Goal: Transaction & Acquisition: Purchase product/service

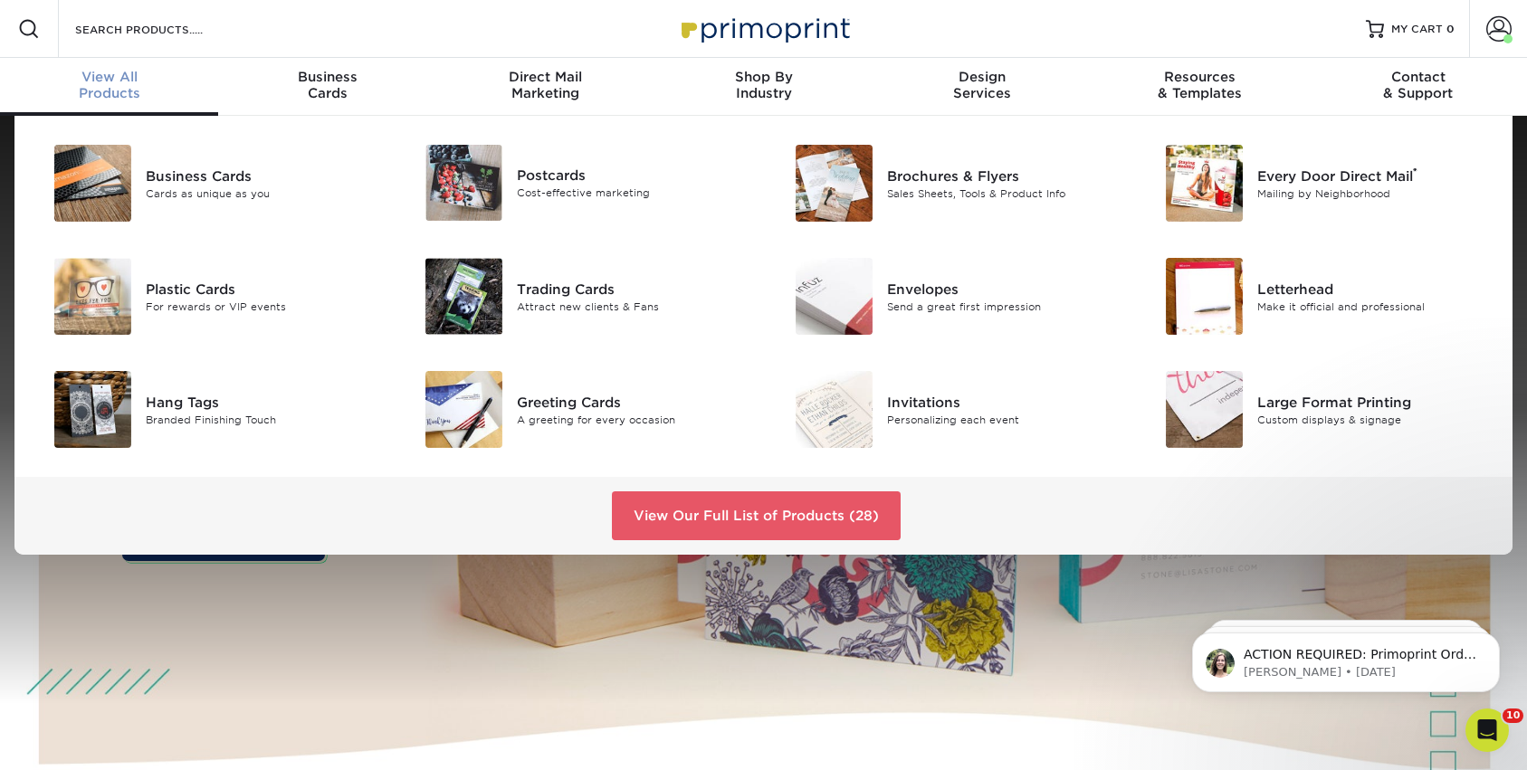
click at [102, 95] on div "View All Products" at bounding box center [109, 85] width 218 height 33
click at [560, 285] on div "Trading Cards" at bounding box center [633, 289] width 233 height 20
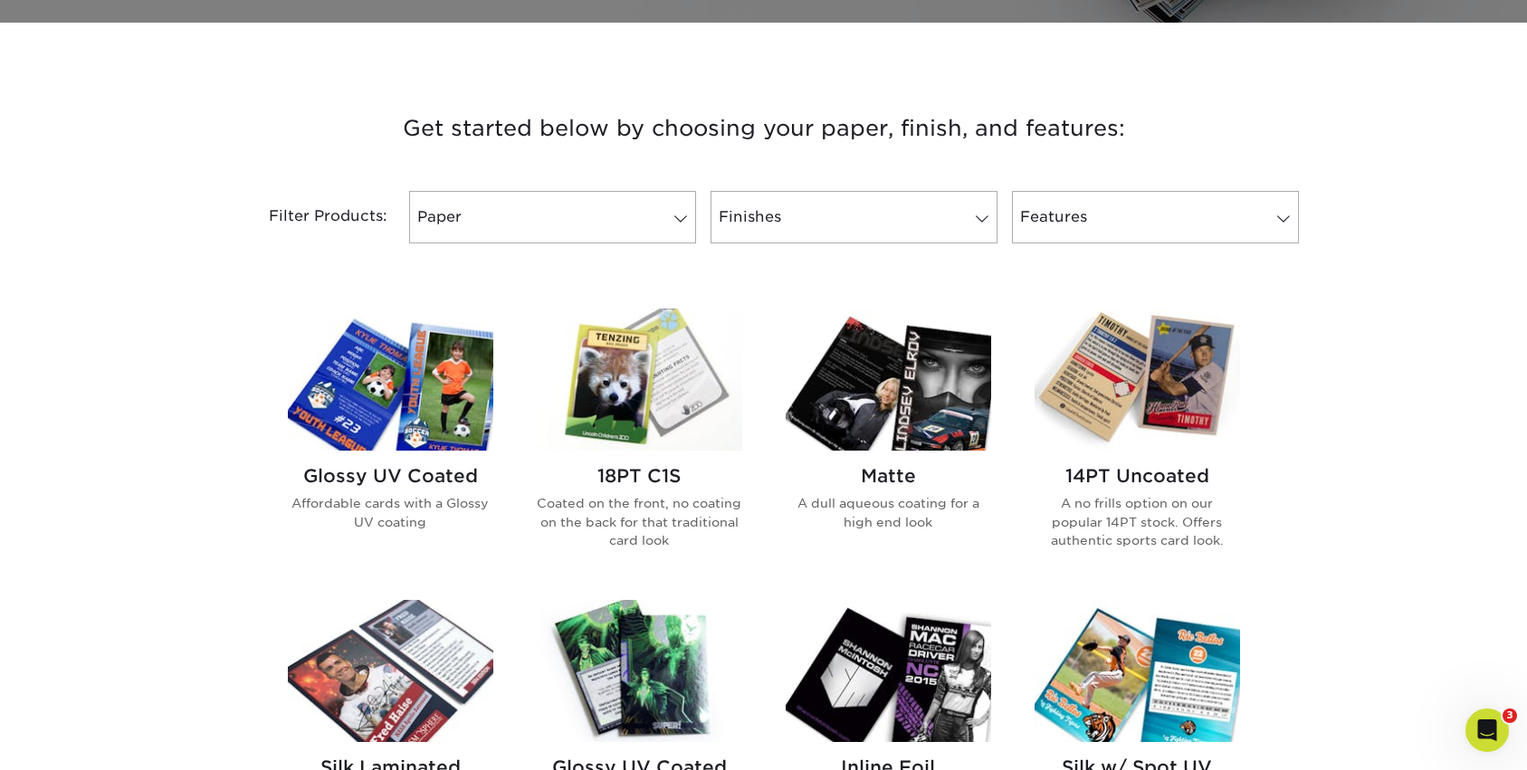
click at [673, 380] on img at bounding box center [639, 380] width 205 height 142
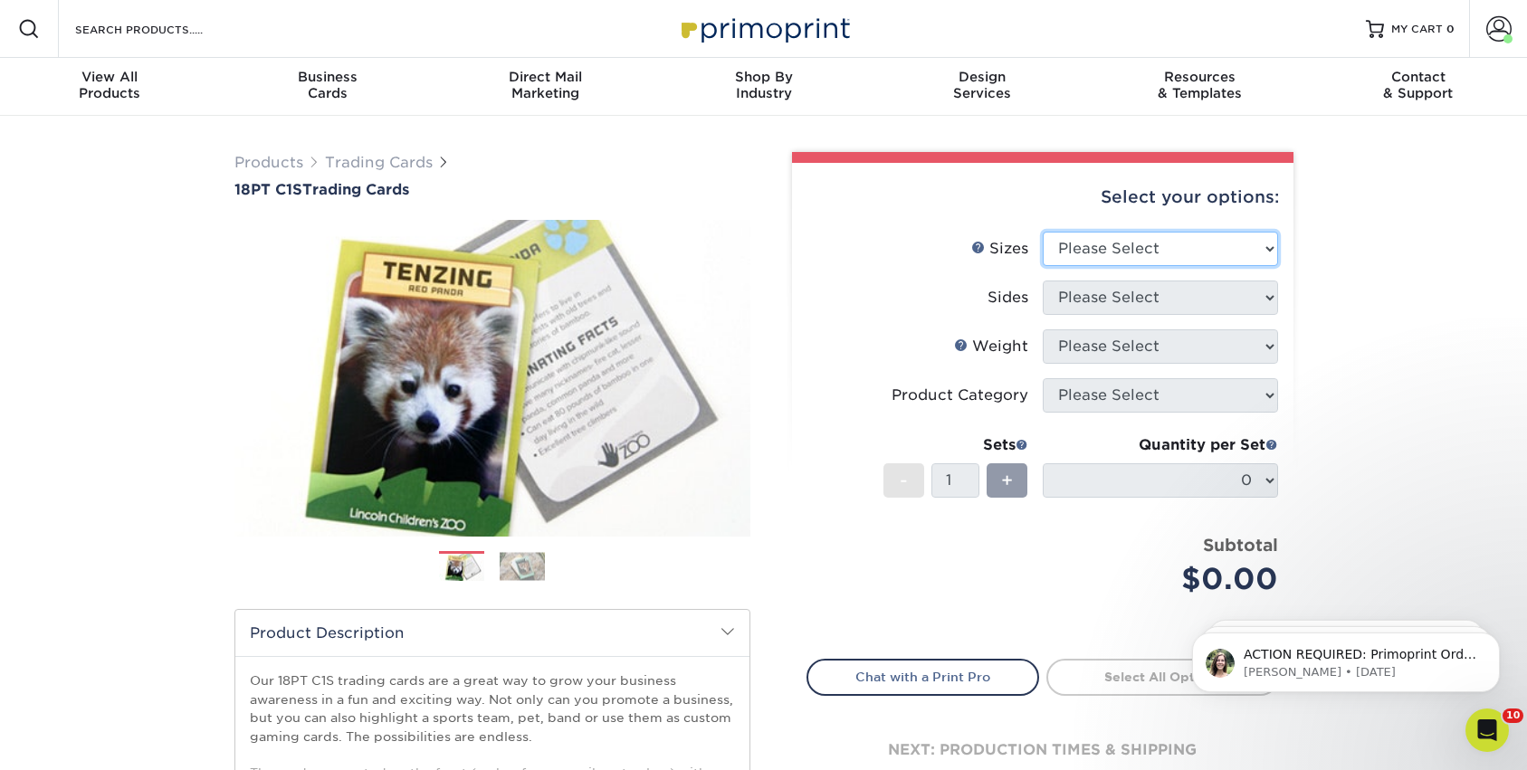
click at [1195, 252] on select "Please Select 2.5" x 3.5"" at bounding box center [1159, 249] width 235 height 34
select select "2.50x3.50"
click at [1042, 232] on select "Please Select 2.5" x 3.5"" at bounding box center [1159, 249] width 235 height 34
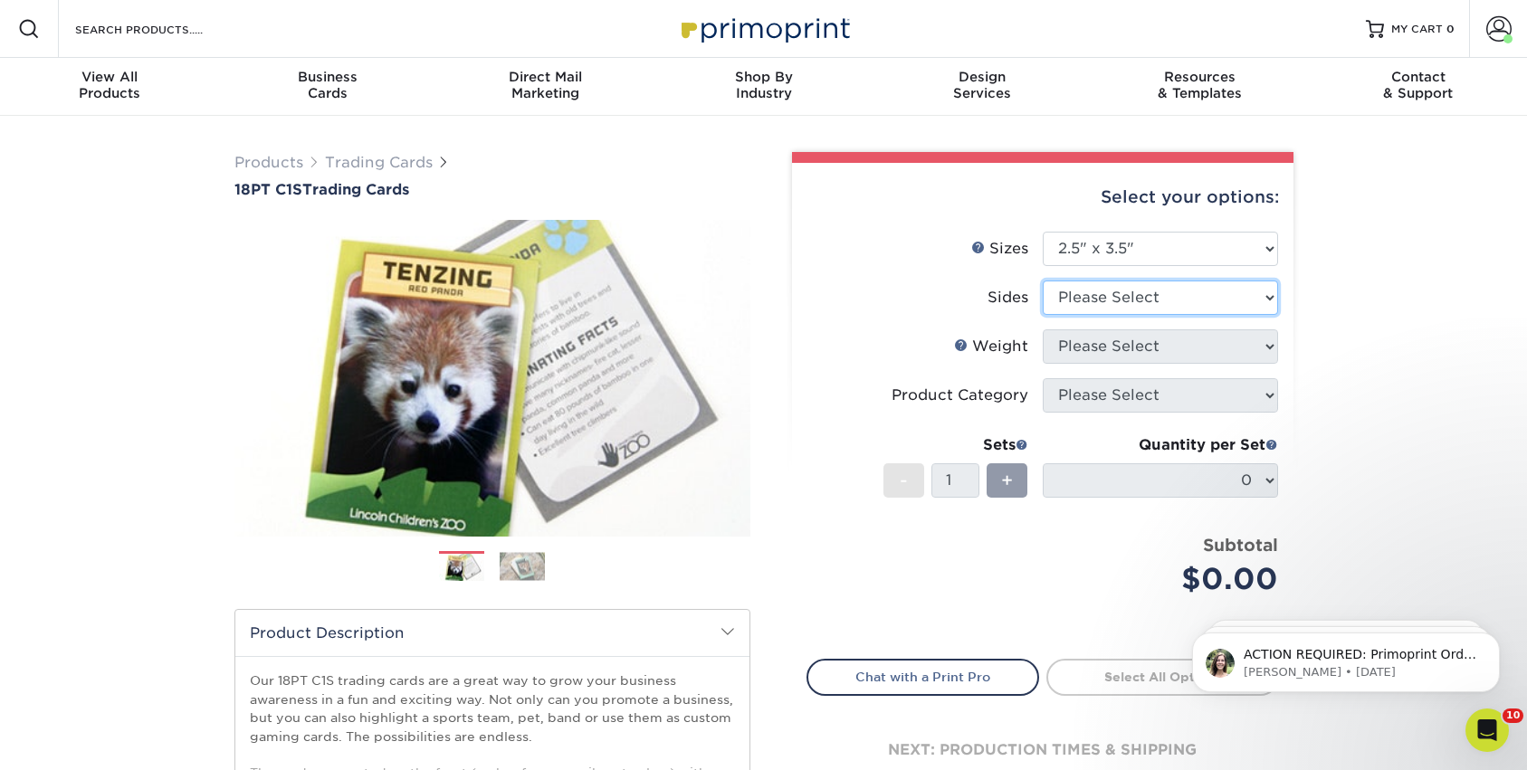
click at [1147, 294] on select "Please Select Print Both Sides Print Front Only" at bounding box center [1159, 298] width 235 height 34
select select "13abbda7-1d64-4f25-8bb2-c179b224825d"
click at [1042, 281] on select "Please Select Print Both Sides Print Front Only" at bounding box center [1159, 298] width 235 height 34
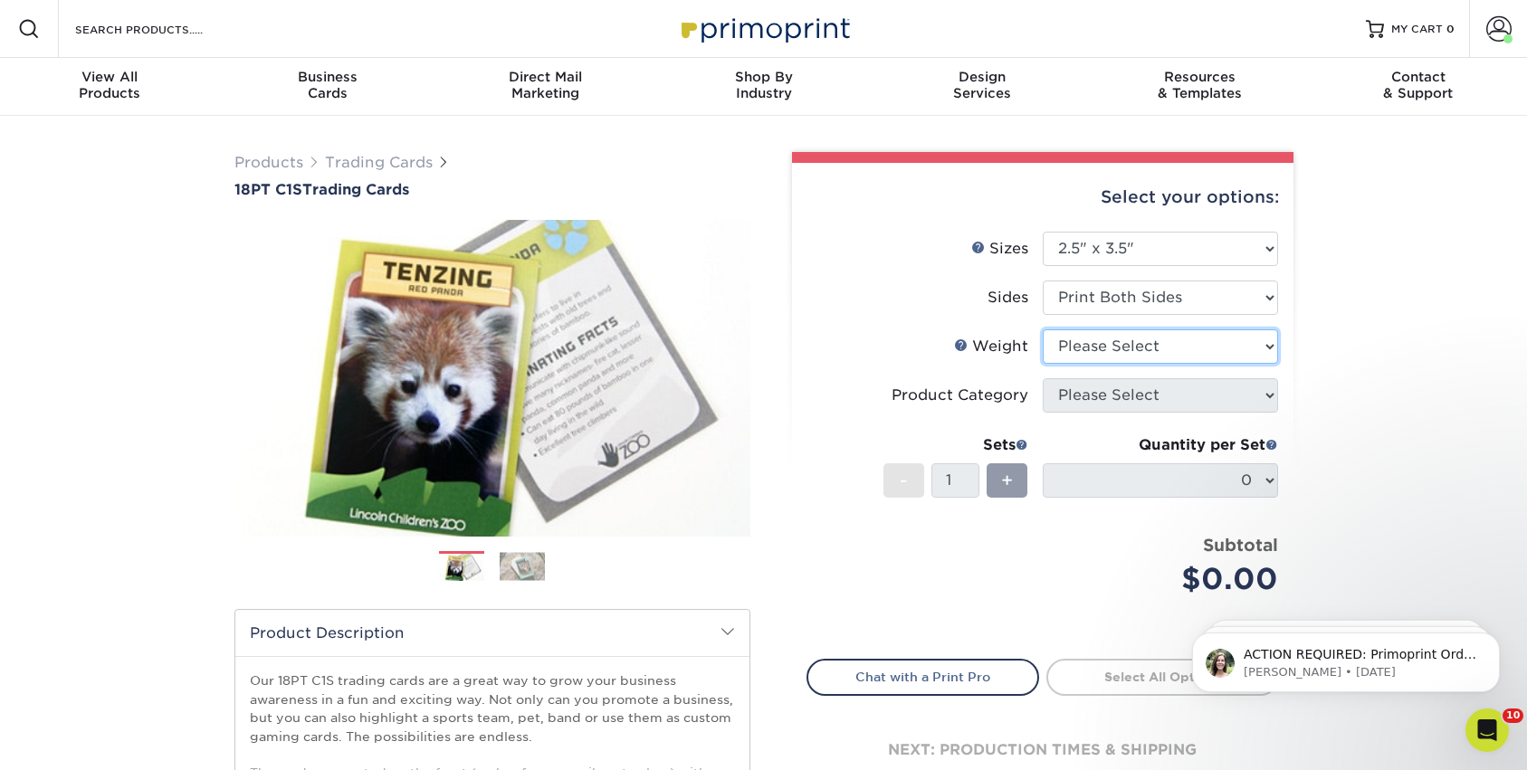
click at [1127, 342] on select "Please Select 18PT C1S" at bounding box center [1159, 346] width 235 height 34
select select "18PTC1S"
click at [1042, 329] on select "Please Select 18PT C1S" at bounding box center [1159, 346] width 235 height 34
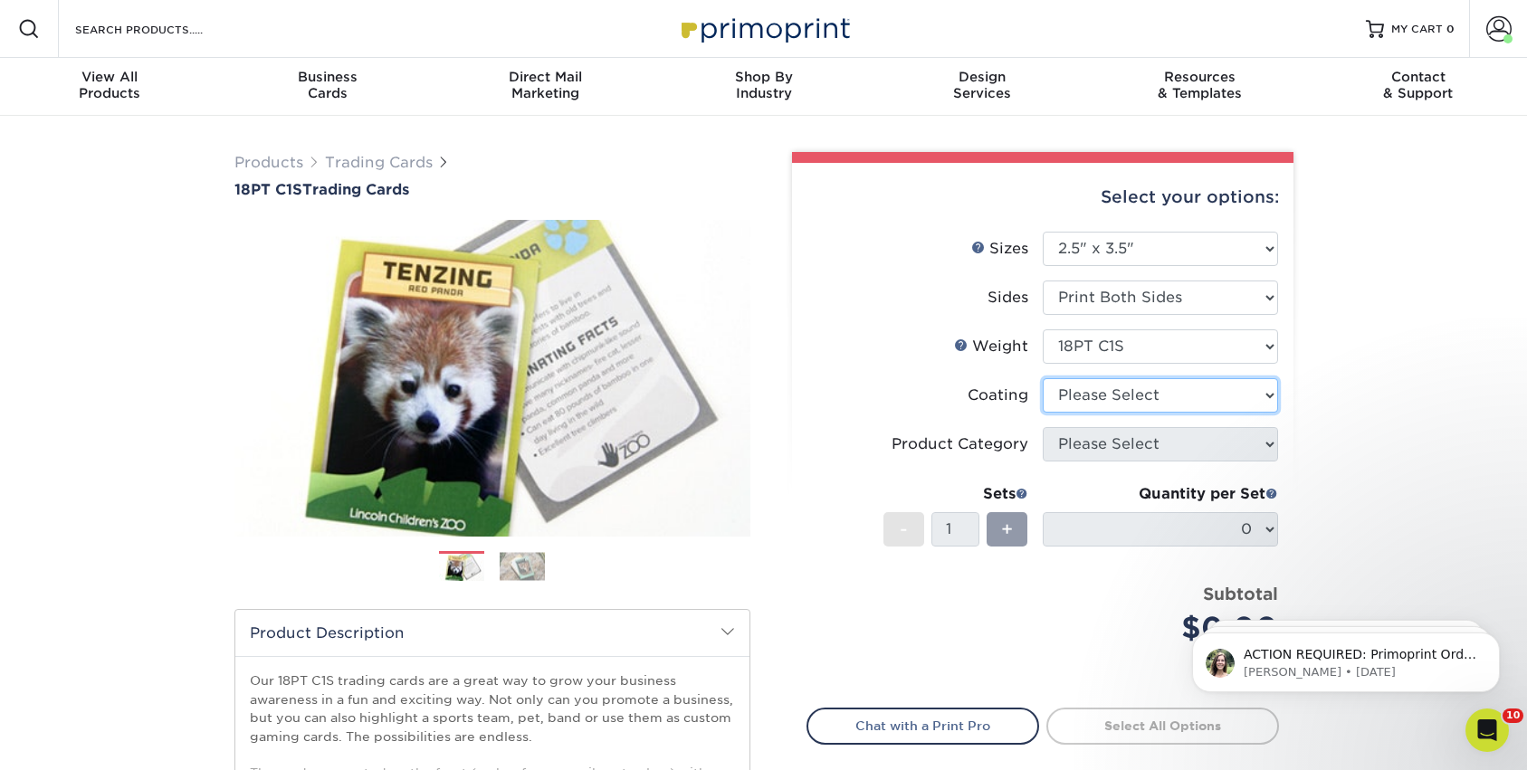
click at [1113, 402] on select at bounding box center [1159, 395] width 235 height 34
select select "1e8116af-acfc-44b1-83dc-8181aa338834"
click at [1042, 378] on select at bounding box center [1159, 395] width 235 height 34
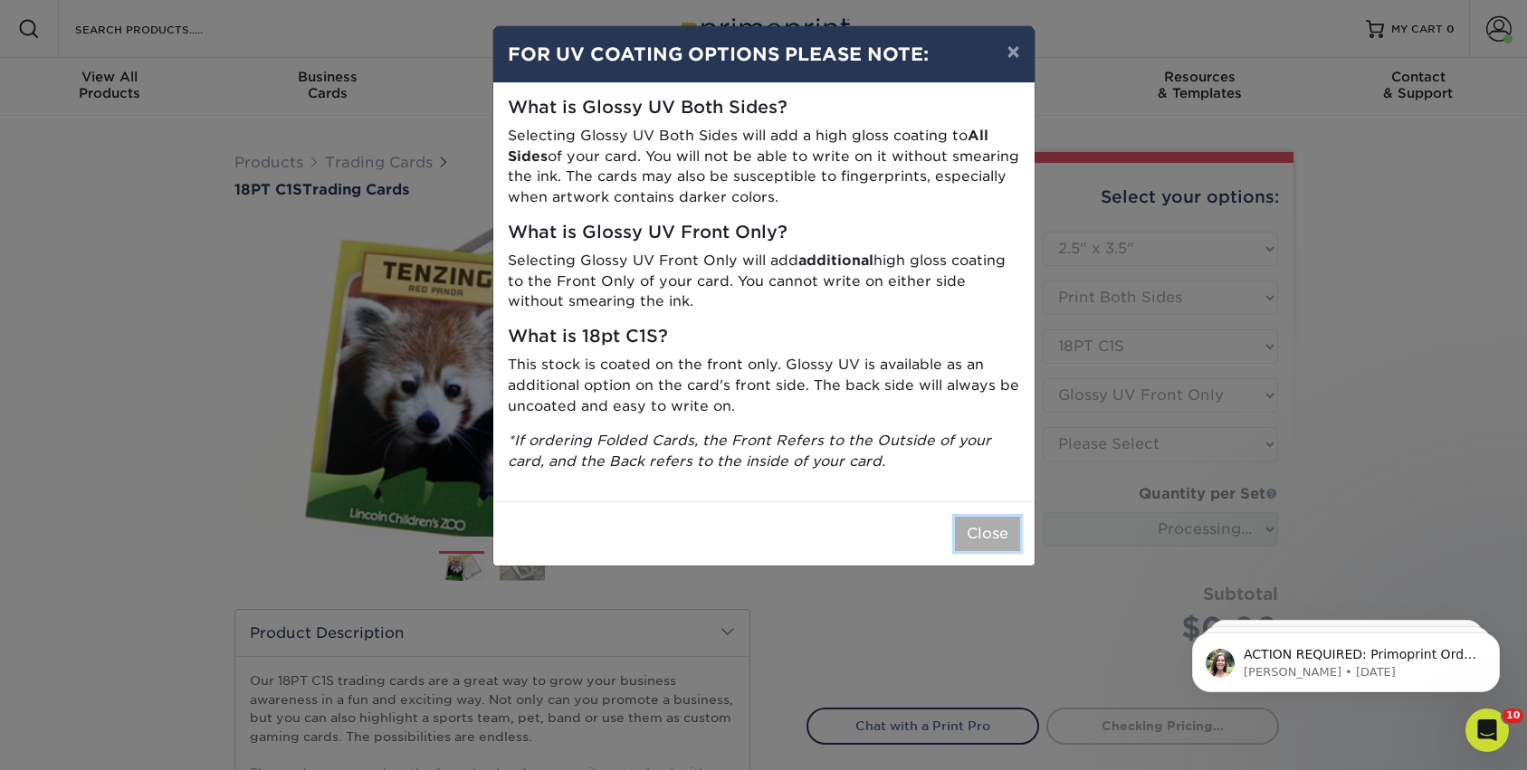
click at [995, 535] on button "Close" at bounding box center [987, 534] width 65 height 34
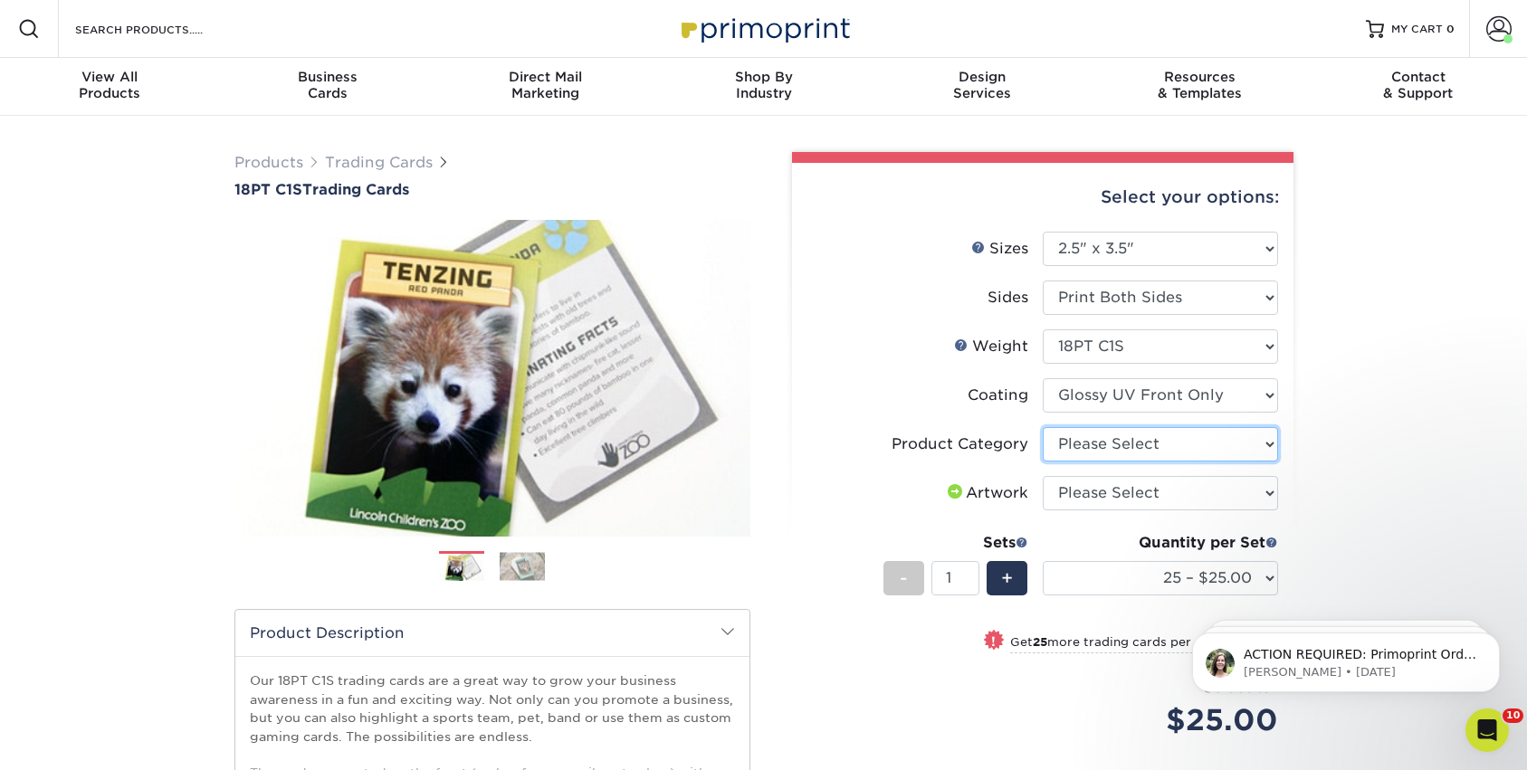
click at [1180, 449] on select "Please Select Trading Cards" at bounding box center [1159, 444] width 235 height 34
select select "c2f9bce9-36c2-409d-b101-c29d9d031e18"
click at [1042, 427] on select "Please Select Trading Cards" at bounding box center [1159, 444] width 235 height 34
click at [1168, 495] on select "Please Select I will upload files I need a design - $100" at bounding box center [1159, 493] width 235 height 34
select select "upload"
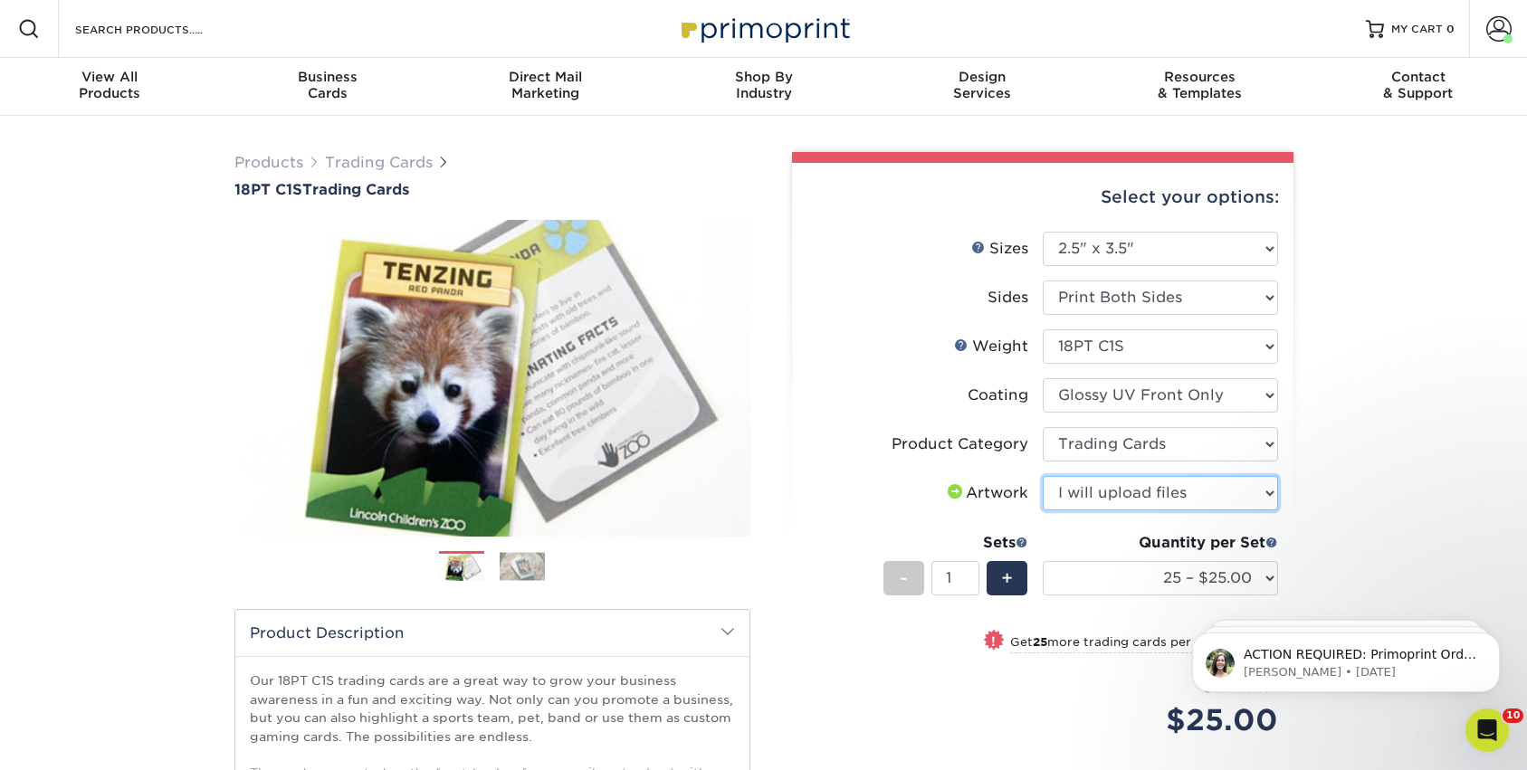
click at [1042, 476] on select "Please Select I will upload files I need a design - $100" at bounding box center [1159, 493] width 235 height 34
click at [1348, 486] on div "Products Trading Cards 18PT C1S Trading Cards Previous Next show more" at bounding box center [763, 589] width 1527 height 947
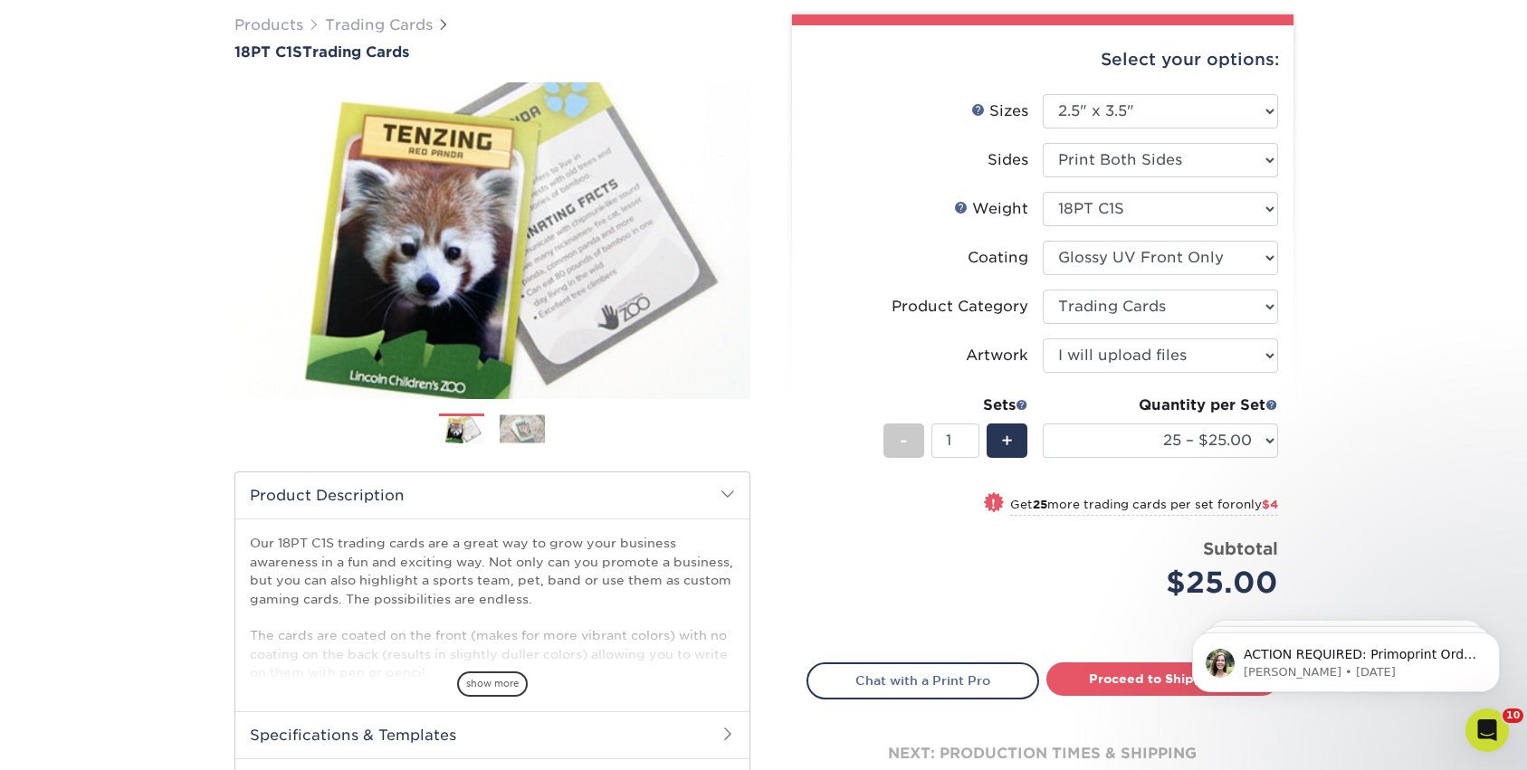
scroll to position [148, 0]
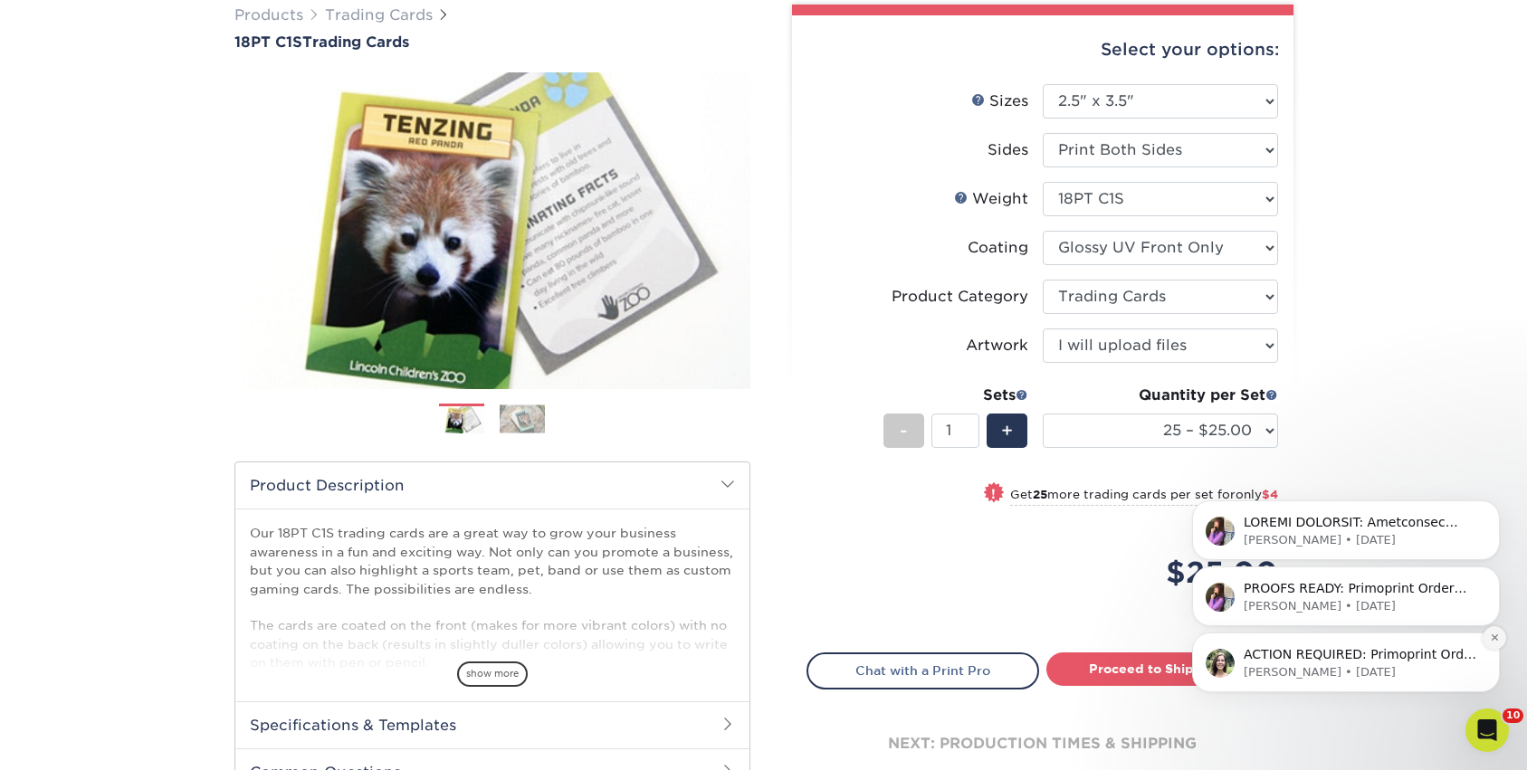
click at [1493, 633] on icon "Dismiss notification" at bounding box center [1495, 638] width 10 height 10
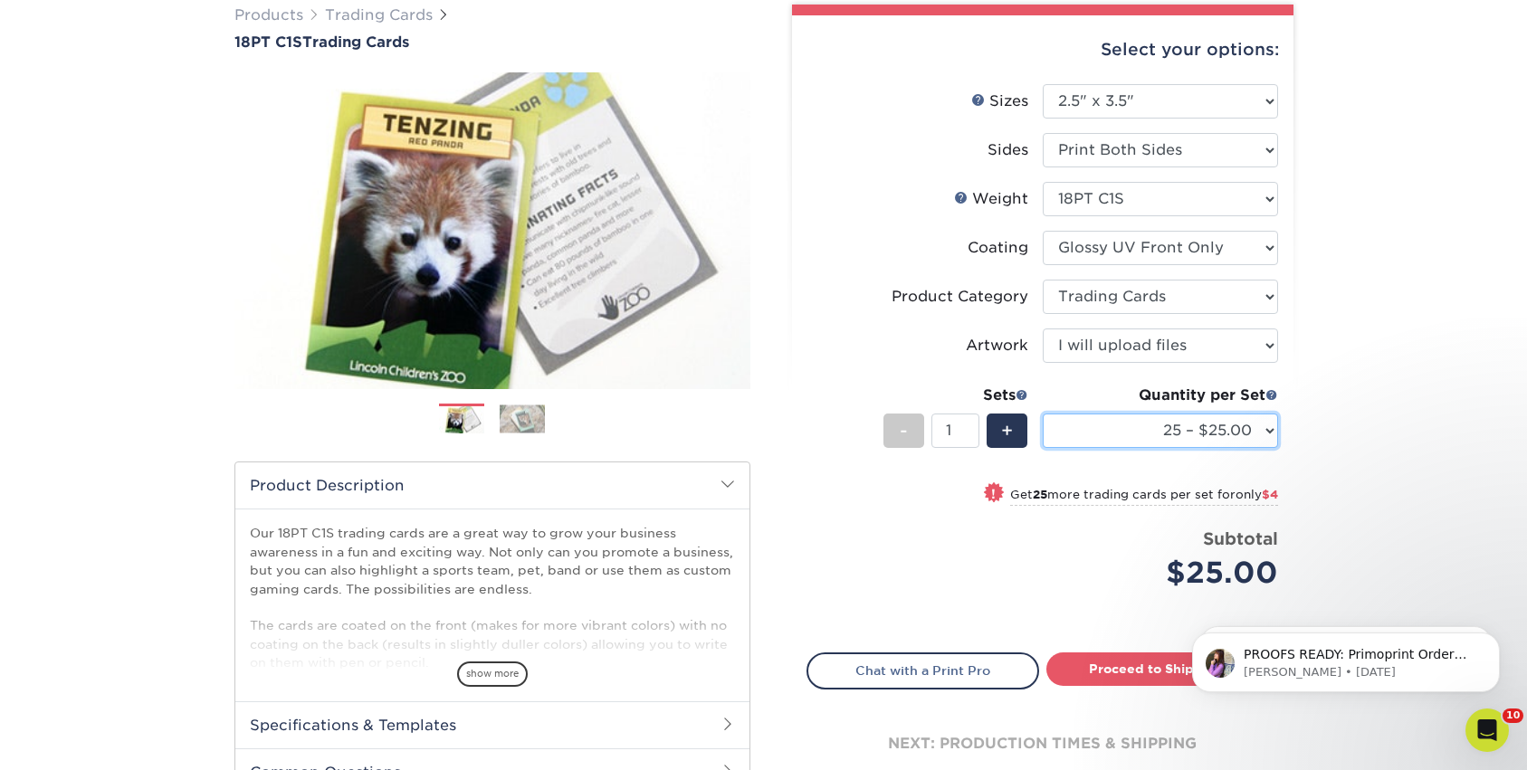
click at [1192, 424] on select "25 – $25.00 50 – $29.00 75 – $37.00 100 – $41.00 250 – $48.00 500 – $58.00 1000…" at bounding box center [1159, 431] width 235 height 34
select select "50 – $29.00"
click at [1042, 414] on select "25 – $25.00 50 – $29.00 75 – $37.00 100 – $41.00 250 – $48.00 500 – $58.00 1000…" at bounding box center [1159, 431] width 235 height 34
click at [970, 428] on input "2" at bounding box center [955, 431] width 48 height 34
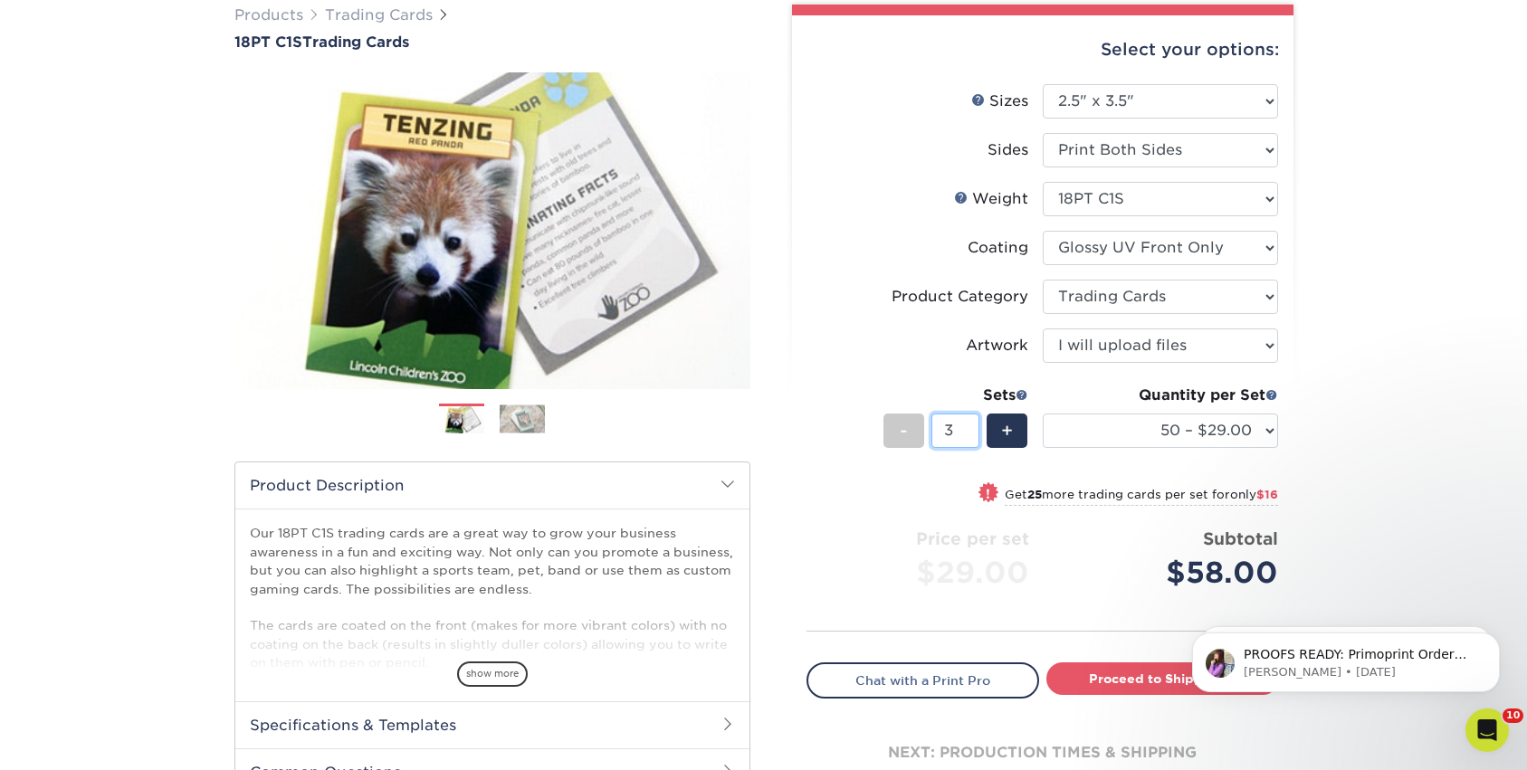
click at [970, 428] on input "3" at bounding box center [955, 431] width 48 height 34
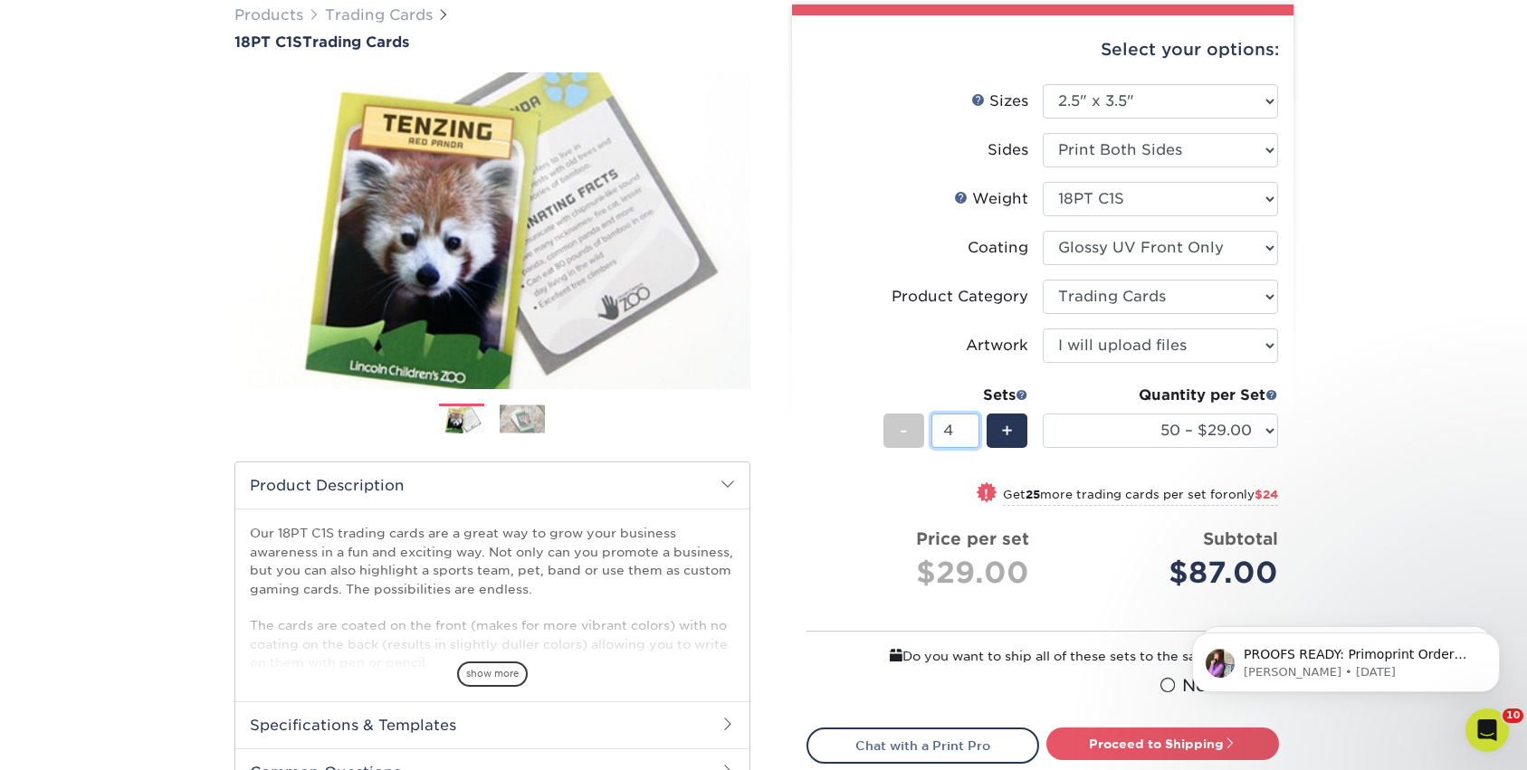
click at [970, 428] on input "4" at bounding box center [955, 431] width 48 height 34
click at [970, 428] on input "5" at bounding box center [955, 431] width 48 height 34
click at [970, 428] on input "6" at bounding box center [955, 431] width 48 height 34
click at [969, 428] on input "7" at bounding box center [955, 431] width 48 height 34
click at [969, 428] on input "8" at bounding box center [955, 431] width 48 height 34
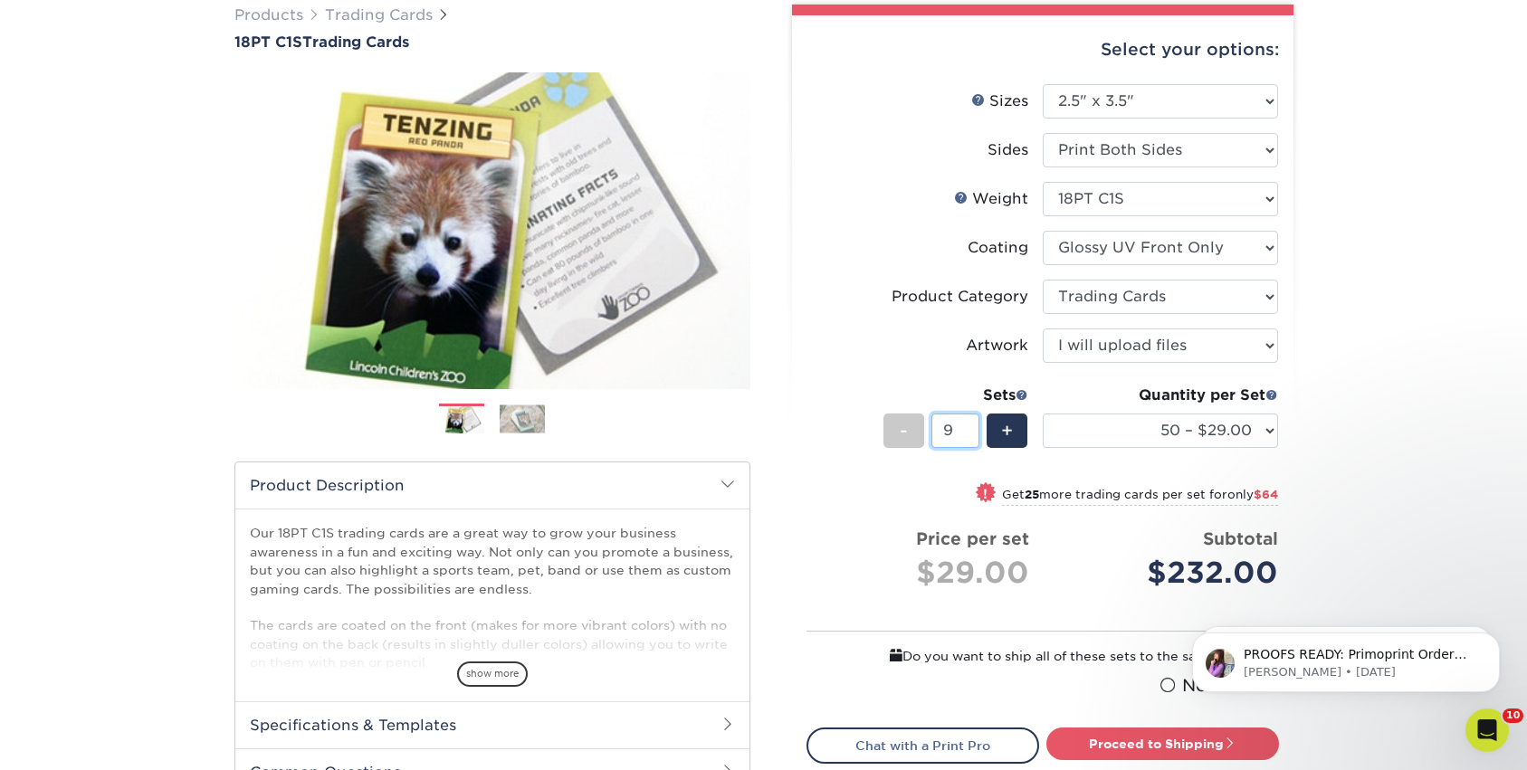
type input "9"
click at [969, 428] on input "9" at bounding box center [955, 431] width 48 height 34
click at [1353, 432] on div "Products Trading Cards 18PT C1S Trading Cards Previous Next show more" at bounding box center [763, 452] width 1527 height 969
click at [1261, 436] on select "25 – $25.00 50 – $29.00 75 – $37.00 100 – $41.00 250 – $48.00 500 – $58.00 1000…" at bounding box center [1159, 431] width 235 height 34
click at [1259, 433] on select "25 – $25.00 50 – $29.00 75 – $37.00 100 – $41.00 250 – $48.00 500 – $58.00 1000…" at bounding box center [1159, 431] width 235 height 34
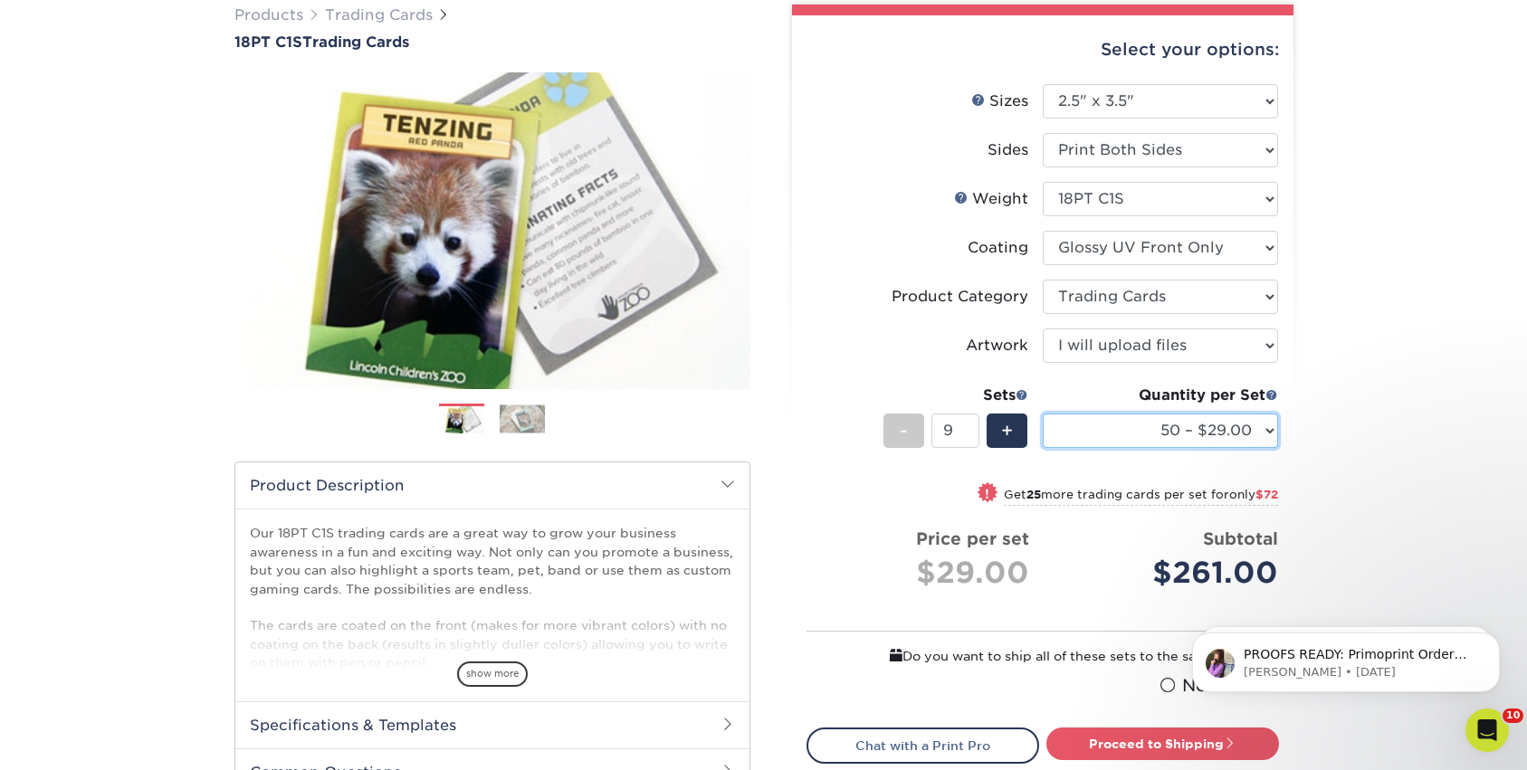
select select "25 – $25.00"
click at [1042, 414] on select "25 – $25.00 50 – $29.00 75 – $37.00 100 – $41.00 250 – $48.00 500 – $58.00 1000…" at bounding box center [1159, 431] width 235 height 34
click at [1344, 428] on div "Products Trading Cards 18PT C1S Trading Cards Previous Next show more" at bounding box center [763, 452] width 1527 height 969
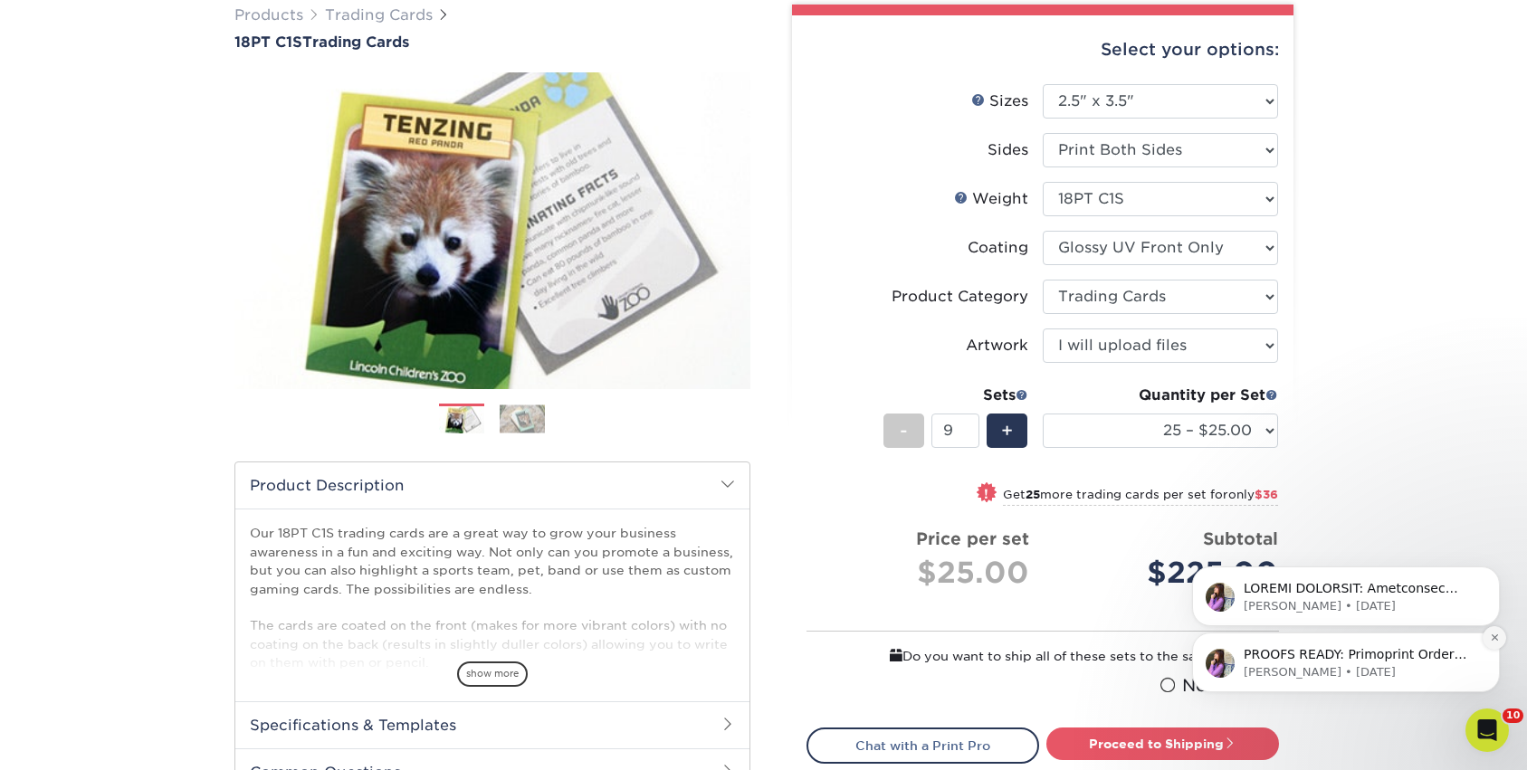
click at [1492, 642] on icon "Dismiss notification" at bounding box center [1495, 638] width 10 height 10
click at [1494, 633] on icon "Dismiss notification" at bounding box center [1495, 638] width 10 height 10
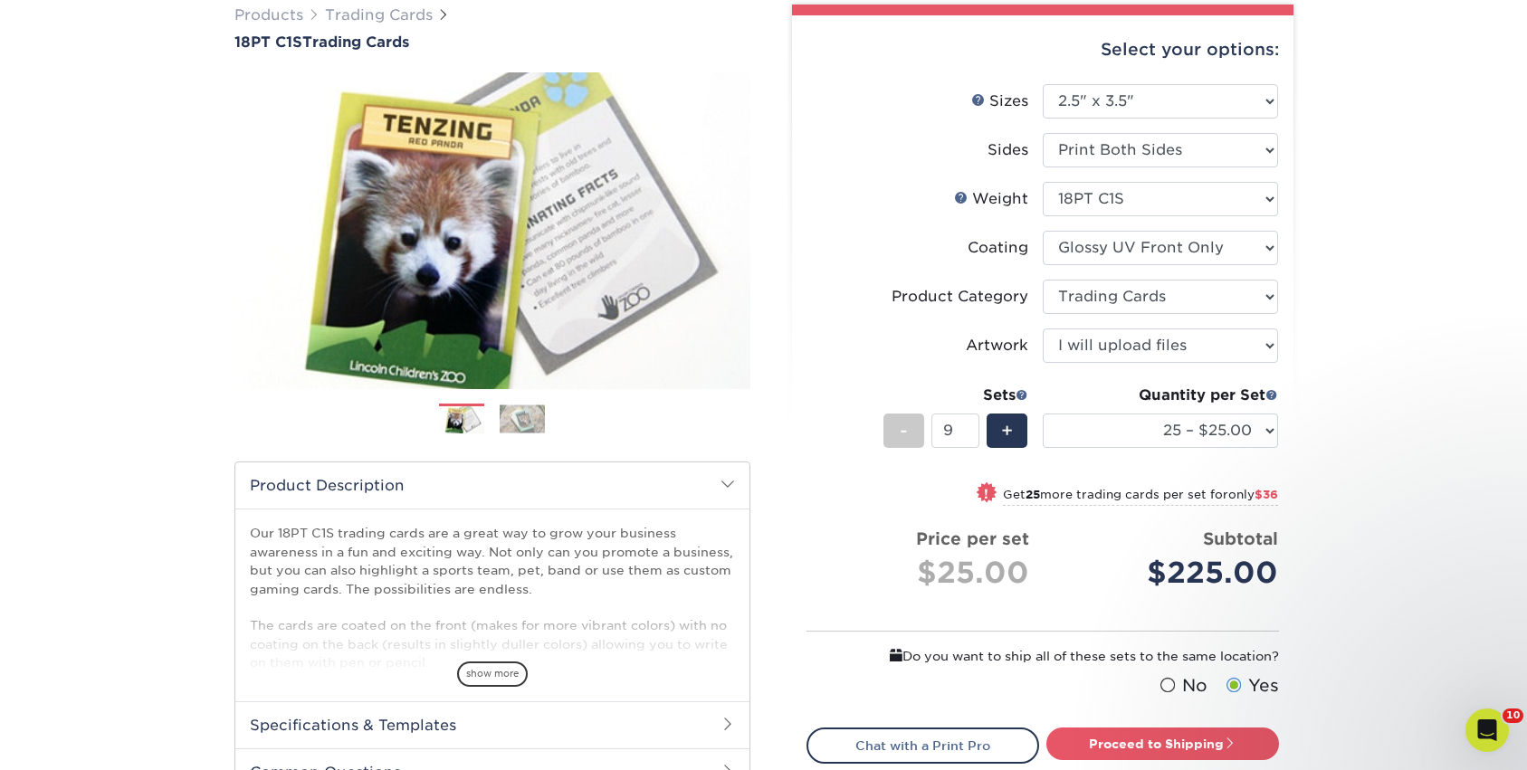
click at [1417, 451] on div "Products Trading Cards 18PT C1S Trading Cards Previous Next show more" at bounding box center [763, 452] width 1527 height 969
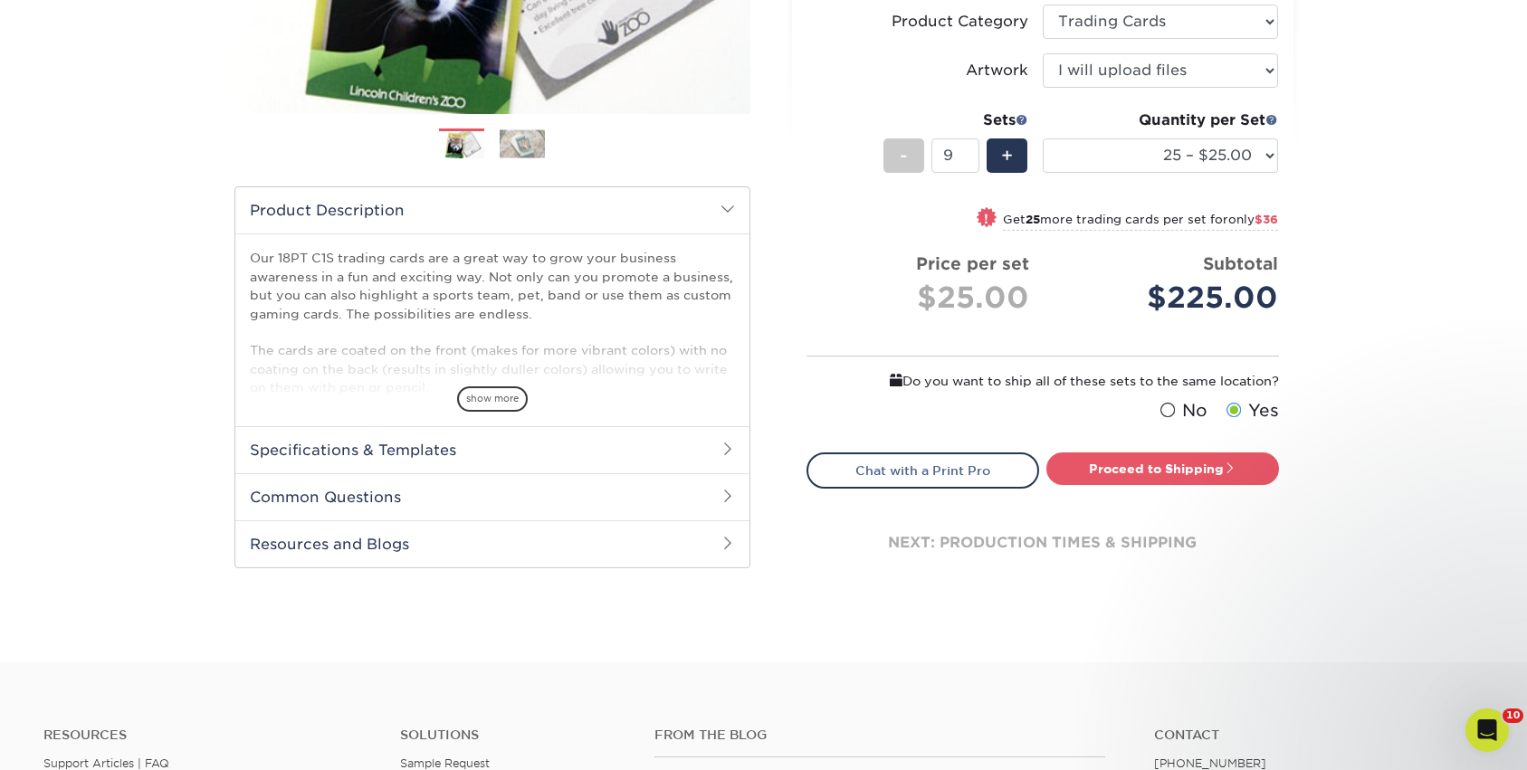
scroll to position [424, 0]
click at [1187, 473] on link "Proceed to Shipping" at bounding box center [1162, 468] width 233 height 33
type input "Set 1"
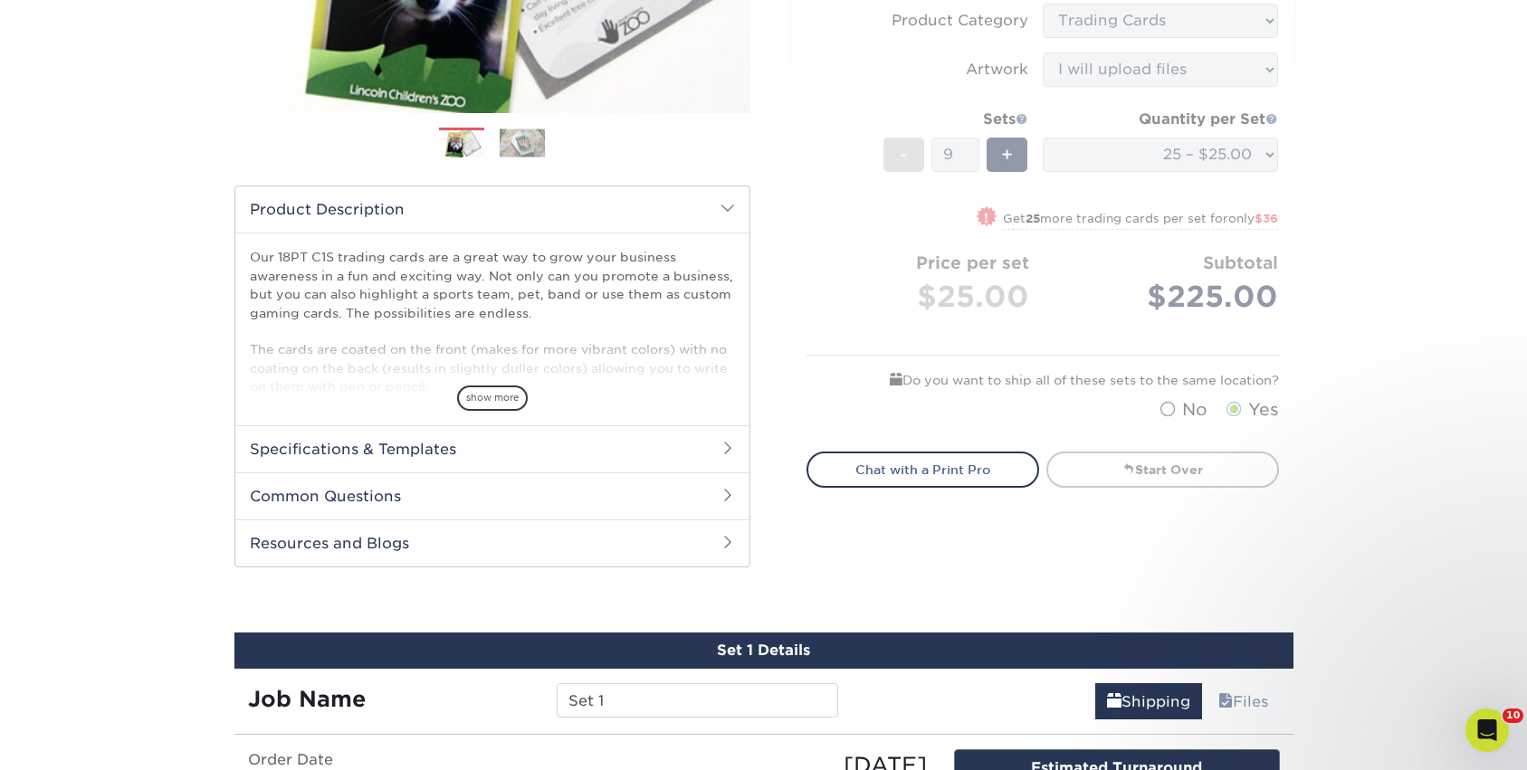
select select "08588386-0599-420e-8c79-4535039915a0"
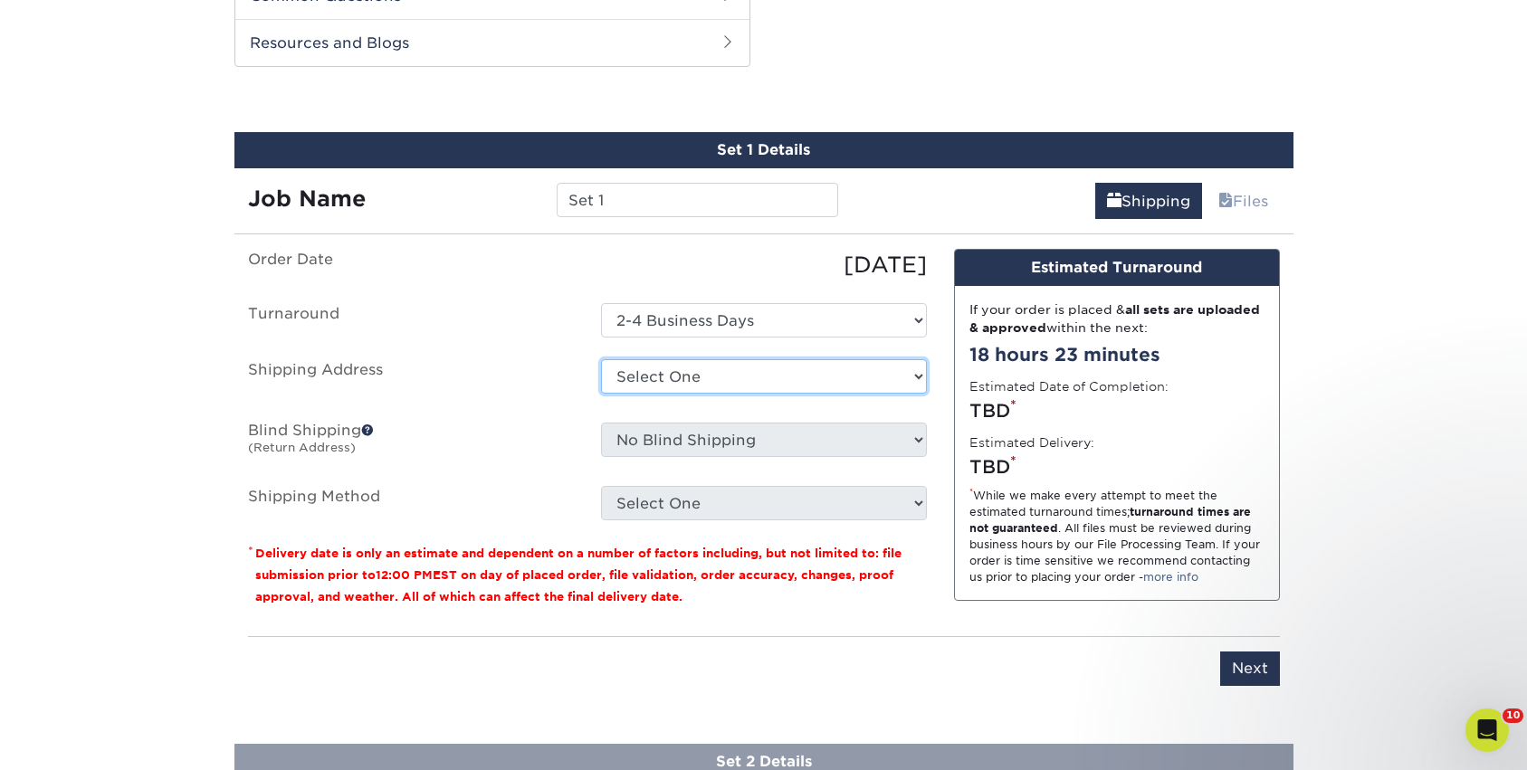
click at [699, 369] on select "Select One Super Yaki Super Yaki + Add New Address" at bounding box center [764, 376] width 326 height 34
select select "280355"
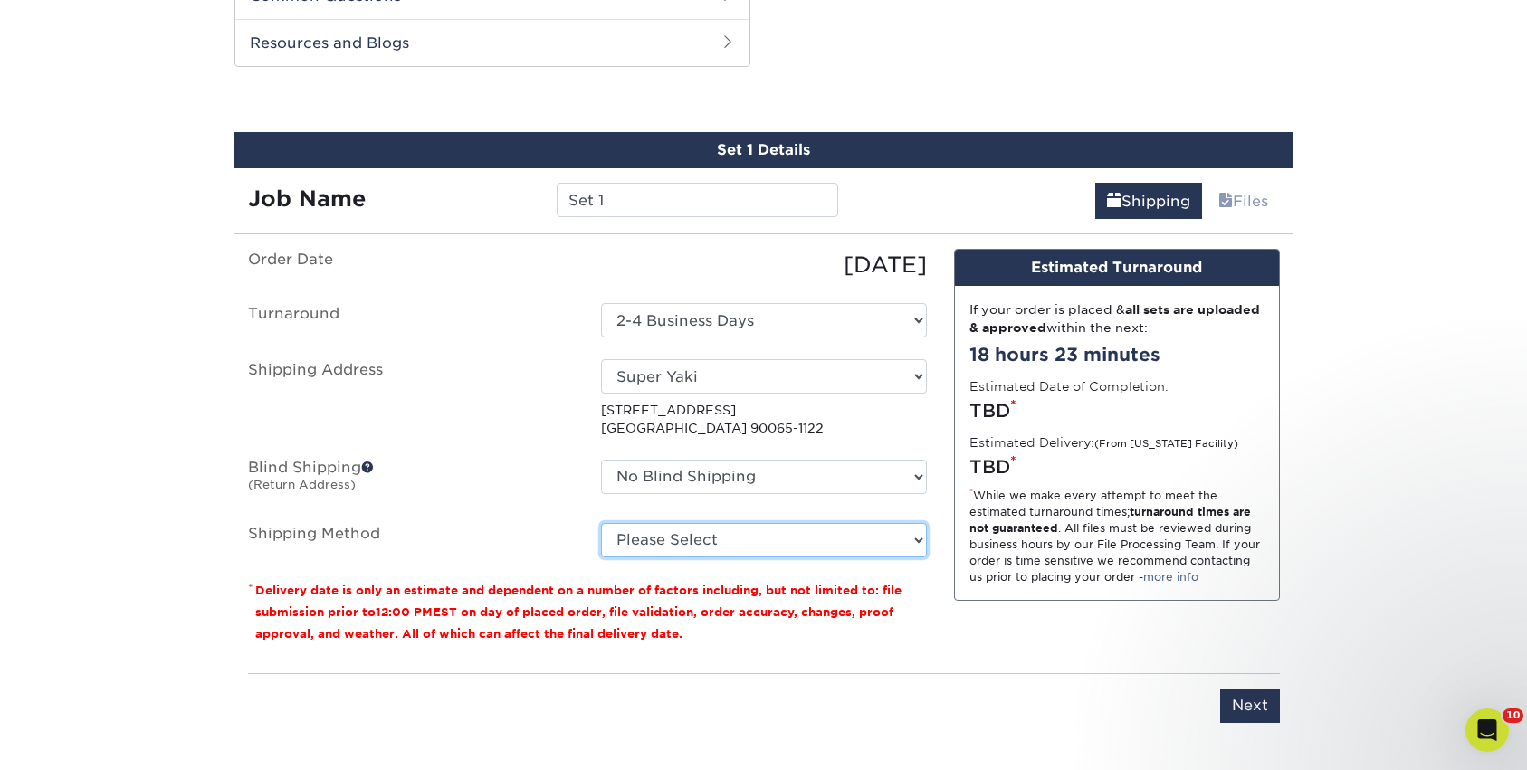
click at [727, 541] on select "Please Select Ground Shipping (+$23.28) 3 Day Shipping Service (+$29.99) 2 Day …" at bounding box center [764, 540] width 326 height 34
select select "03"
click at [601, 523] on select "Please Select Ground Shipping (+$23.28) 3 Day Shipping Service (+$29.99) 2 Day …" at bounding box center [764, 540] width 326 height 34
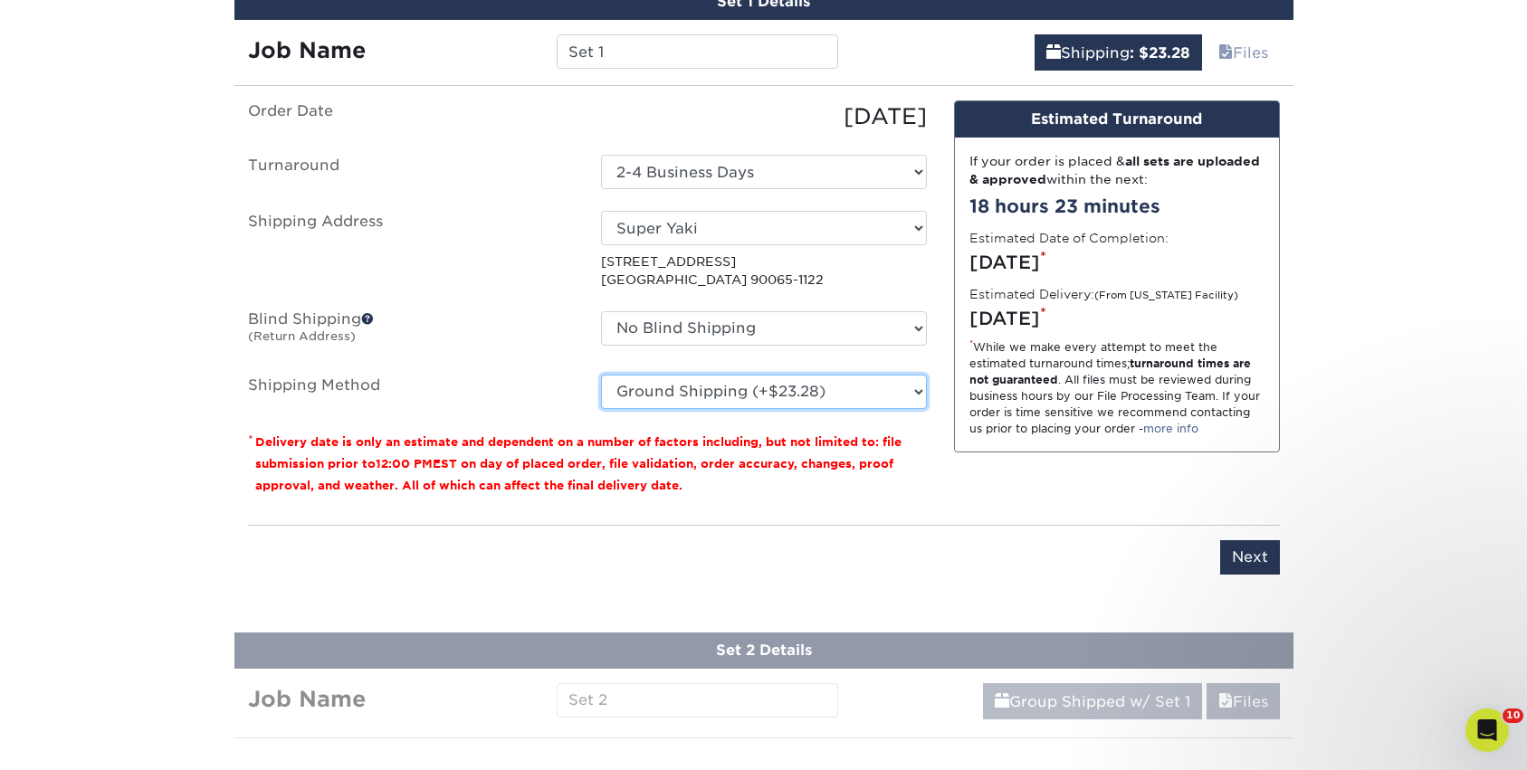
scroll to position [1098, 0]
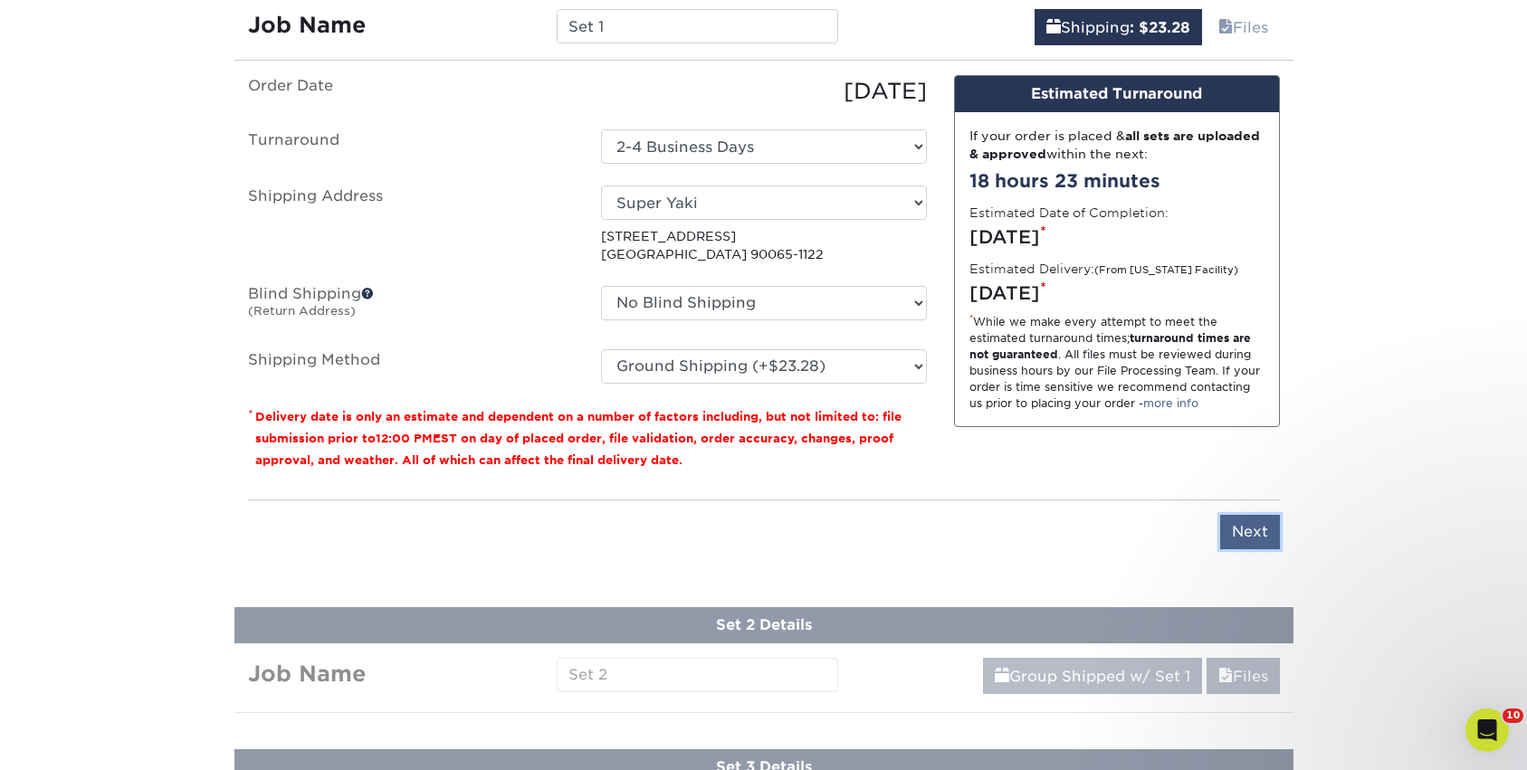
click at [1233, 532] on input "Next" at bounding box center [1250, 532] width 60 height 34
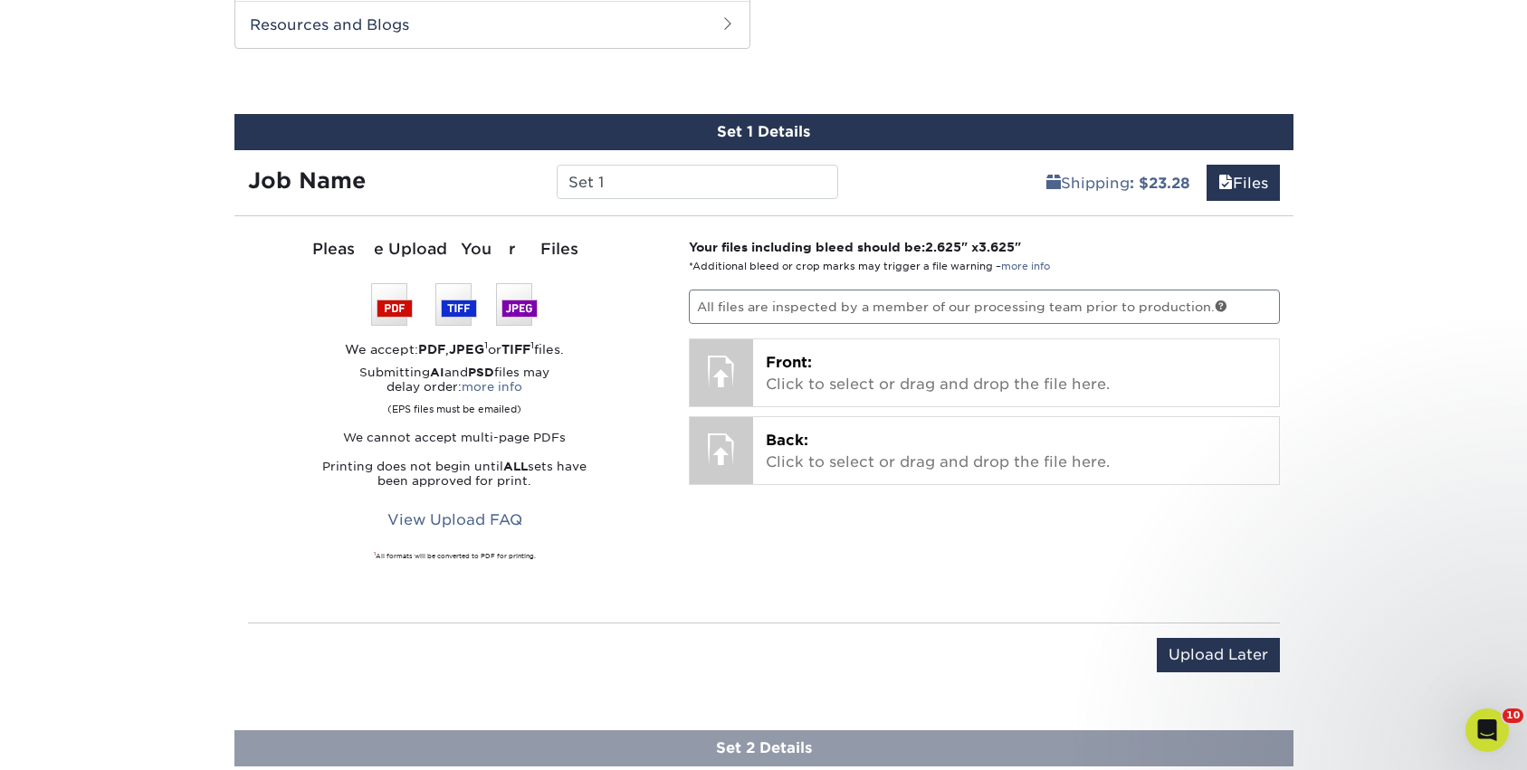
scroll to position [901, 0]
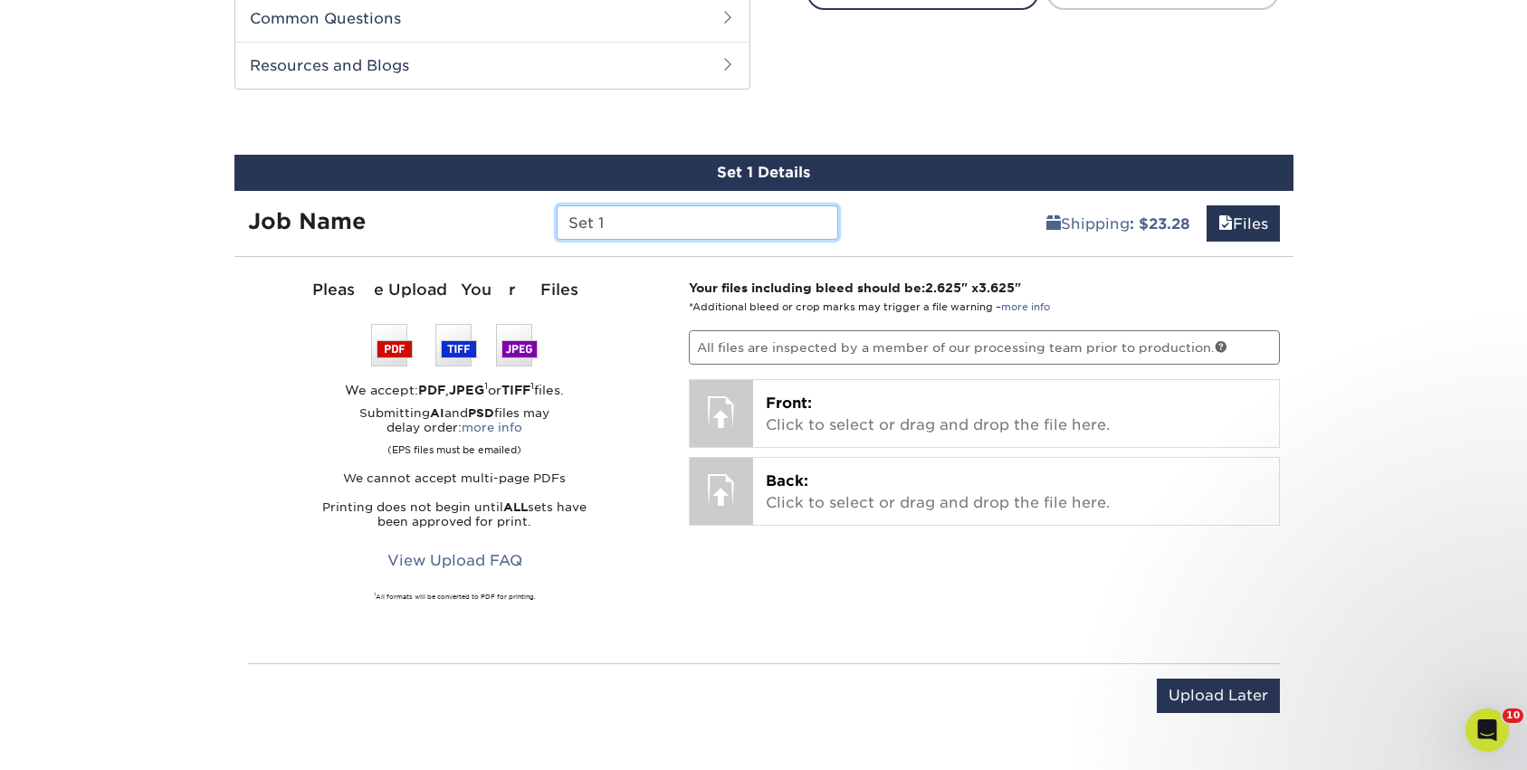
click at [698, 227] on input "Set 1" at bounding box center [697, 222] width 281 height 34
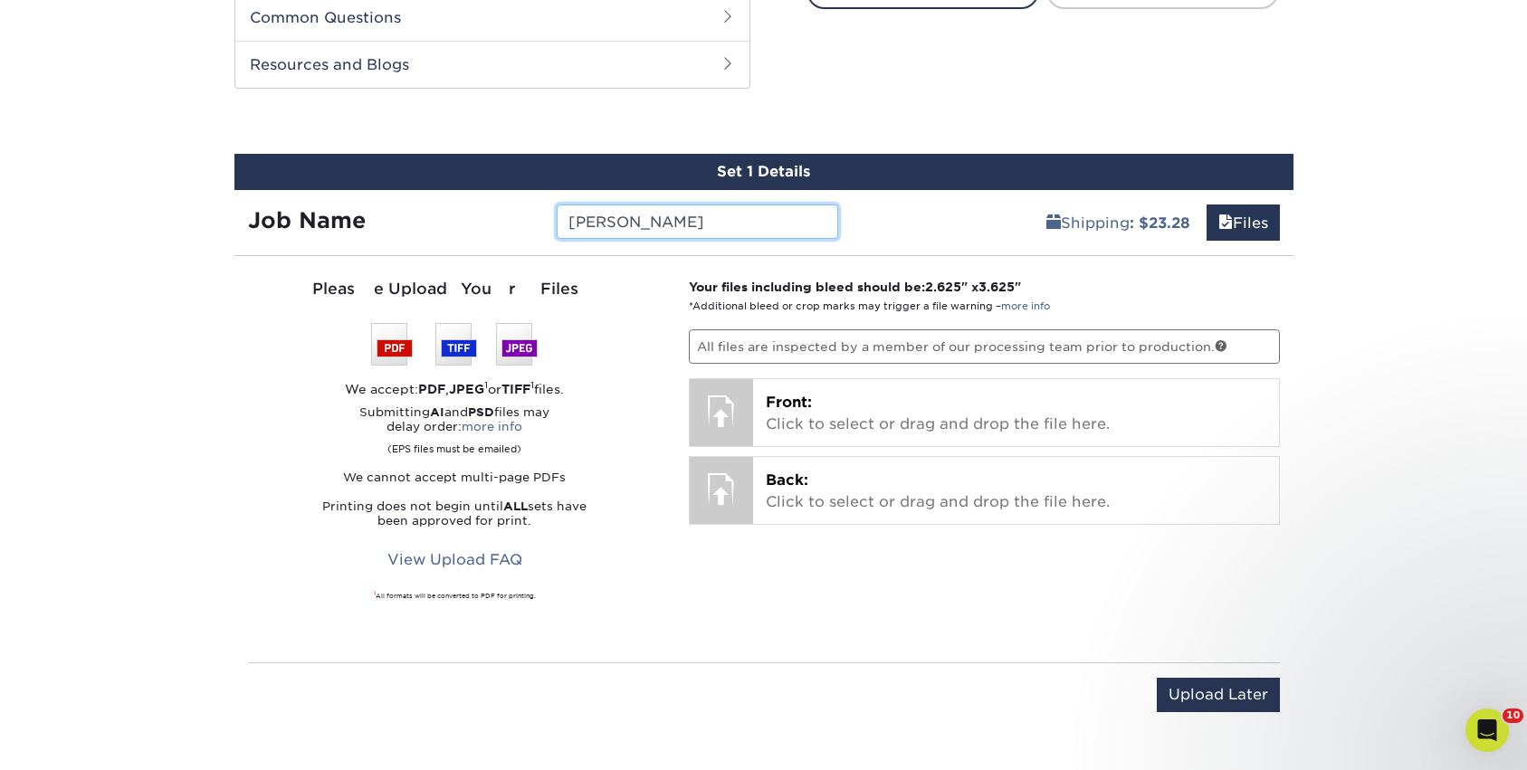
type input "[PERSON_NAME]"
drag, startPoint x: 1396, startPoint y: 256, endPoint x: 1386, endPoint y: 252, distance: 10.9
click at [1396, 256] on div "Products Trading Cards 18PT C1S Trading Cards Previous Next show more" at bounding box center [763, 553] width 1527 height 2679
click at [1362, 195] on div "Products Trading Cards 18PT C1S Trading Cards Previous Next show more" at bounding box center [763, 553] width 1527 height 2679
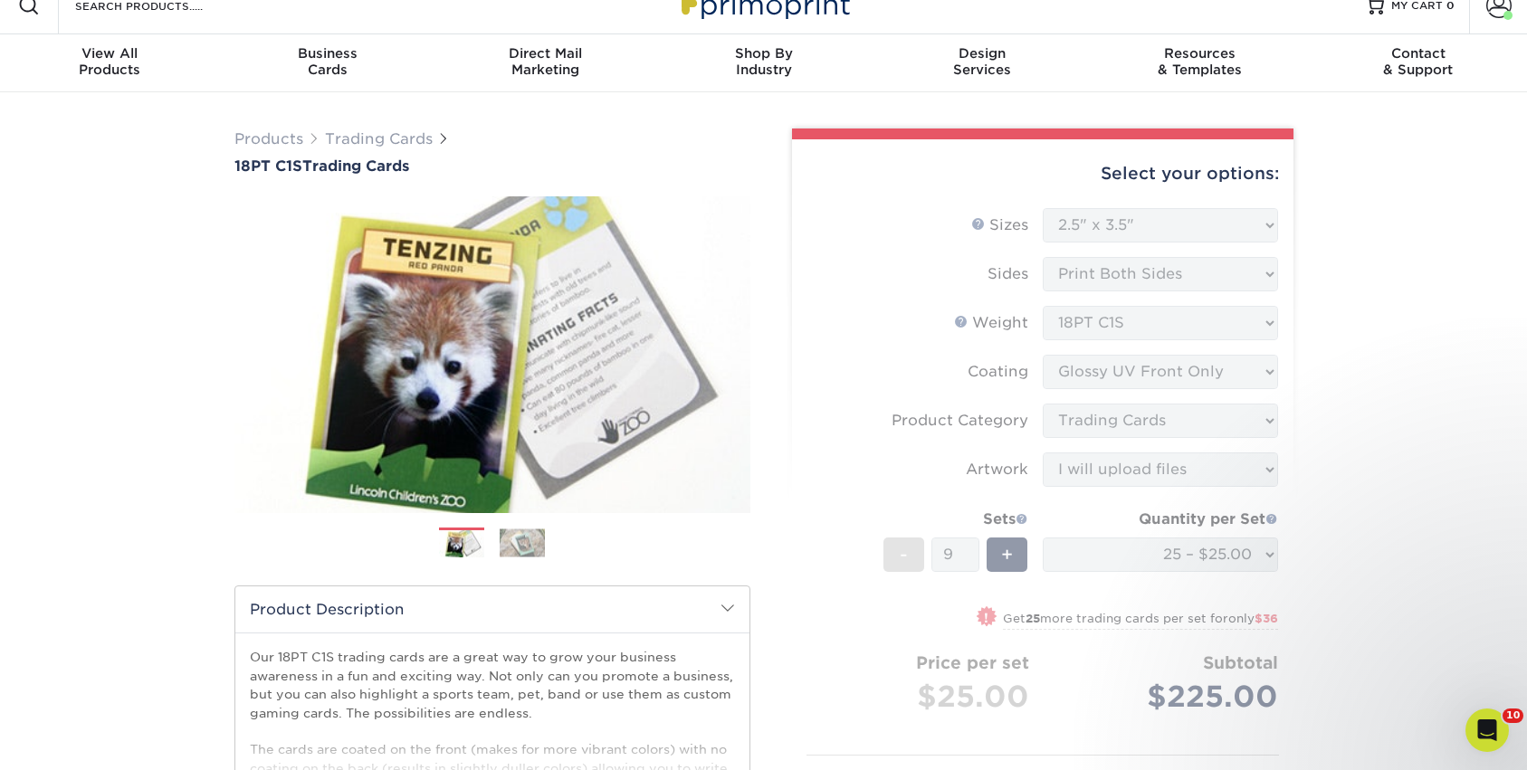
scroll to position [0, 0]
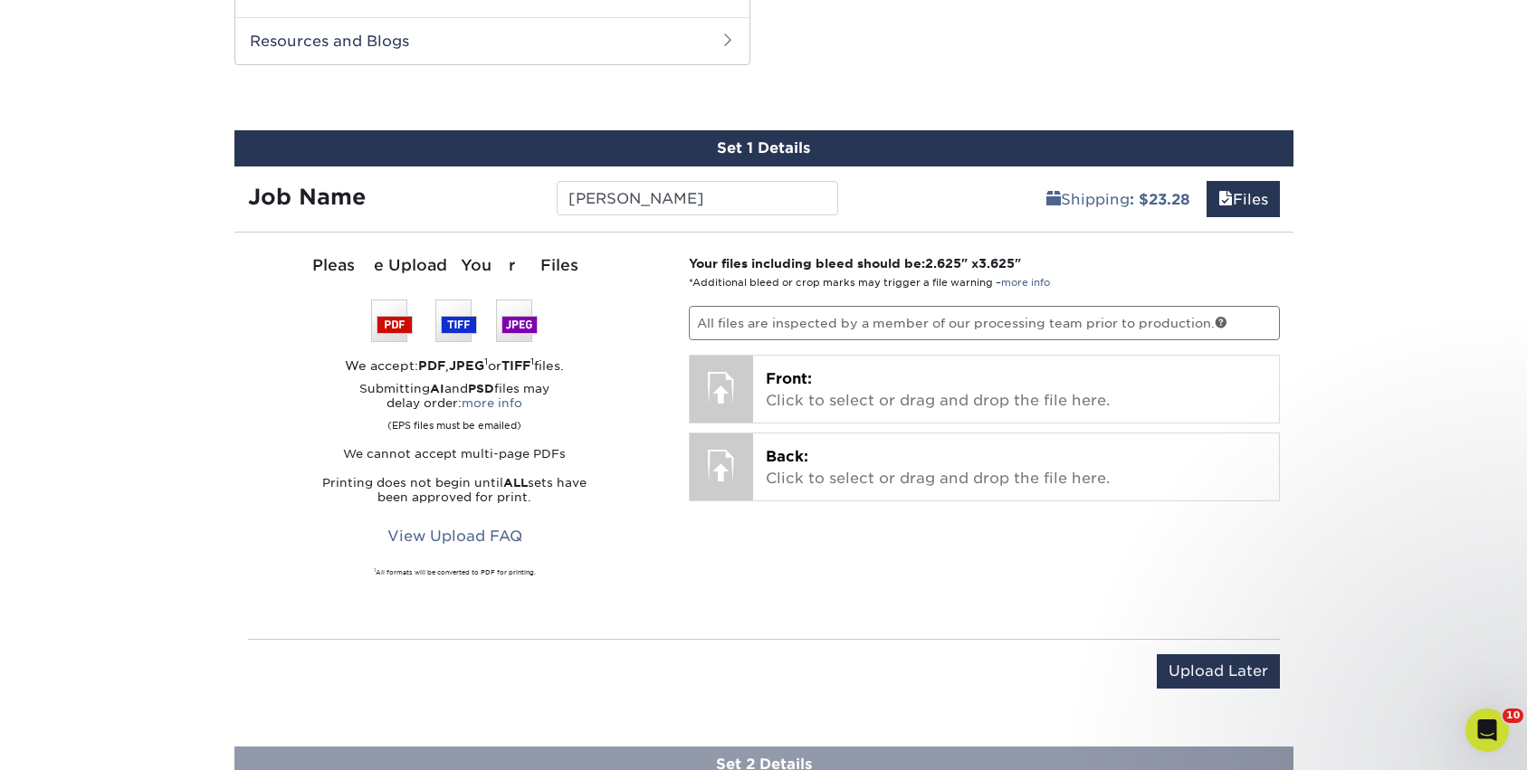
scroll to position [977, 0]
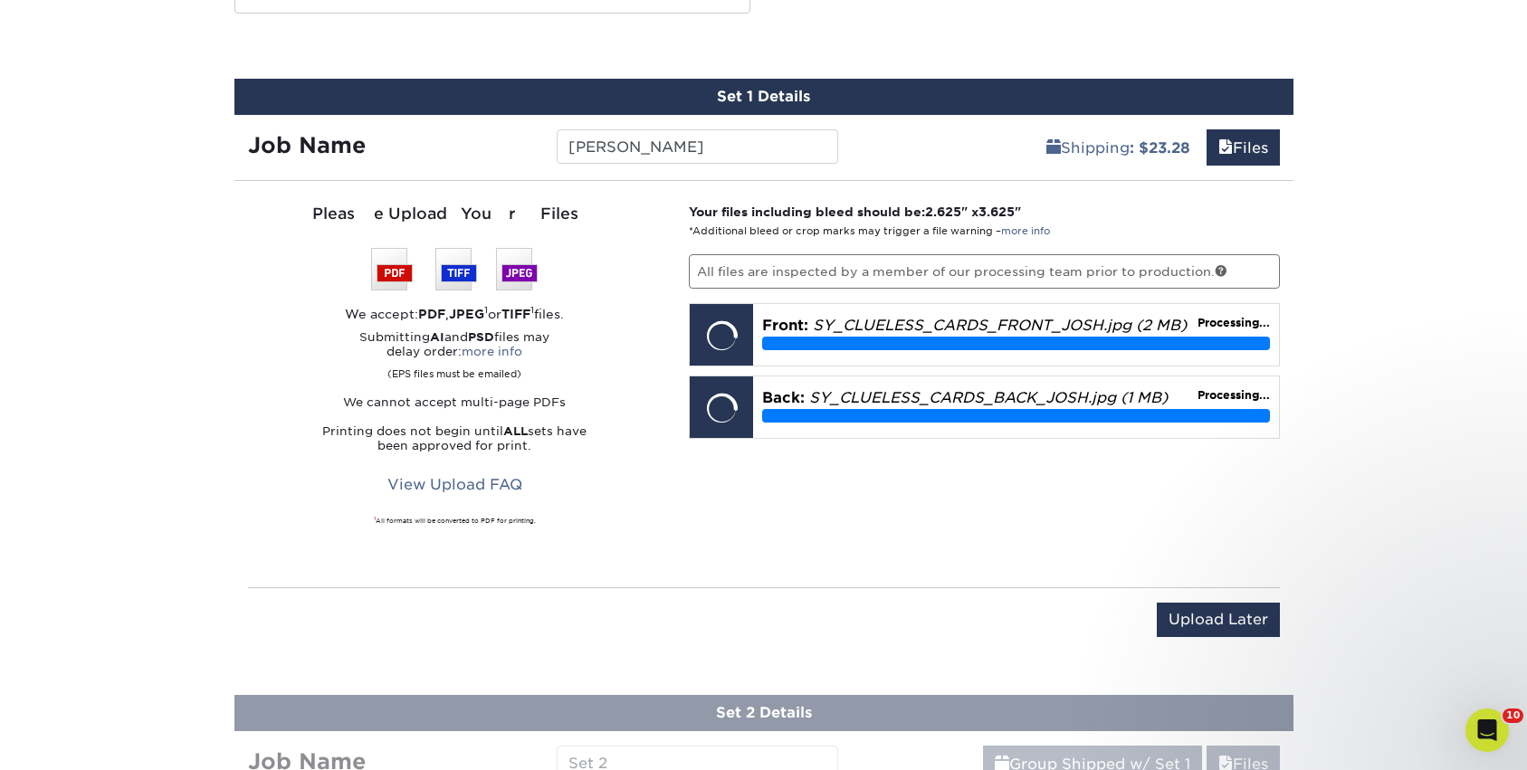
click at [1420, 393] on div "Products Trading Cards 18PT C1S Trading Cards Previous Next show more" at bounding box center [763, 478] width 1527 height 2679
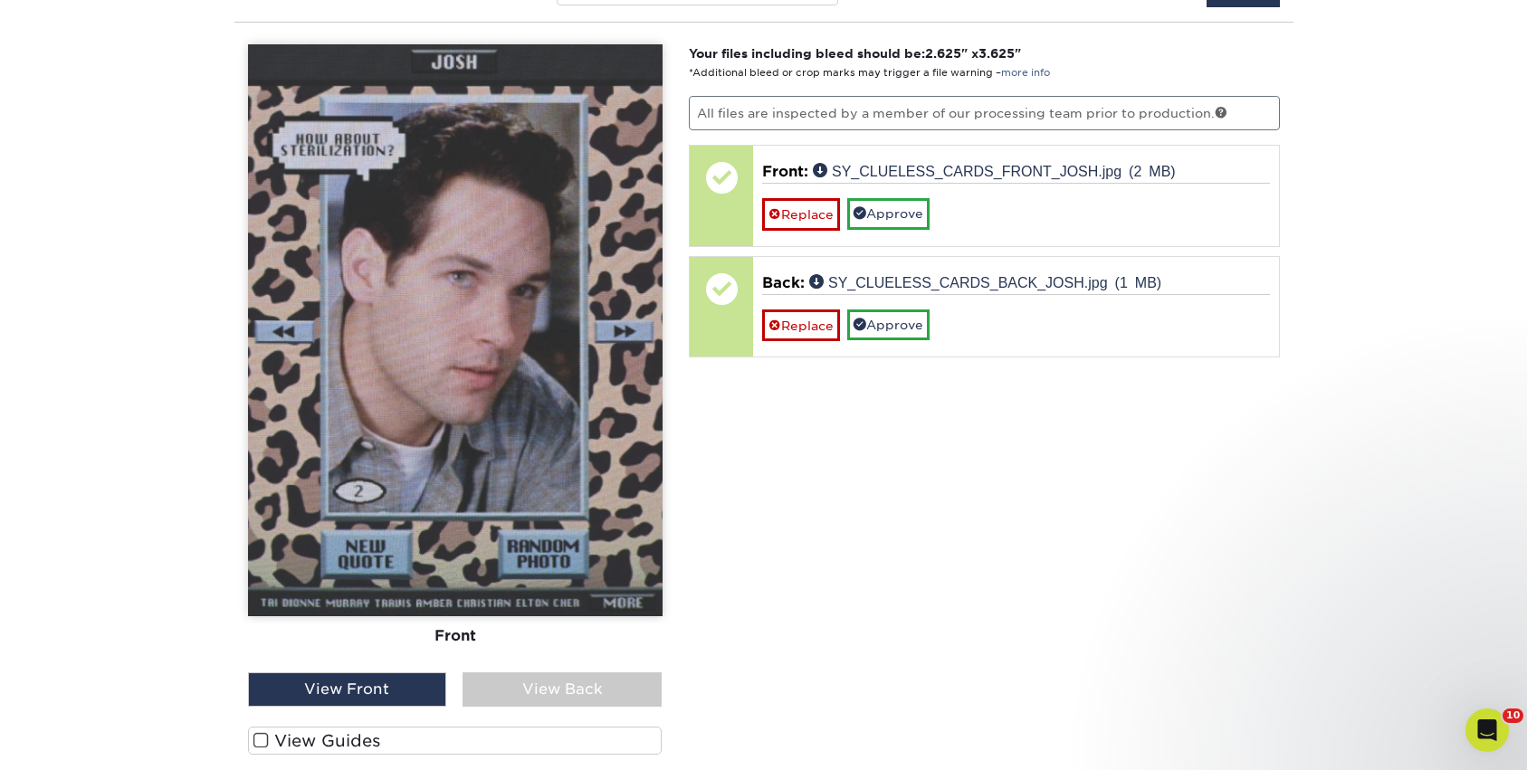
scroll to position [1159, 0]
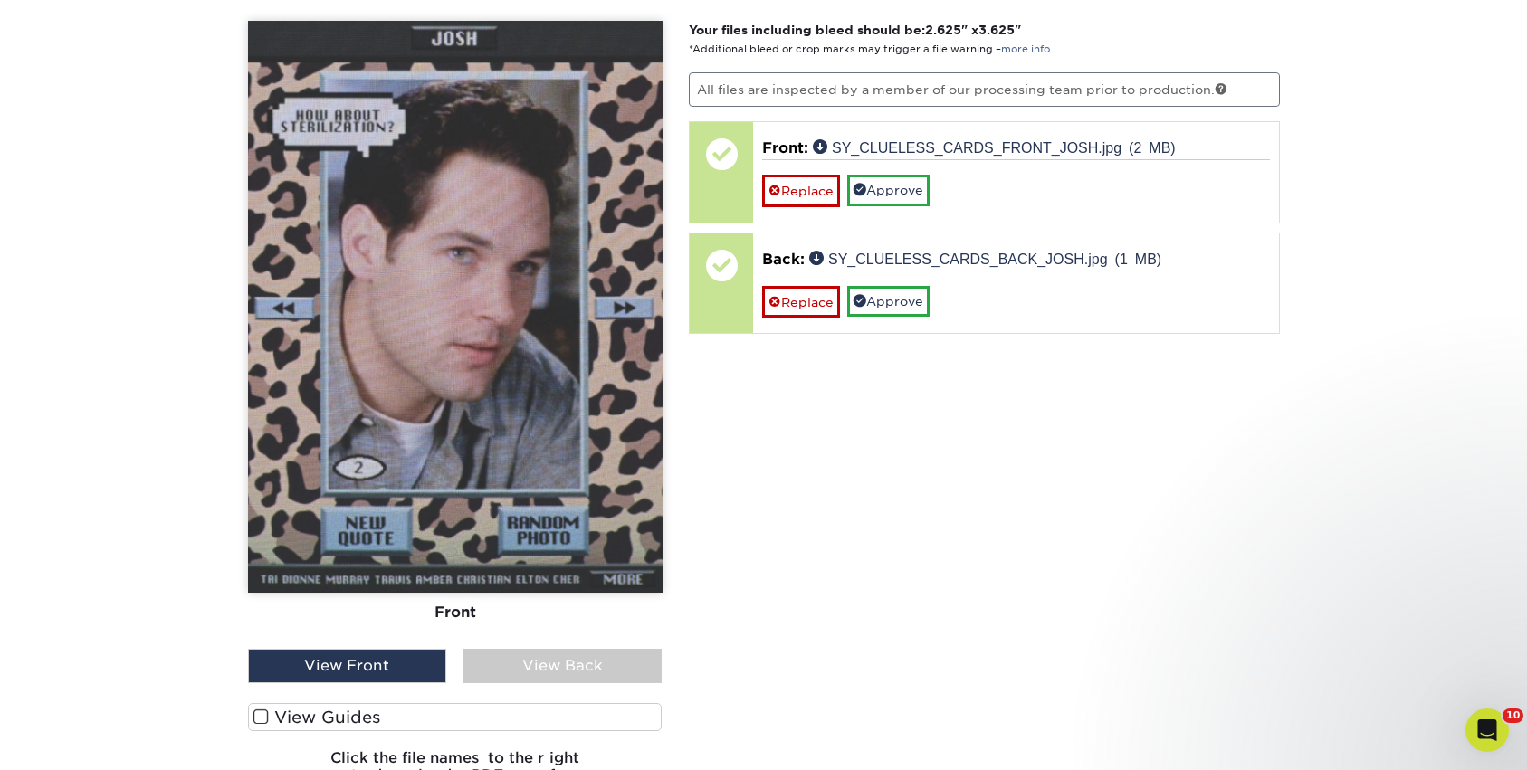
click at [602, 656] on div "View Back" at bounding box center [561, 666] width 199 height 34
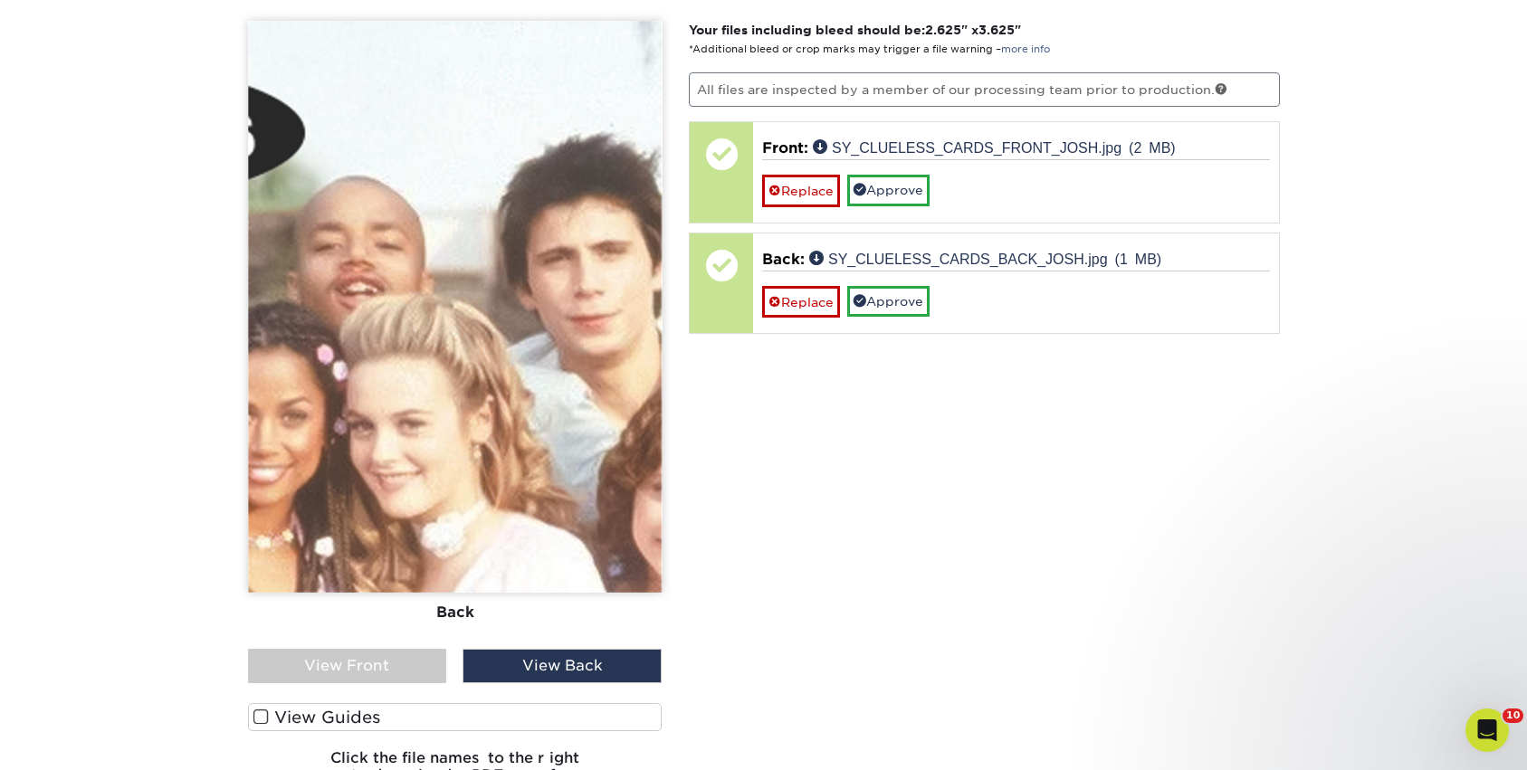
click at [398, 663] on div "View Front" at bounding box center [347, 666] width 199 height 34
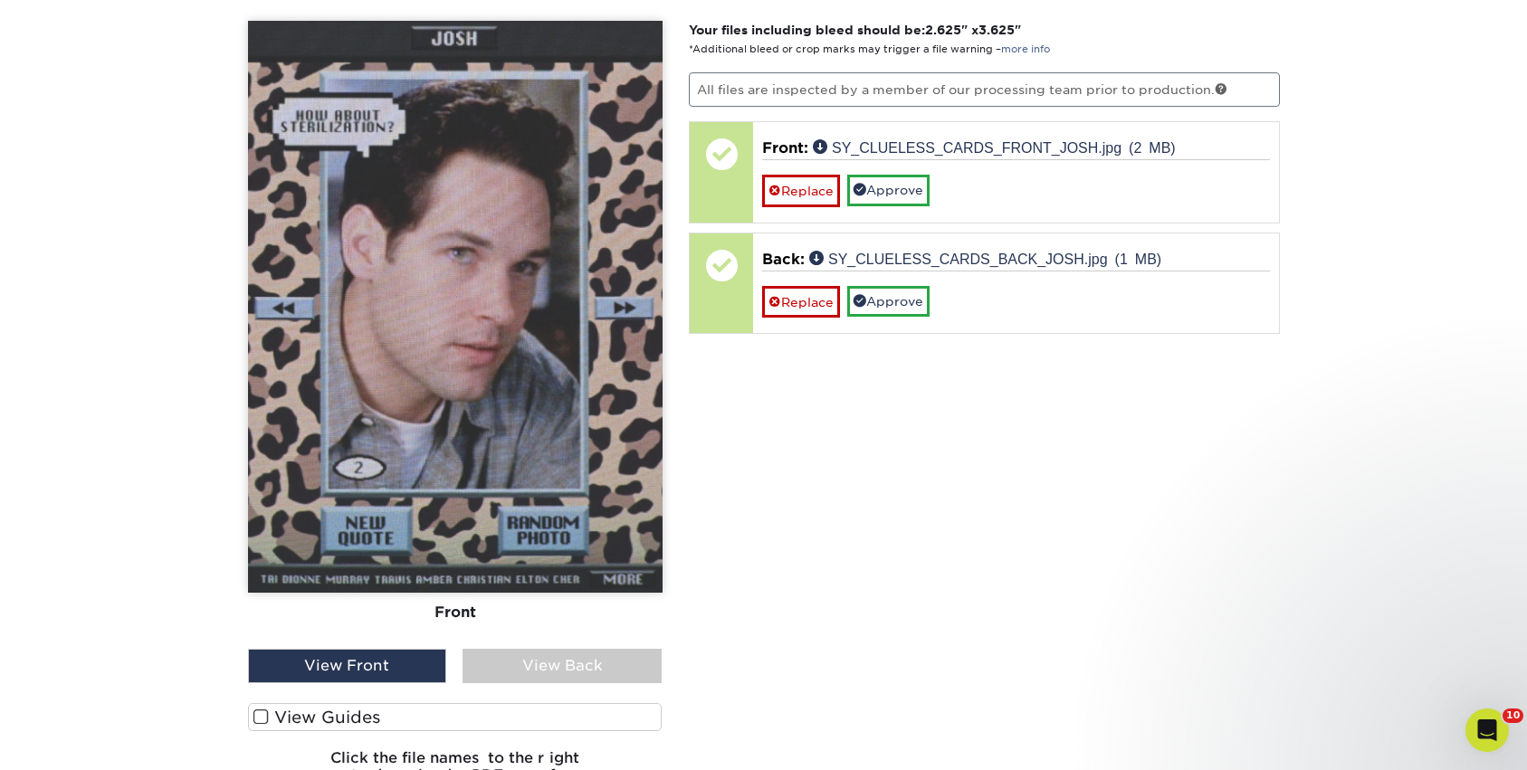
click at [553, 666] on div "View Back" at bounding box center [561, 666] width 199 height 34
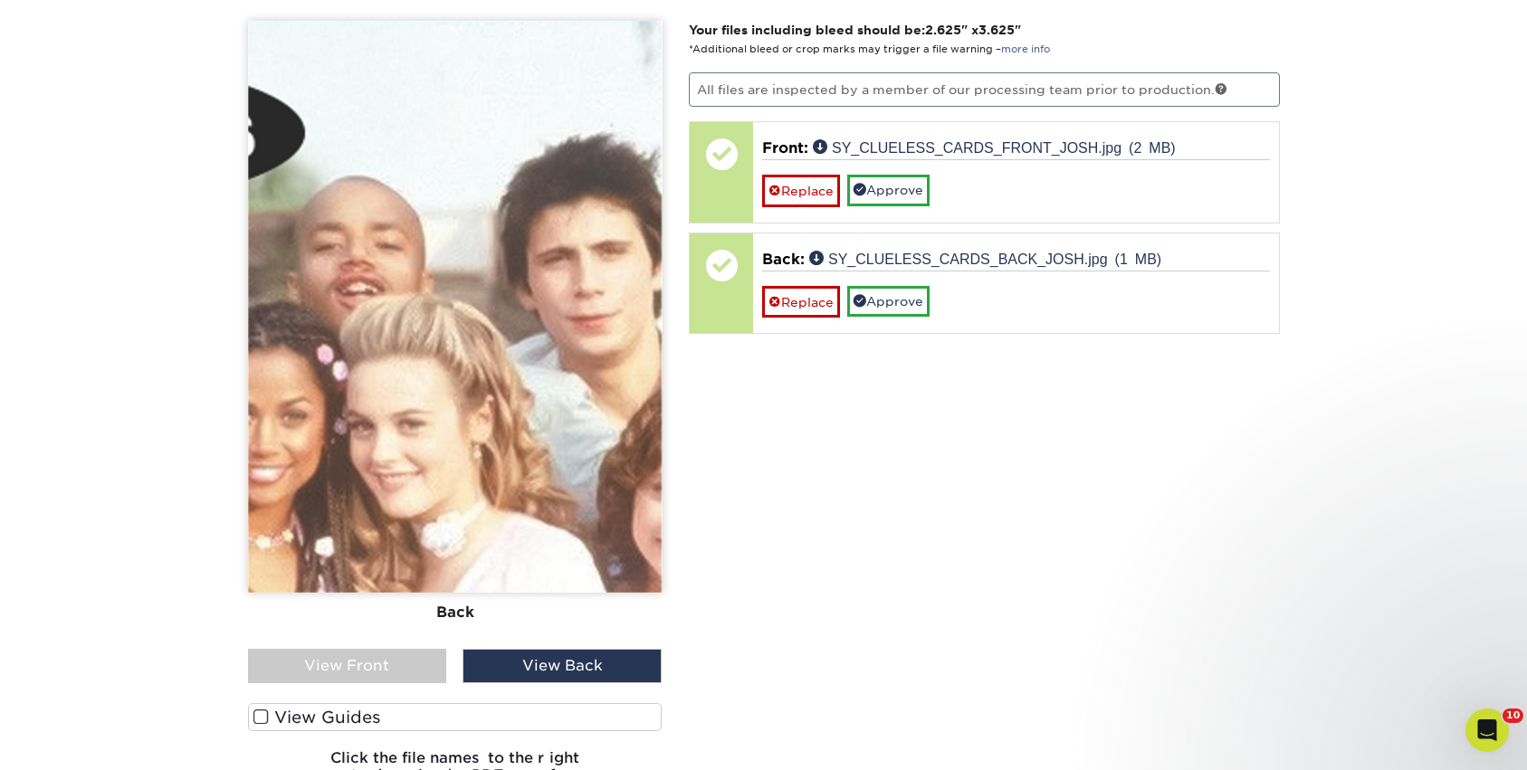
click at [385, 681] on div "View Front" at bounding box center [347, 666] width 199 height 34
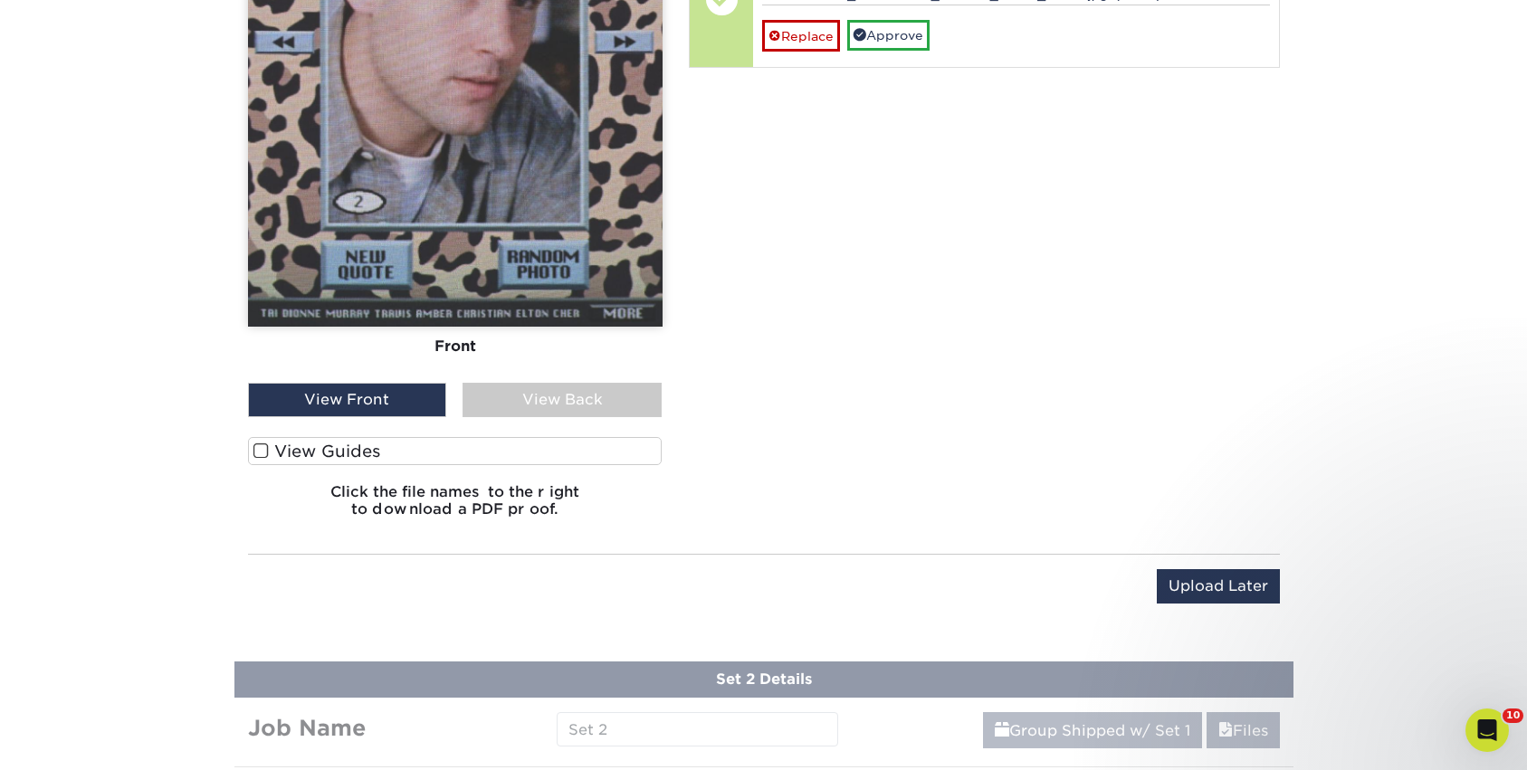
scroll to position [1299, 0]
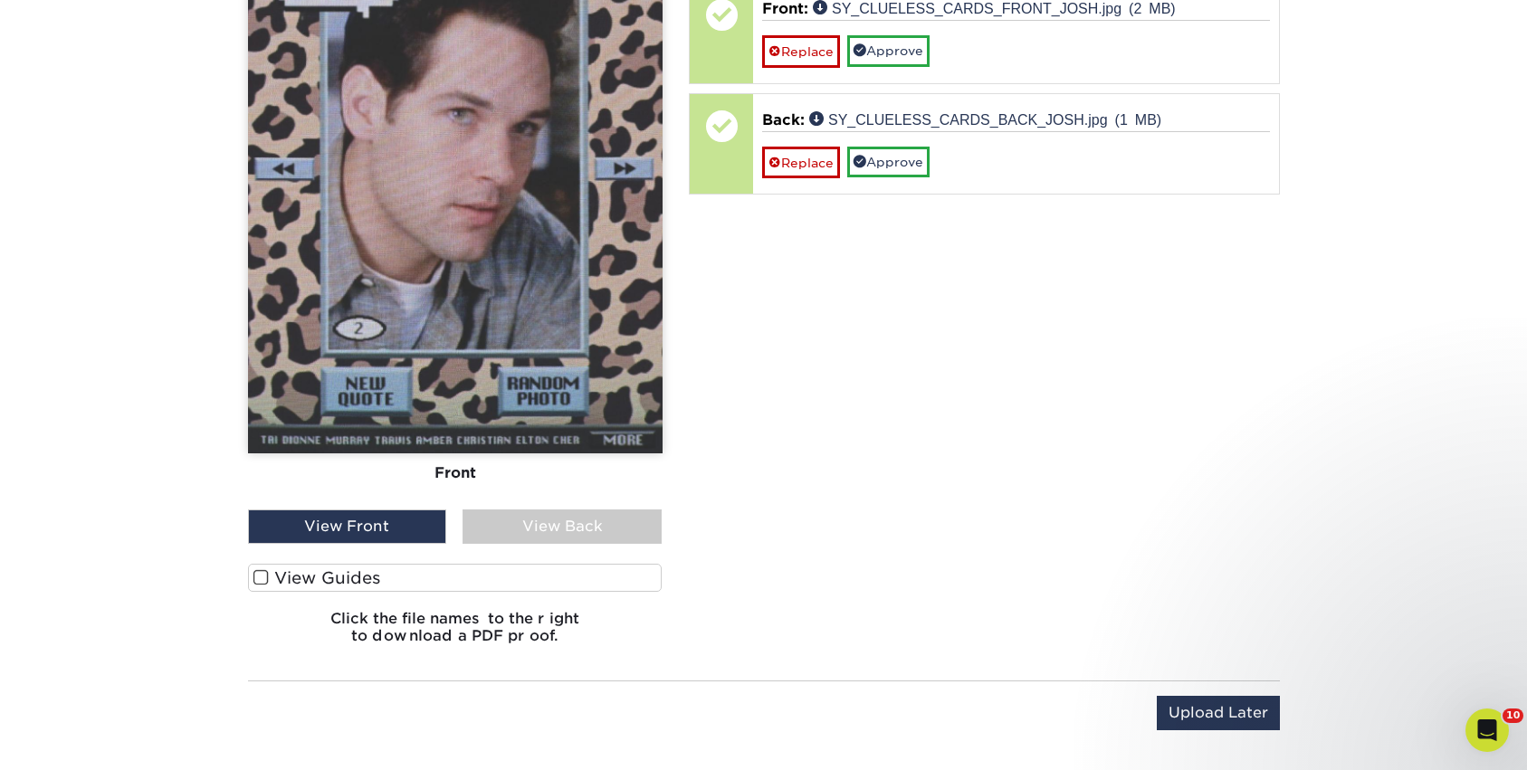
click at [1075, 366] on div "Your files including bleed should be: 2.625 " x 3.625 " *Additional bleed or cr…" at bounding box center [984, 269] width 618 height 777
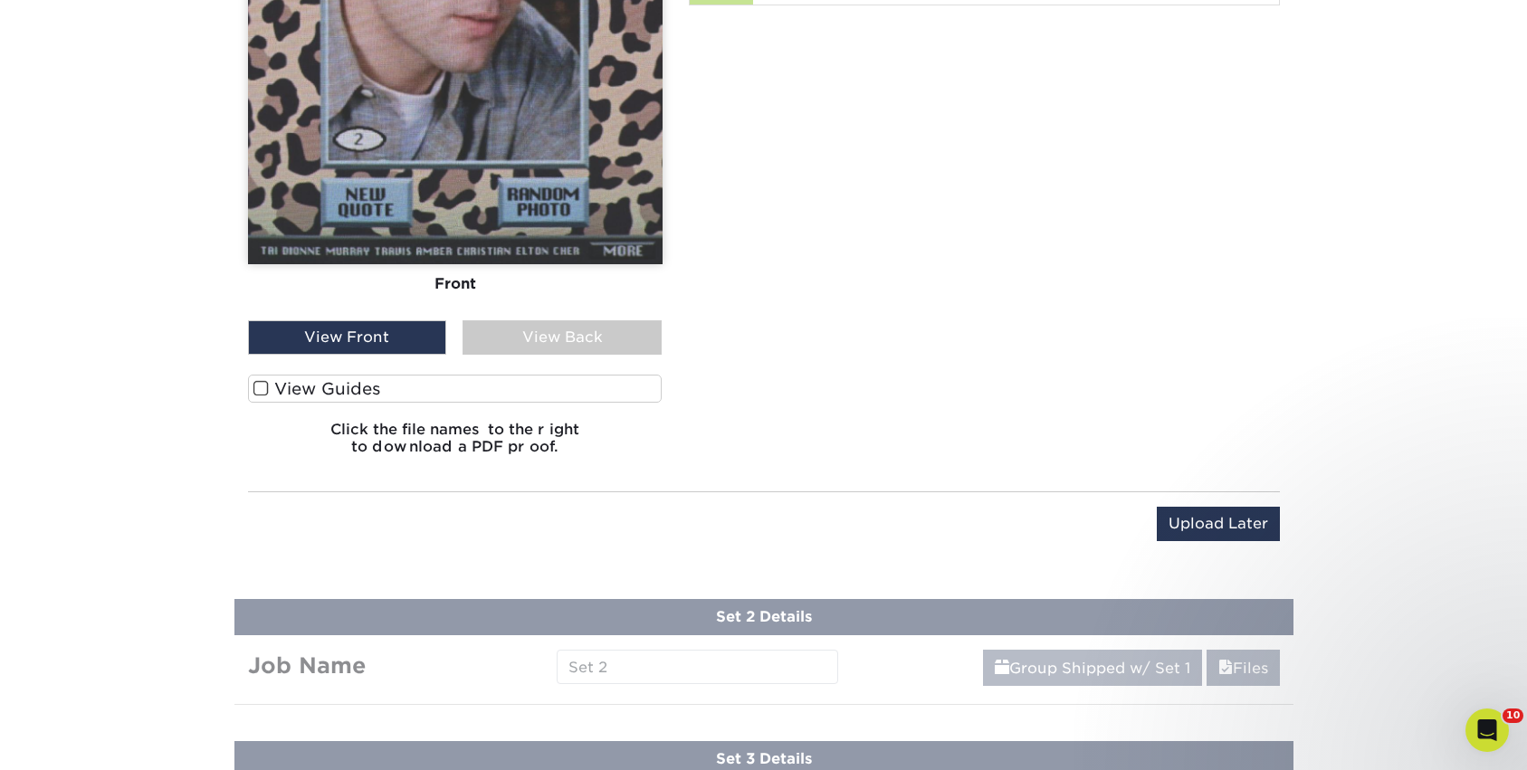
scroll to position [1490, 0]
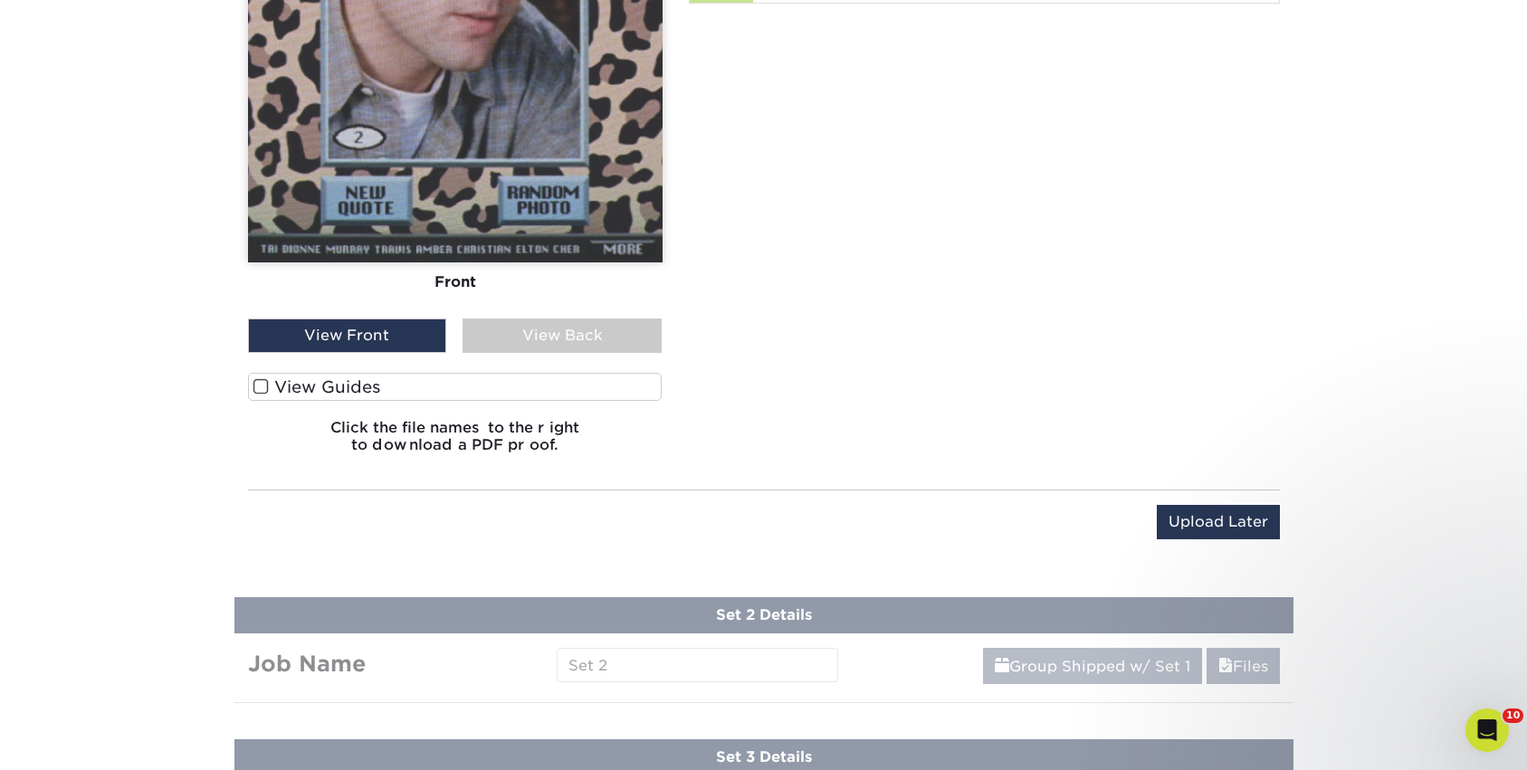
click at [524, 388] on label "View Guides" at bounding box center [455, 387] width 414 height 28
click at [0, 0] on input "View Guides" at bounding box center [0, 0] width 0 height 0
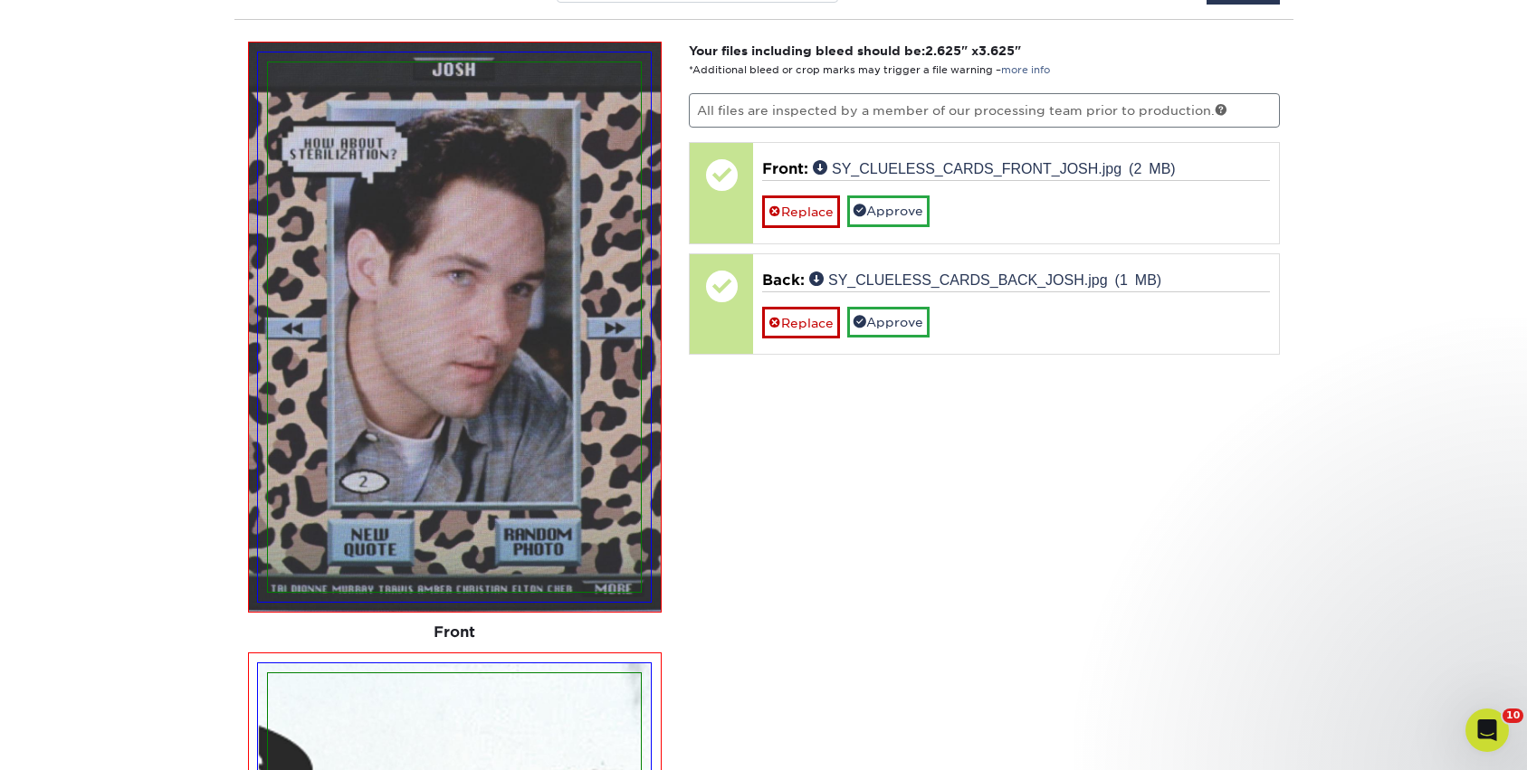
scroll to position [1105, 0]
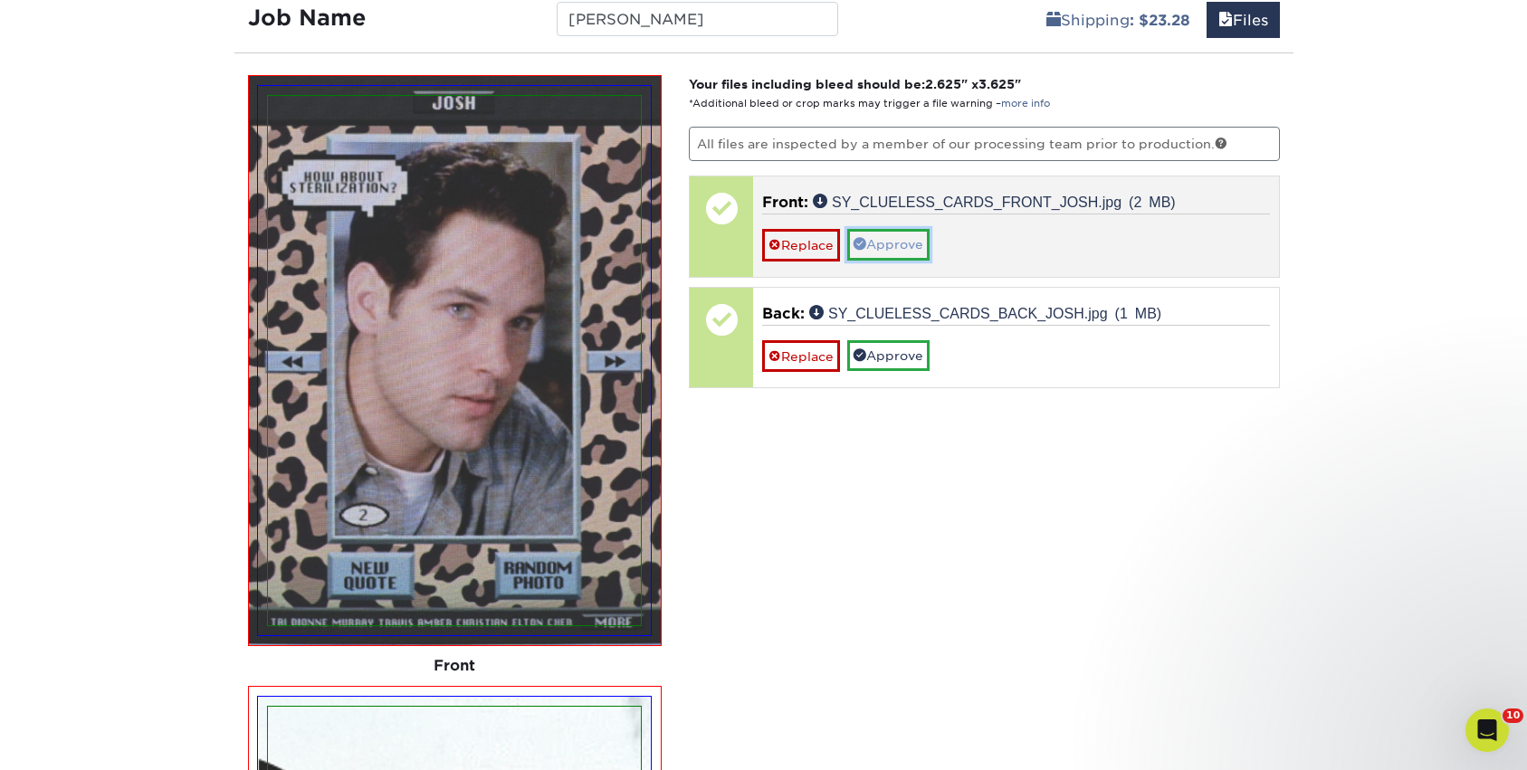
click at [910, 245] on link "Approve" at bounding box center [888, 244] width 82 height 31
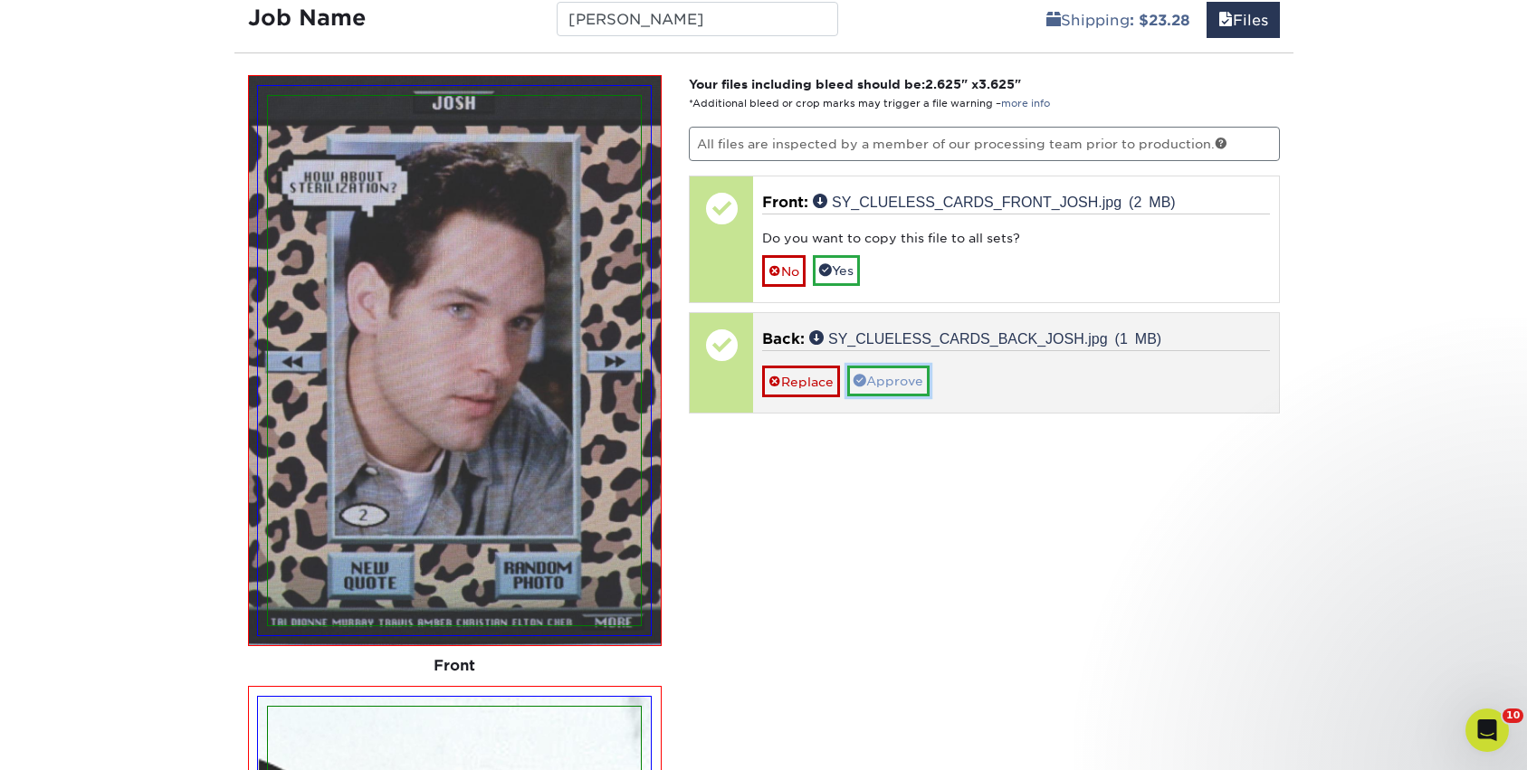
click at [909, 390] on link "Approve" at bounding box center [888, 381] width 82 height 31
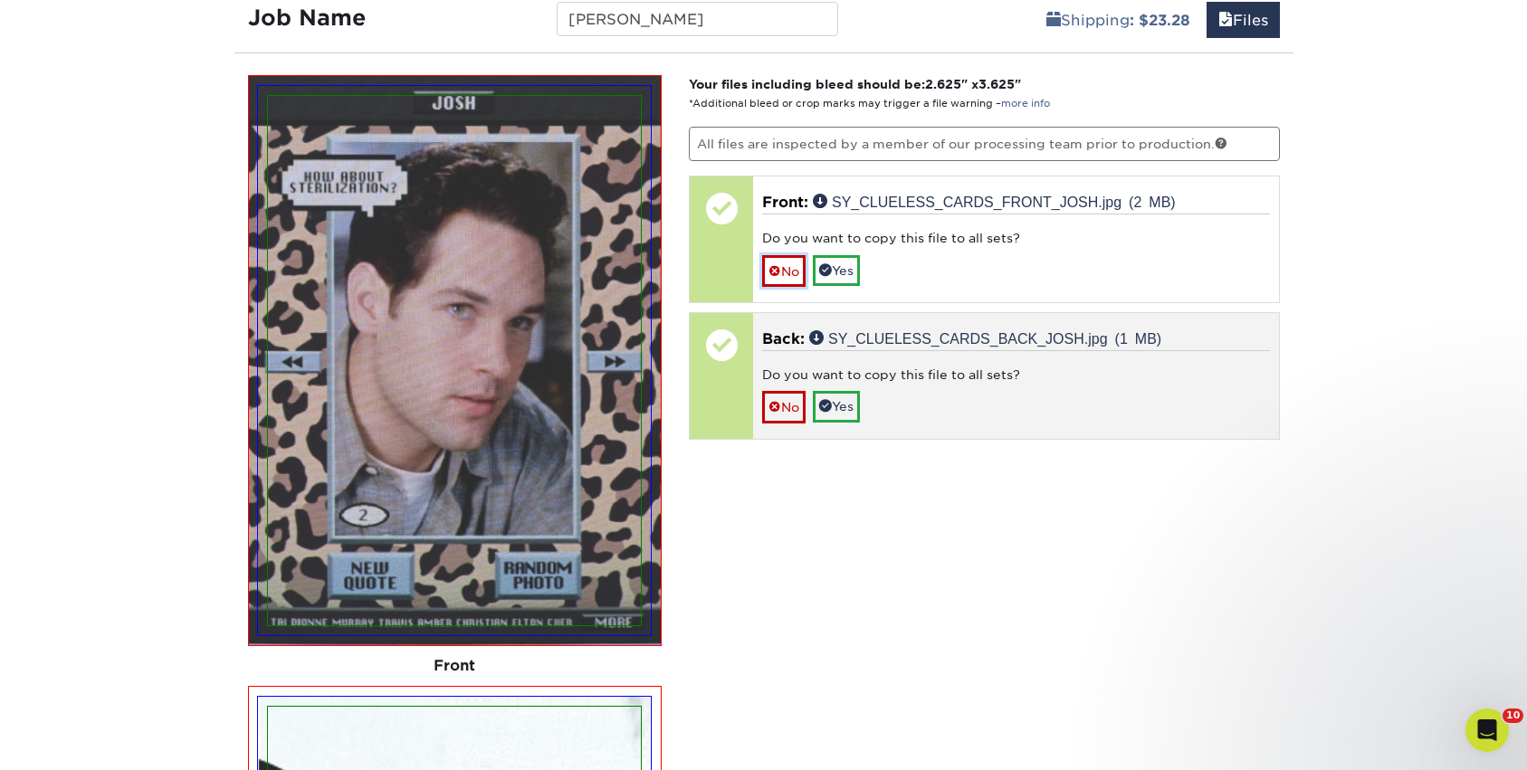
click at [802, 269] on link "No" at bounding box center [783, 271] width 43 height 32
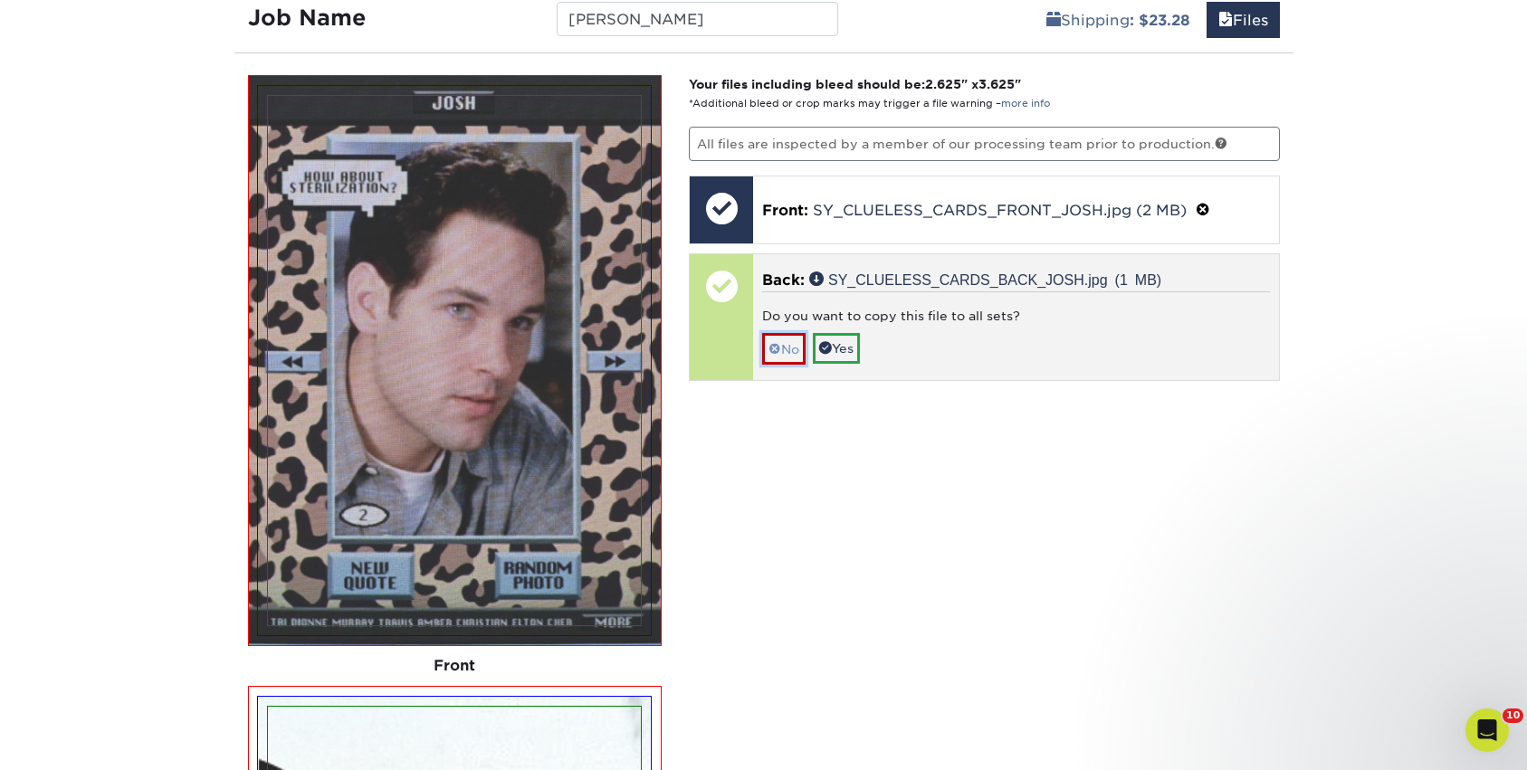
click at [788, 356] on link "No" at bounding box center [783, 349] width 43 height 32
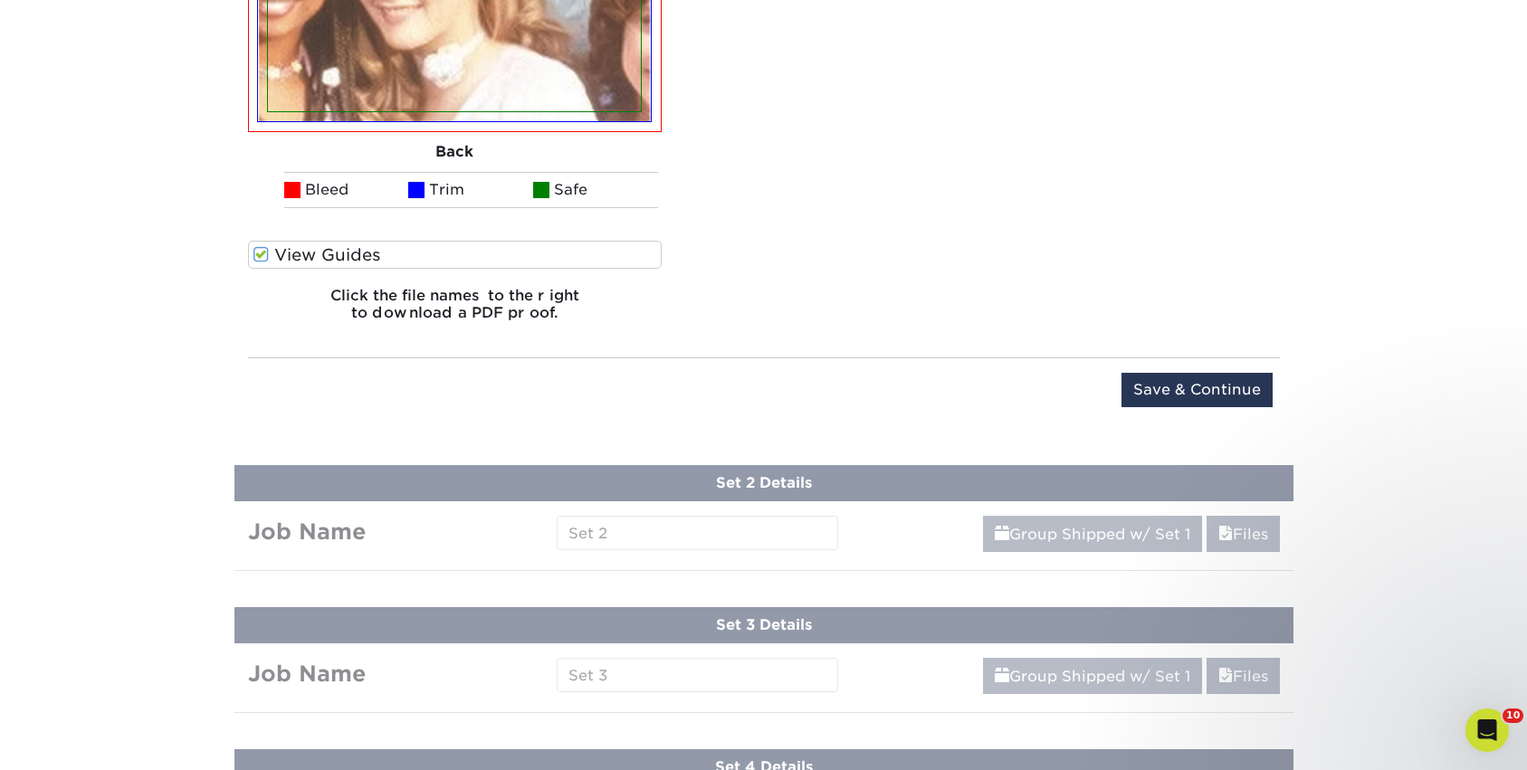
scroll to position [2232, 0]
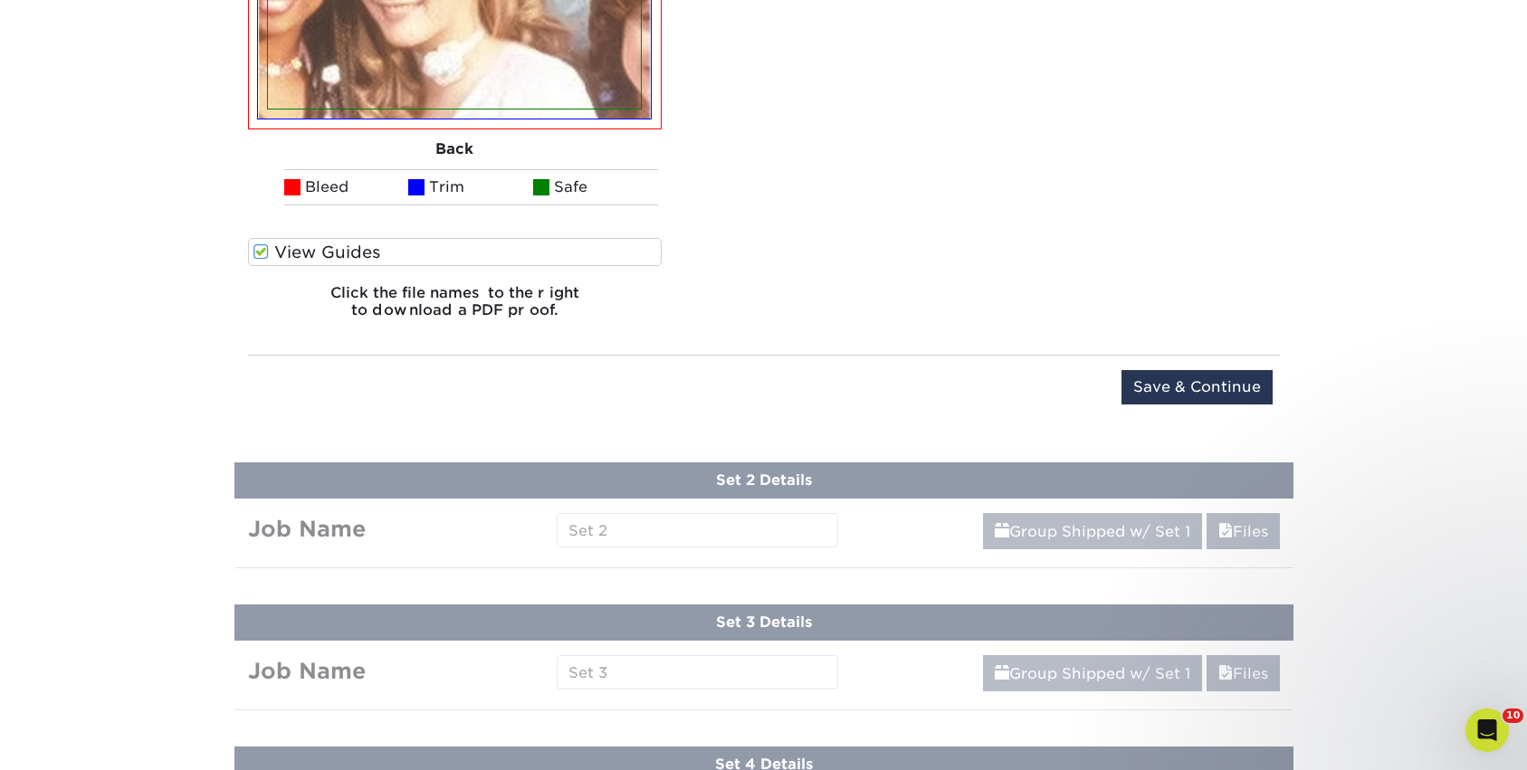
click at [1204, 387] on input "Save & Continue" at bounding box center [1196, 387] width 151 height 34
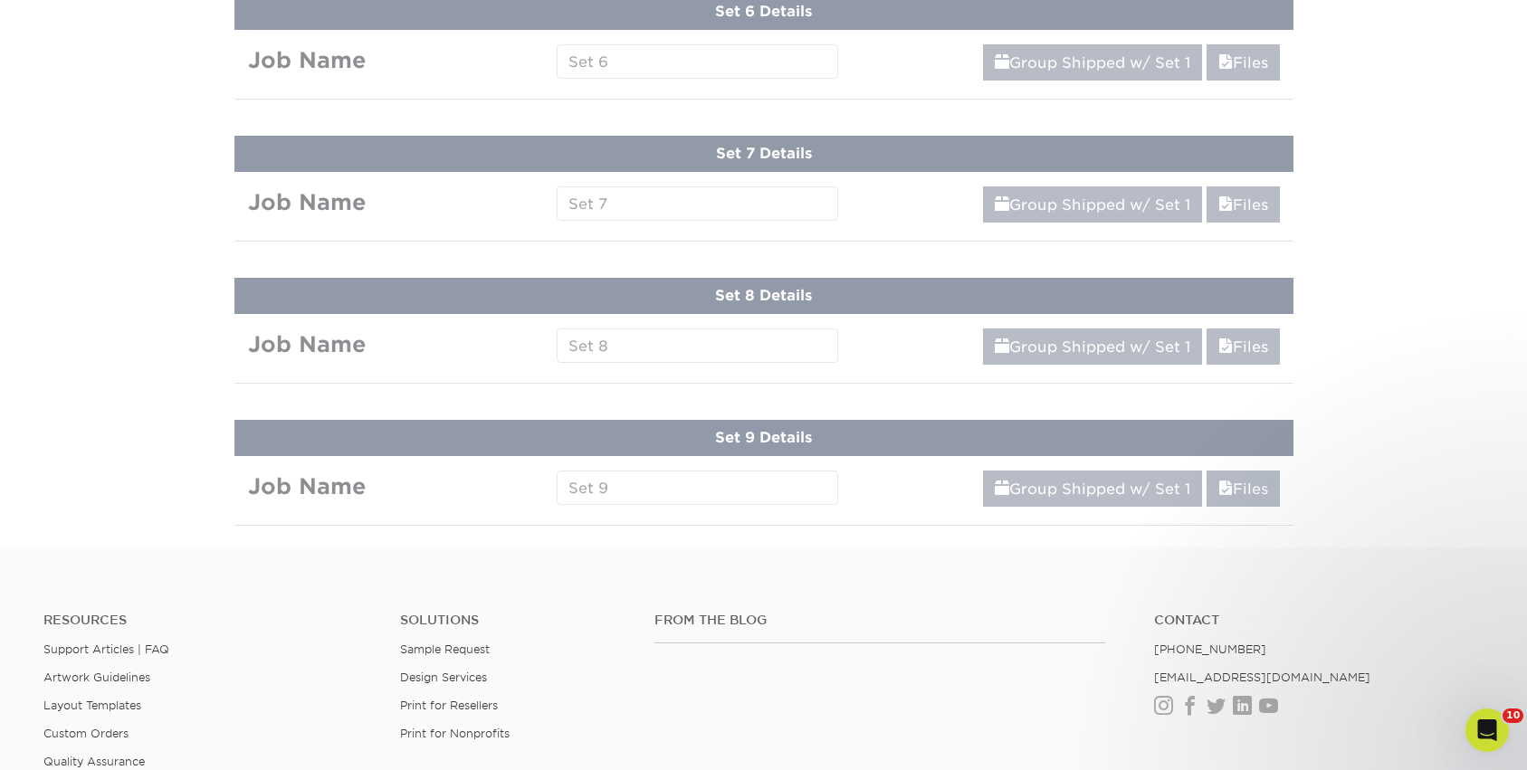
scroll to position [878, 0]
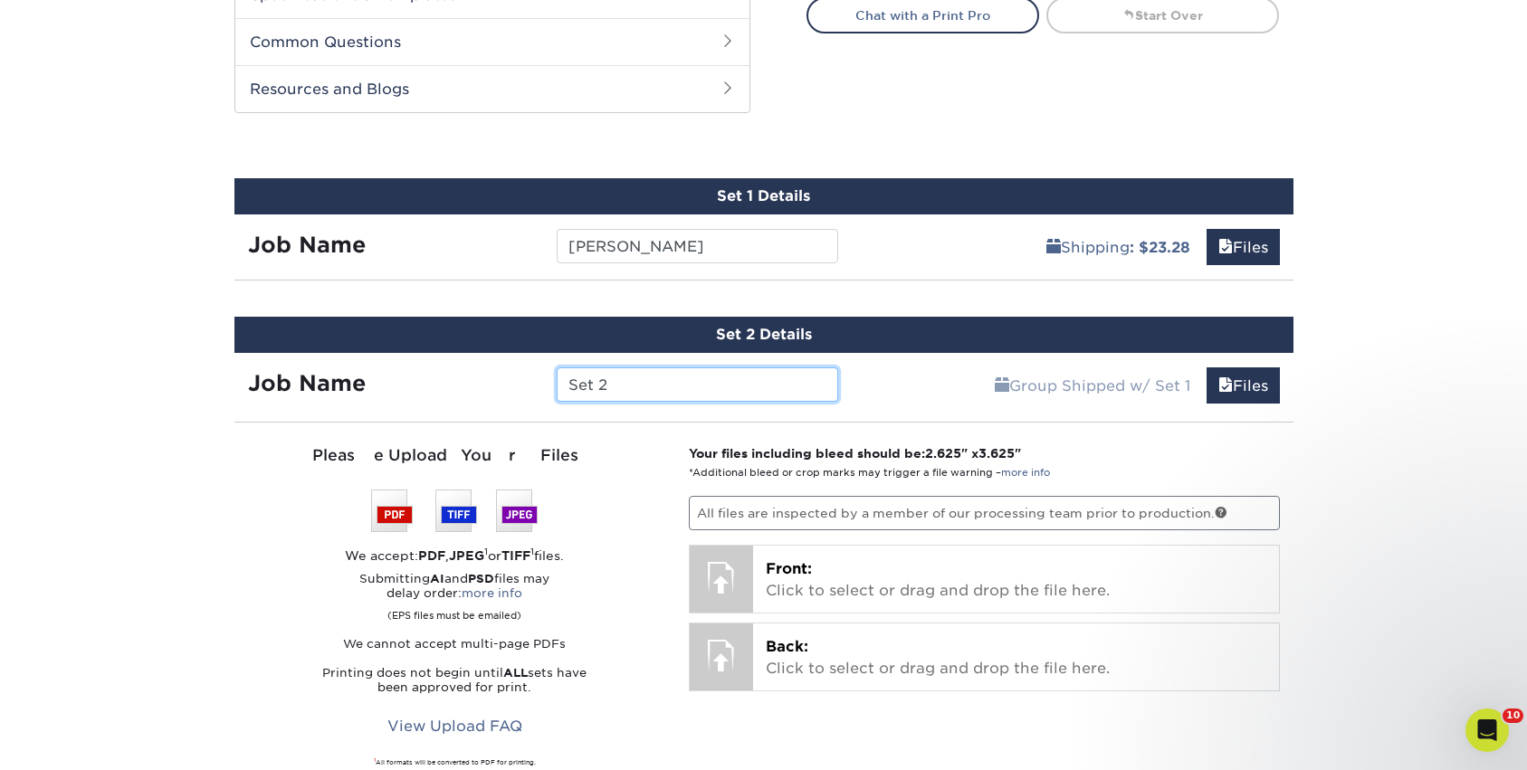
click at [639, 380] on input "Set 2" at bounding box center [697, 384] width 281 height 34
click at [640, 380] on input "Set 2" at bounding box center [697, 384] width 281 height 34
type input "Amber"
click at [1401, 521] on div "Products Trading Cards 18PT C1S Trading Cards Previous Next show more" at bounding box center [763, 570] width 1527 height 2664
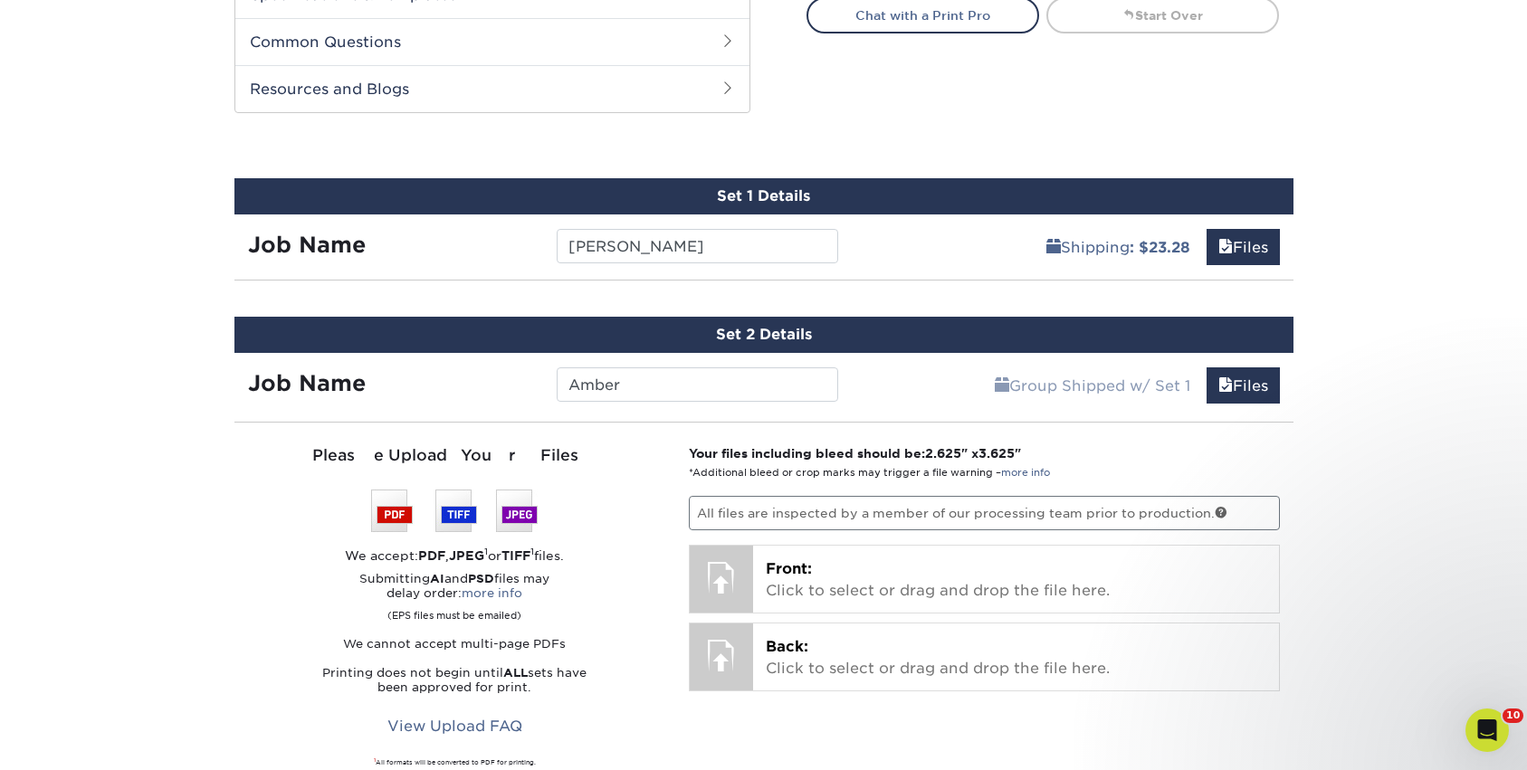
scroll to position [1014, 0]
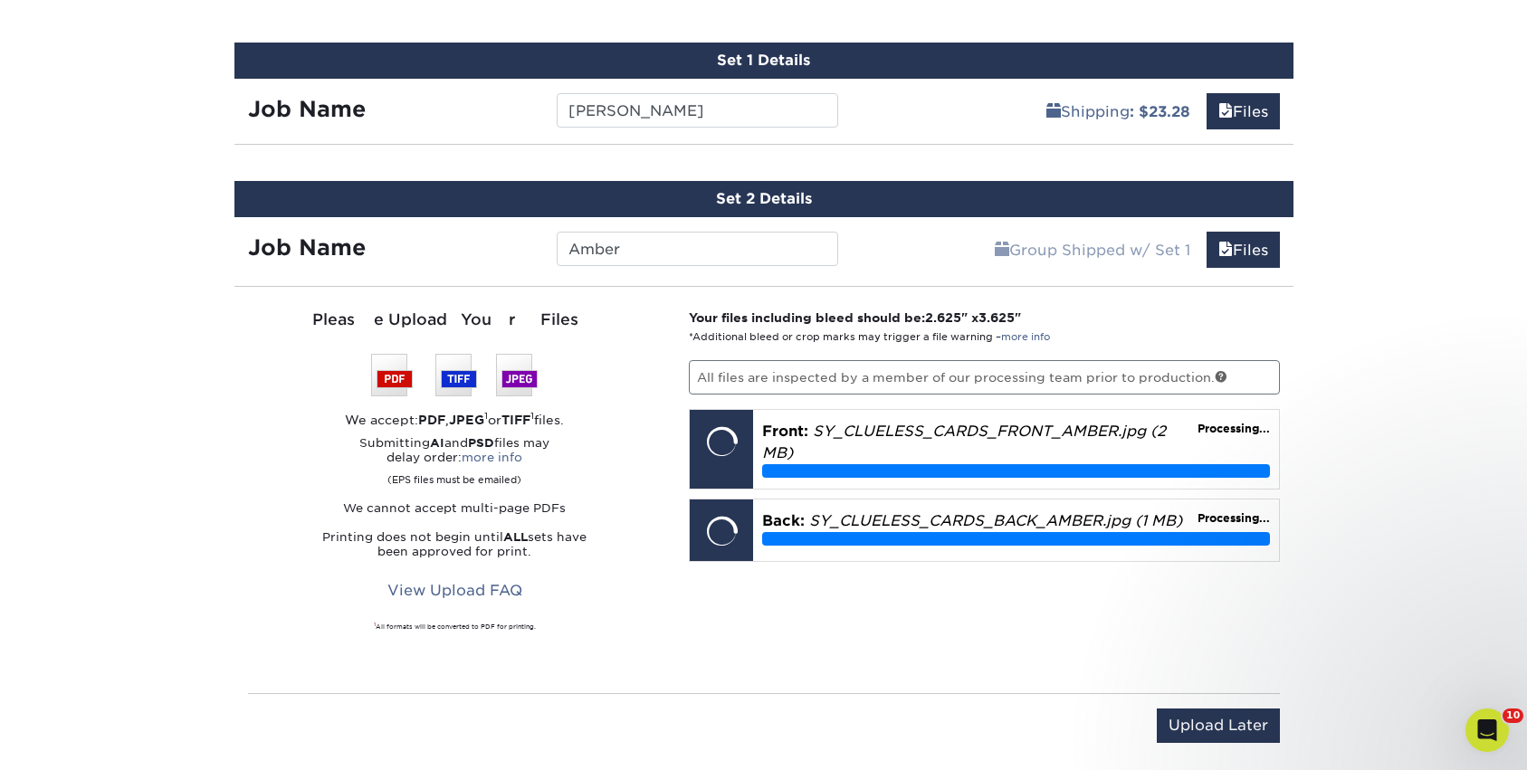
click at [1430, 471] on div "Products Trading Cards 18PT C1S Trading Cards Previous Next show more" at bounding box center [763, 434] width 1527 height 2664
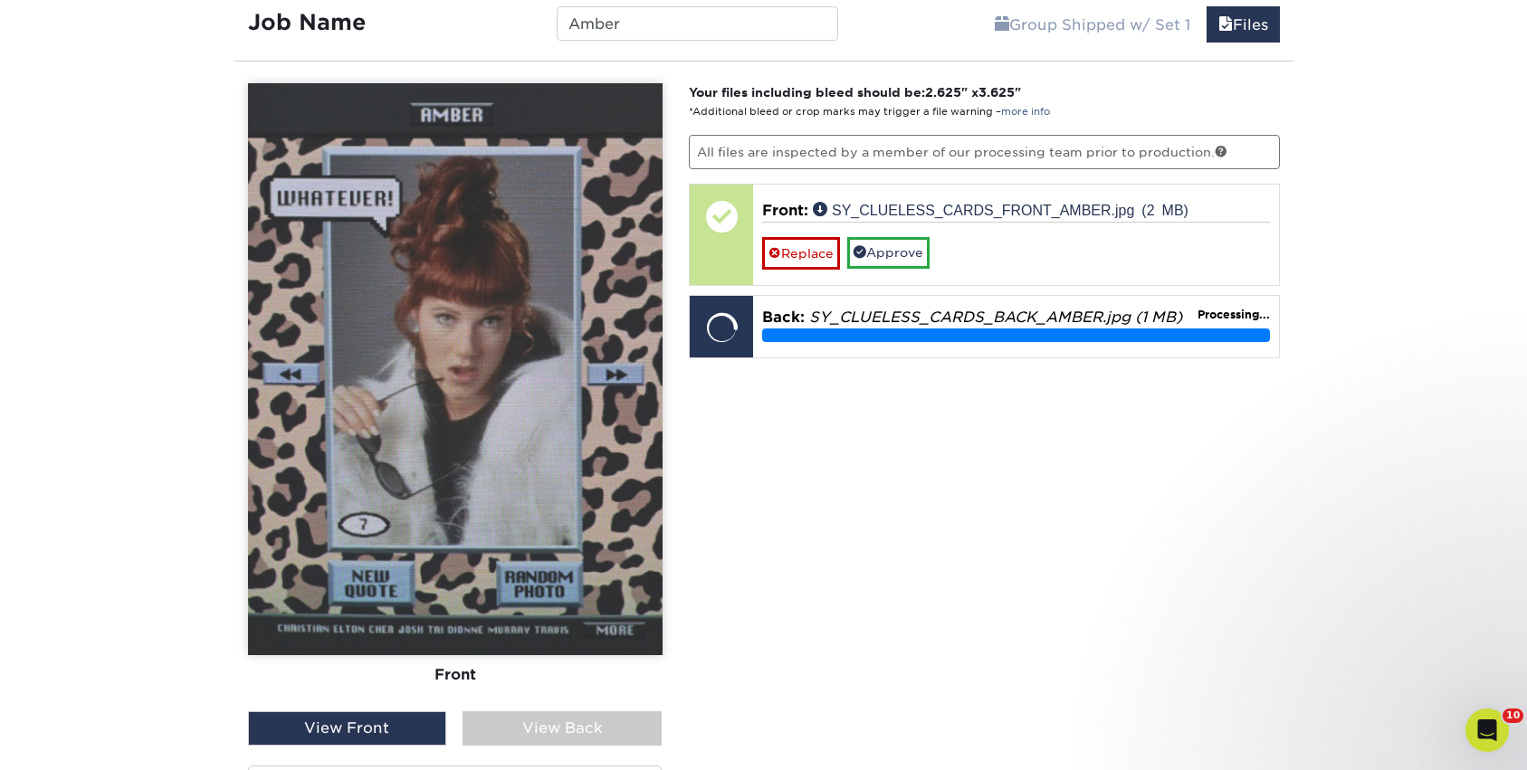
scroll to position [1241, 0]
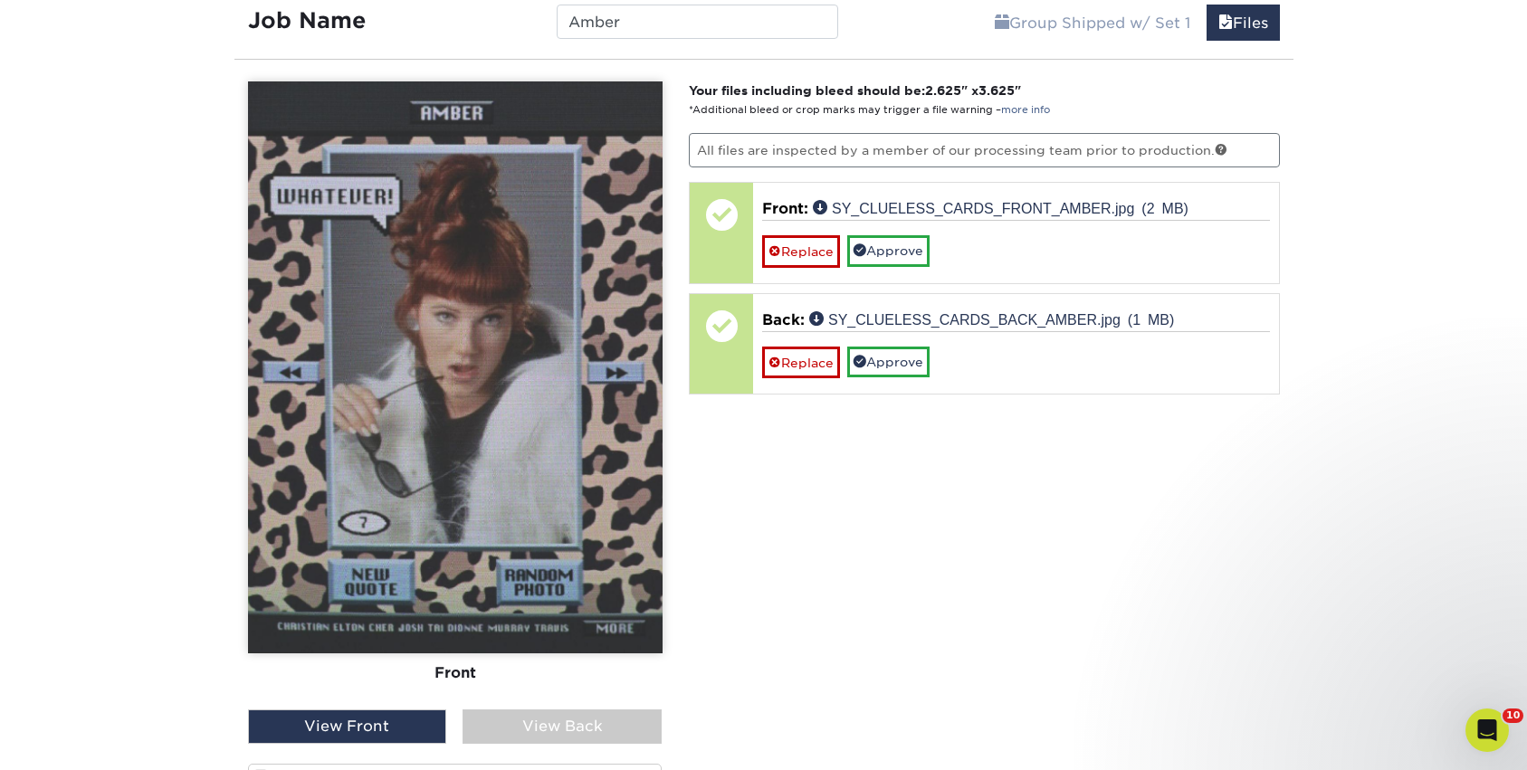
click at [588, 728] on div "View Back" at bounding box center [561, 726] width 199 height 34
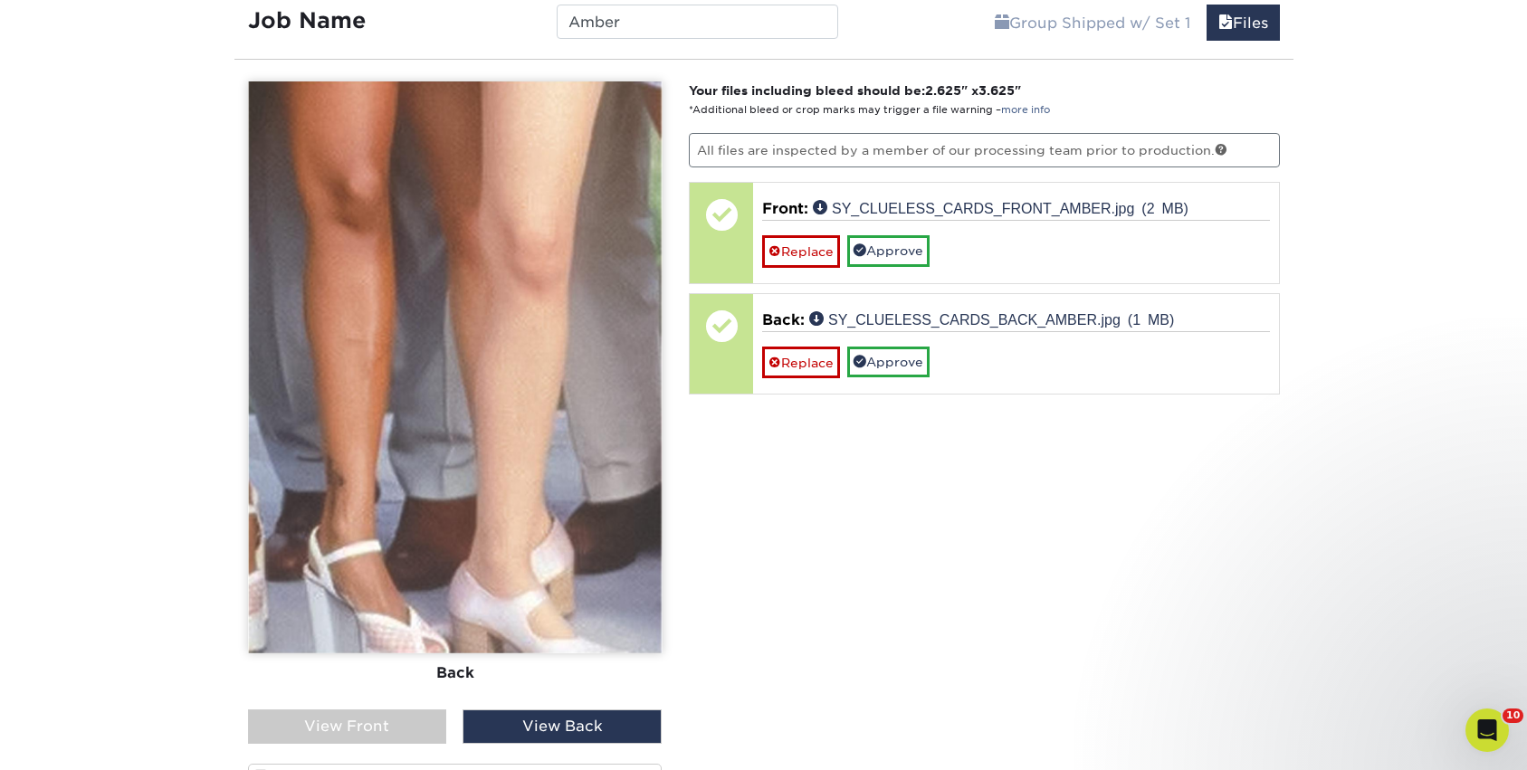
click at [374, 730] on div "View Front" at bounding box center [347, 726] width 199 height 34
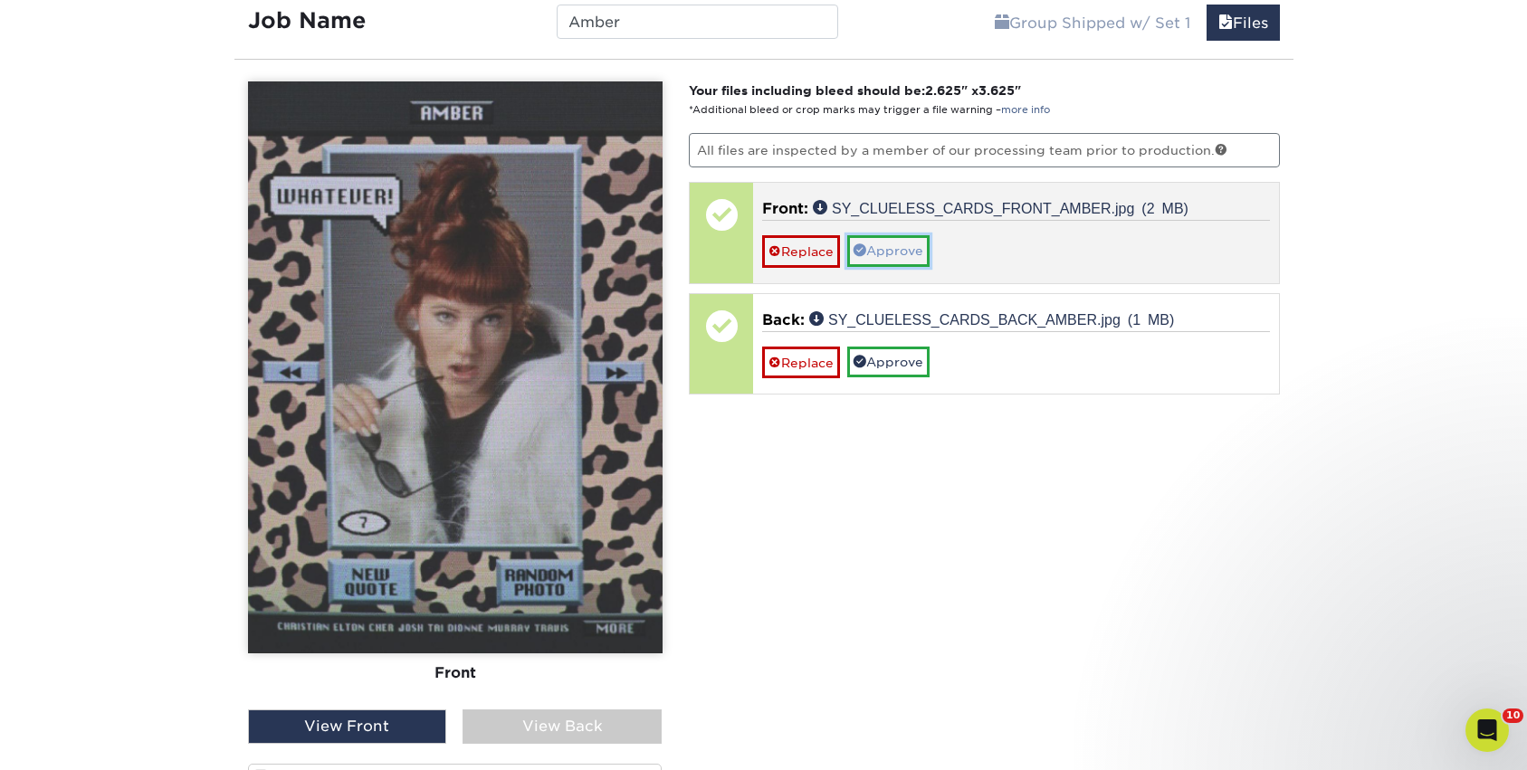
click at [912, 251] on link "Approve" at bounding box center [888, 250] width 82 height 31
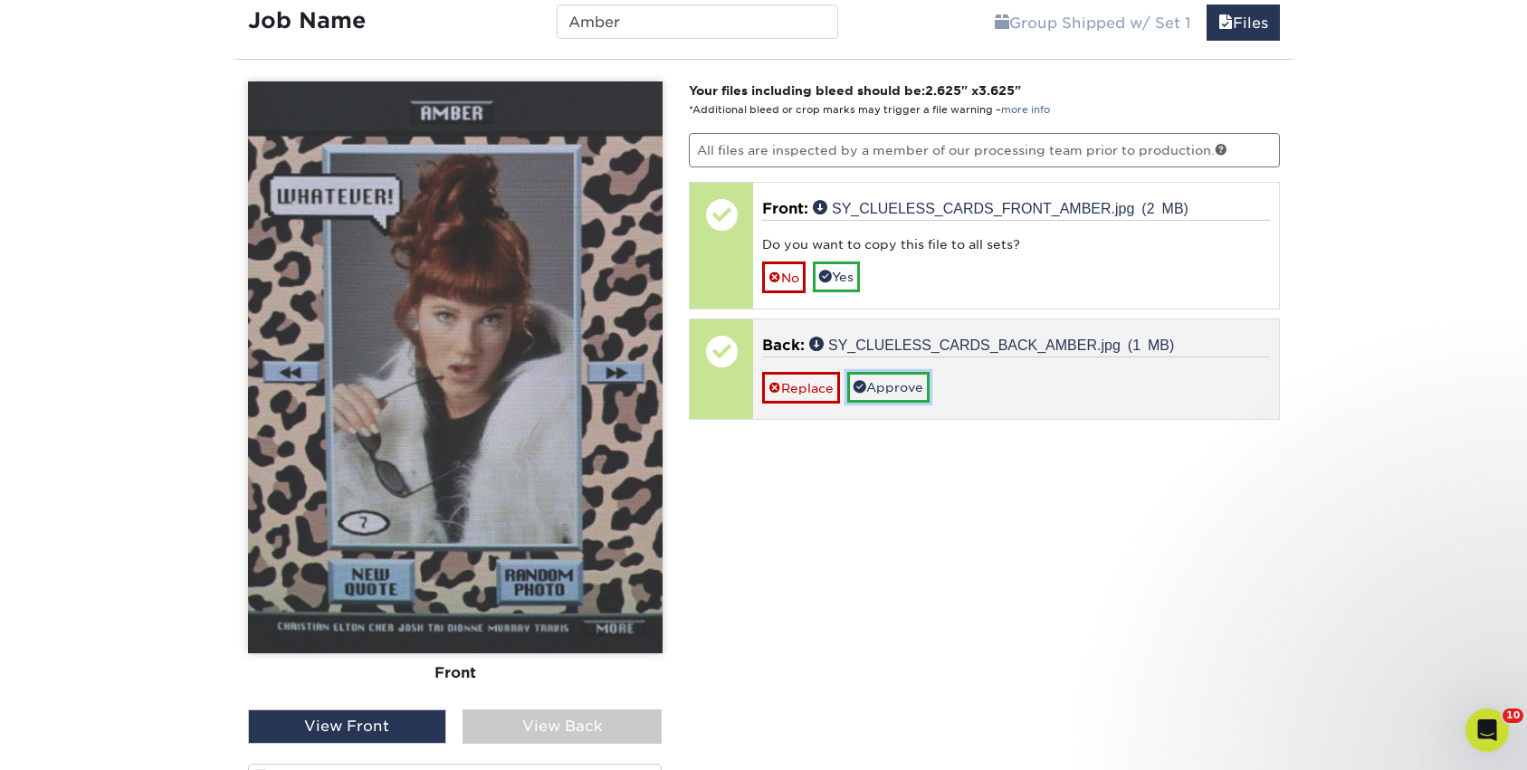
drag, startPoint x: 890, startPoint y: 386, endPoint x: 852, endPoint y: 344, distance: 57.0
click at [890, 386] on link "Approve" at bounding box center [888, 387] width 82 height 31
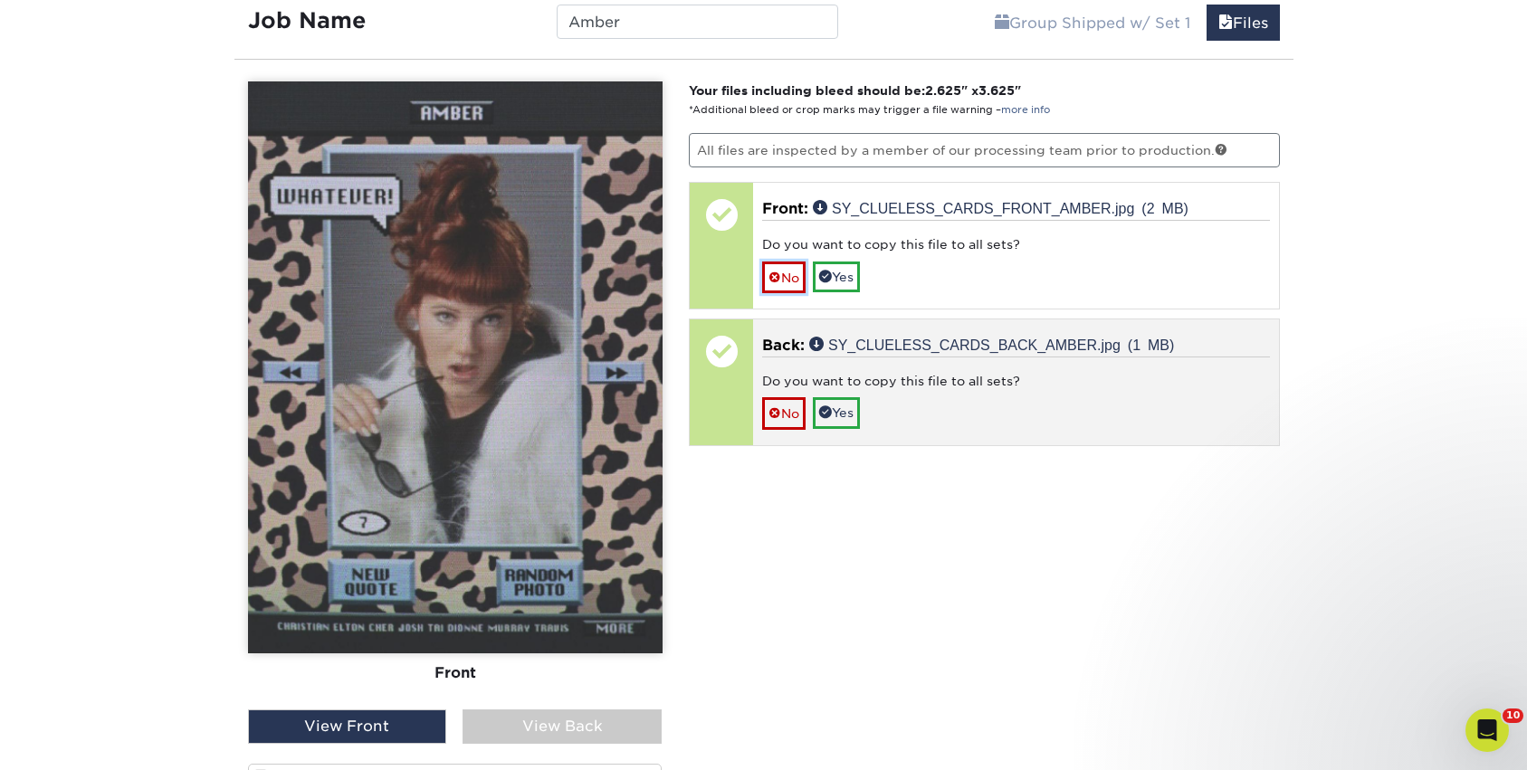
click at [796, 278] on link "No" at bounding box center [783, 278] width 43 height 32
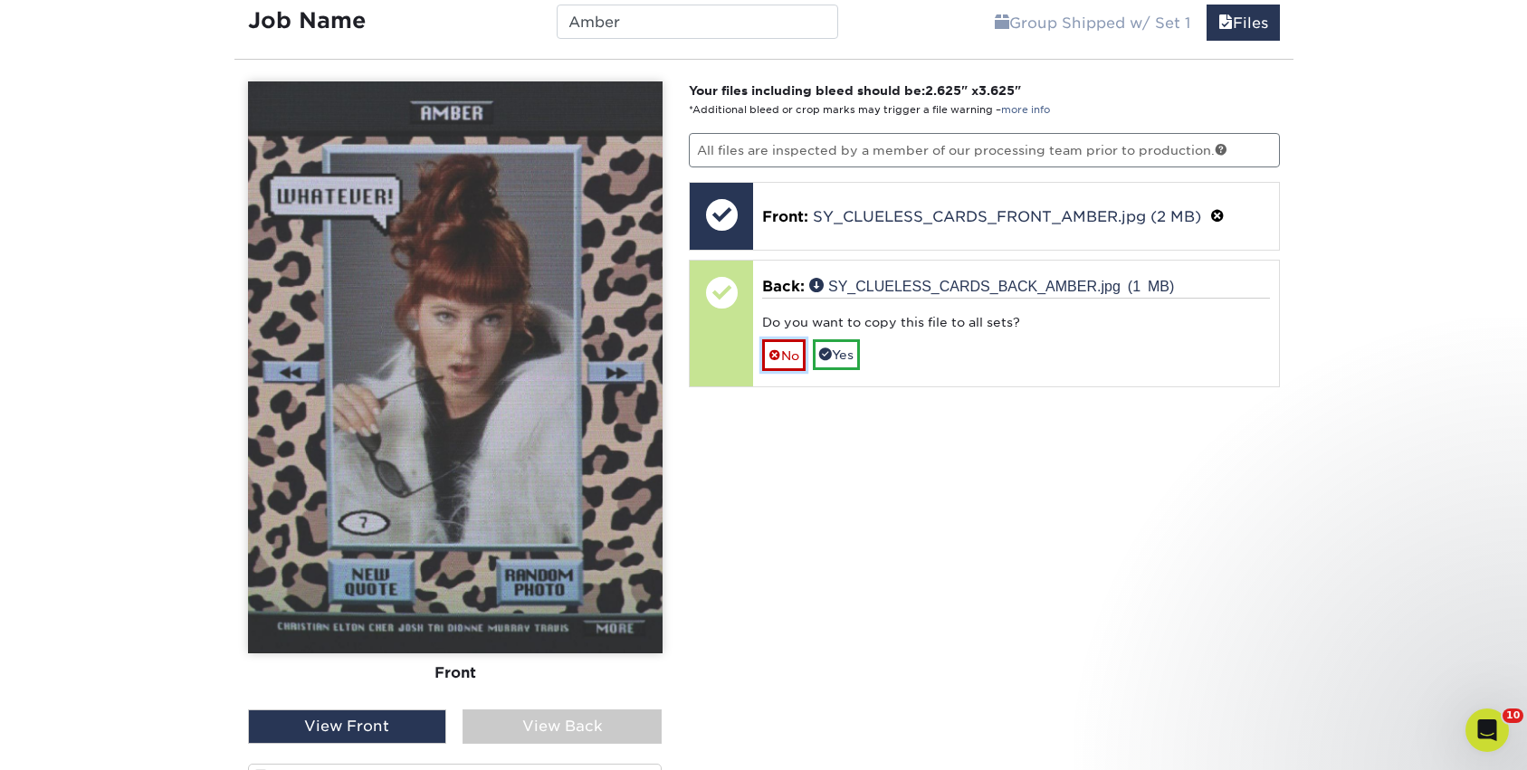
click at [785, 349] on link "No" at bounding box center [783, 355] width 43 height 32
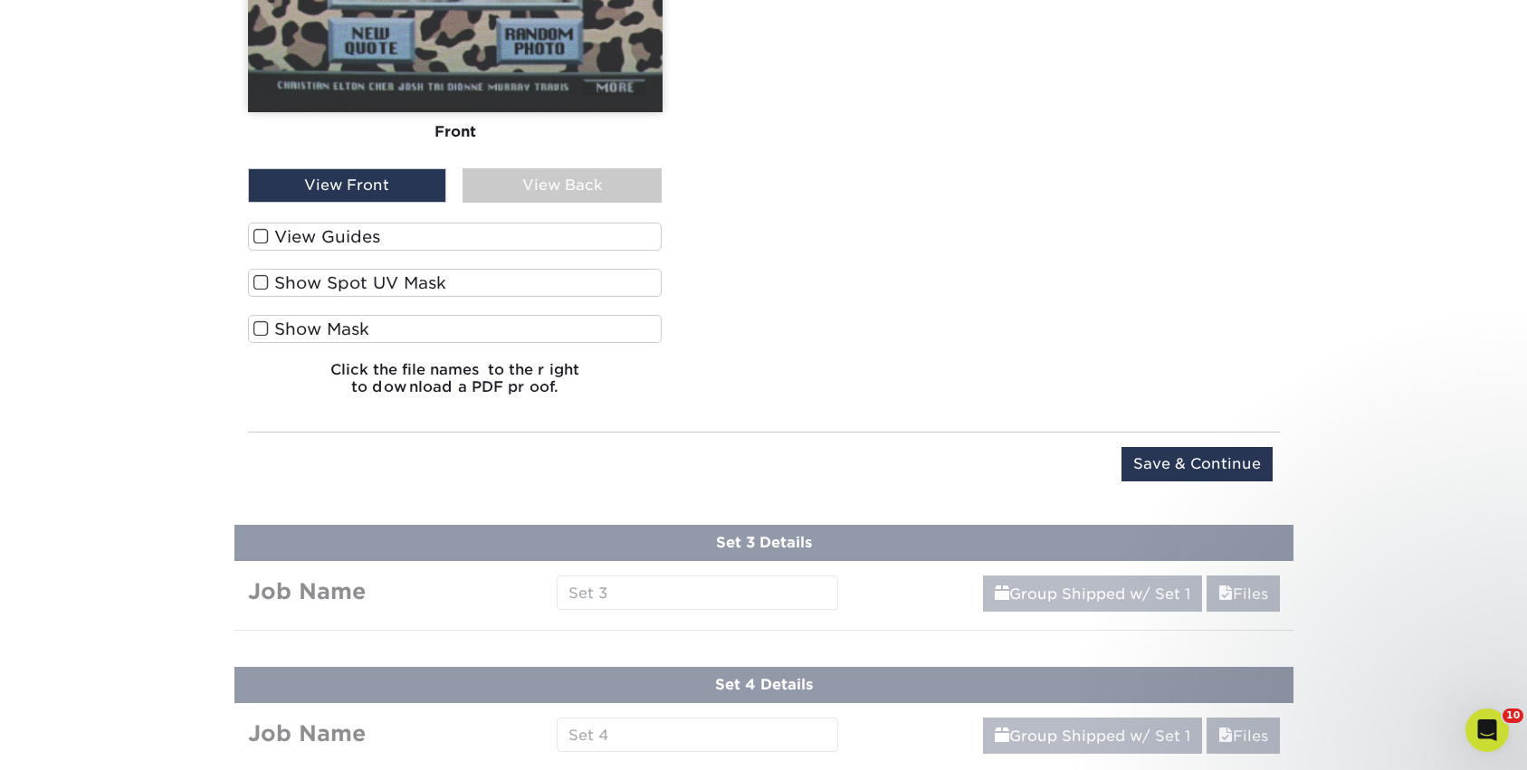
scroll to position [1855, 0]
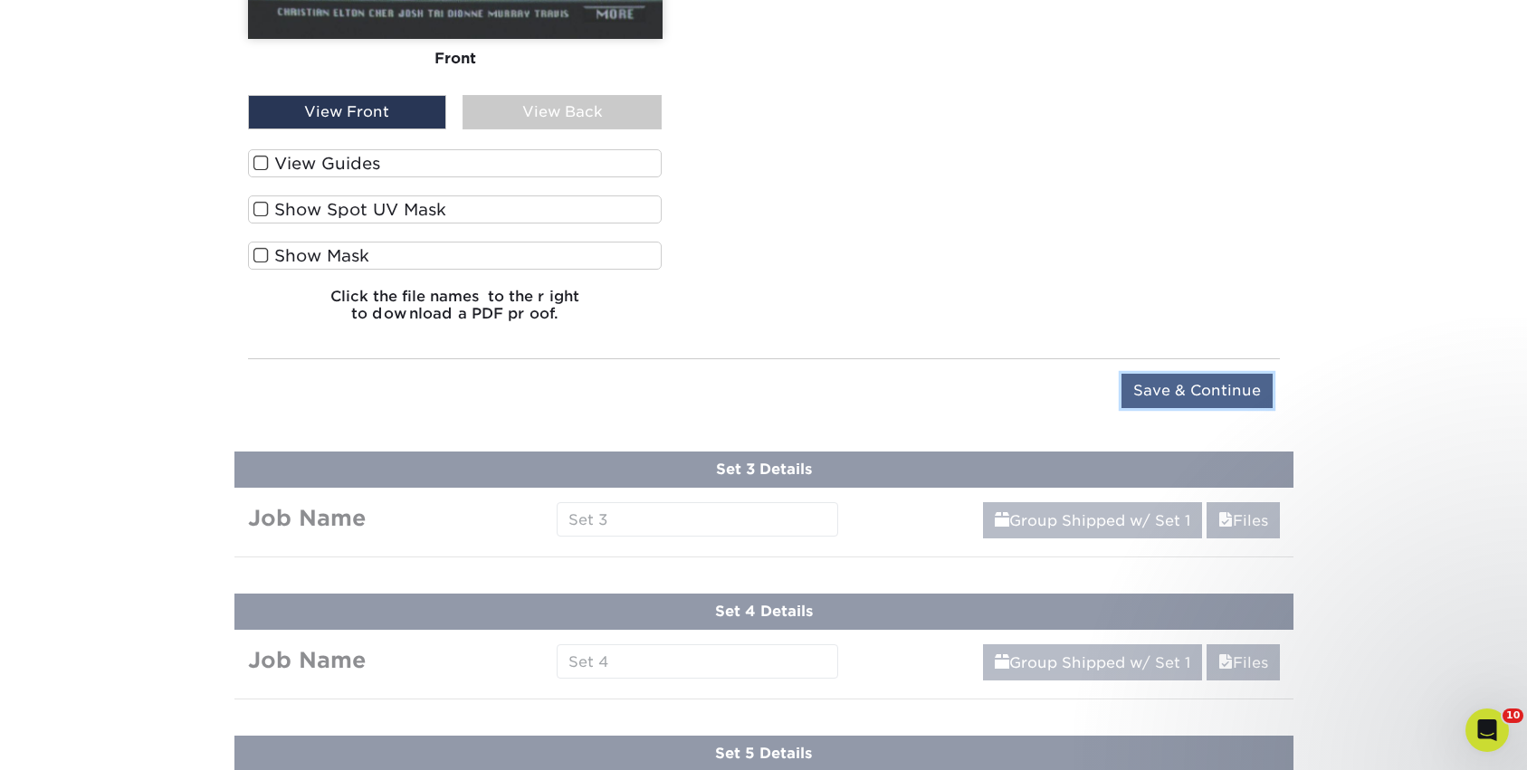
click at [1172, 385] on input "Save & Continue" at bounding box center [1196, 391] width 151 height 34
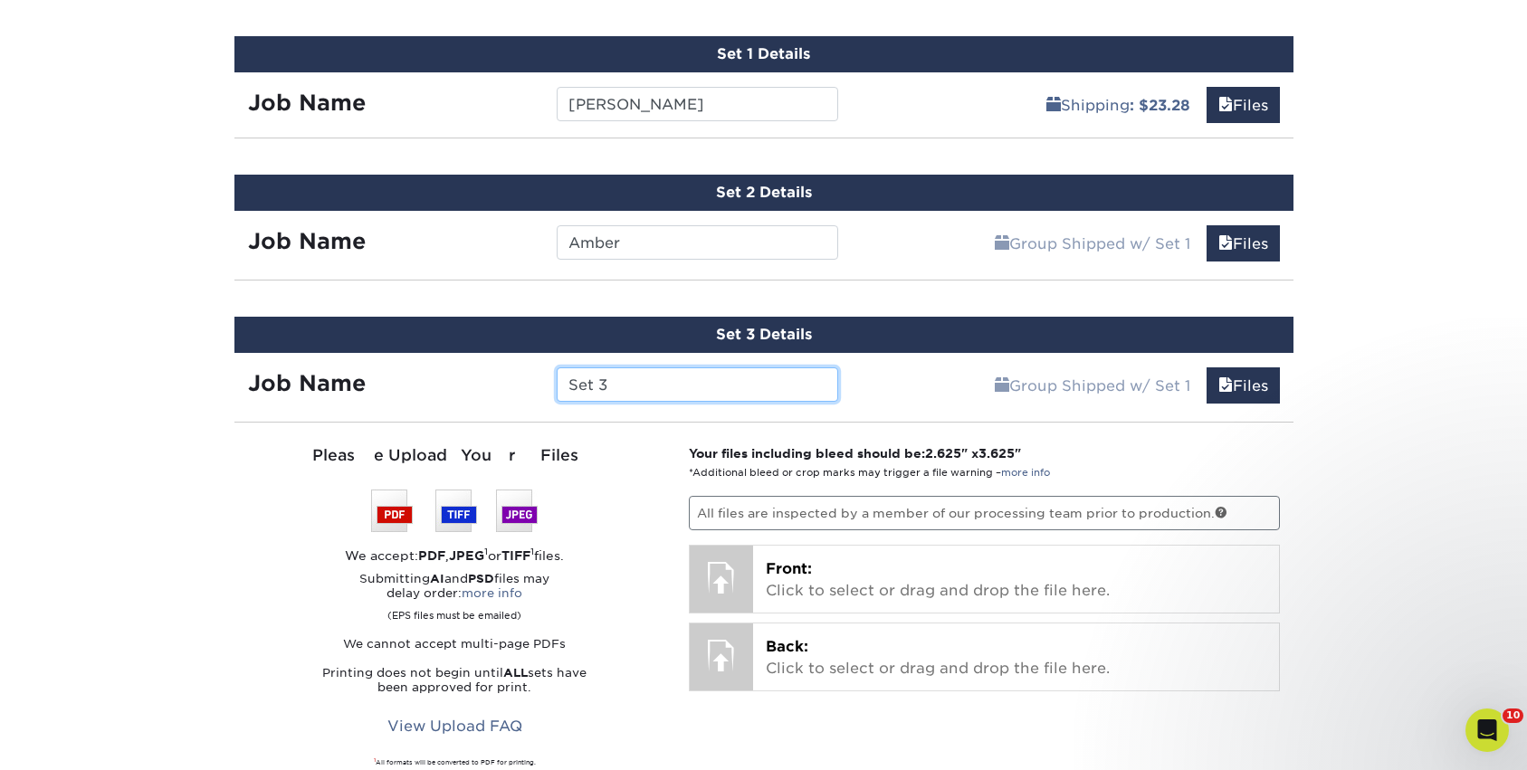
scroll to position [896, 0]
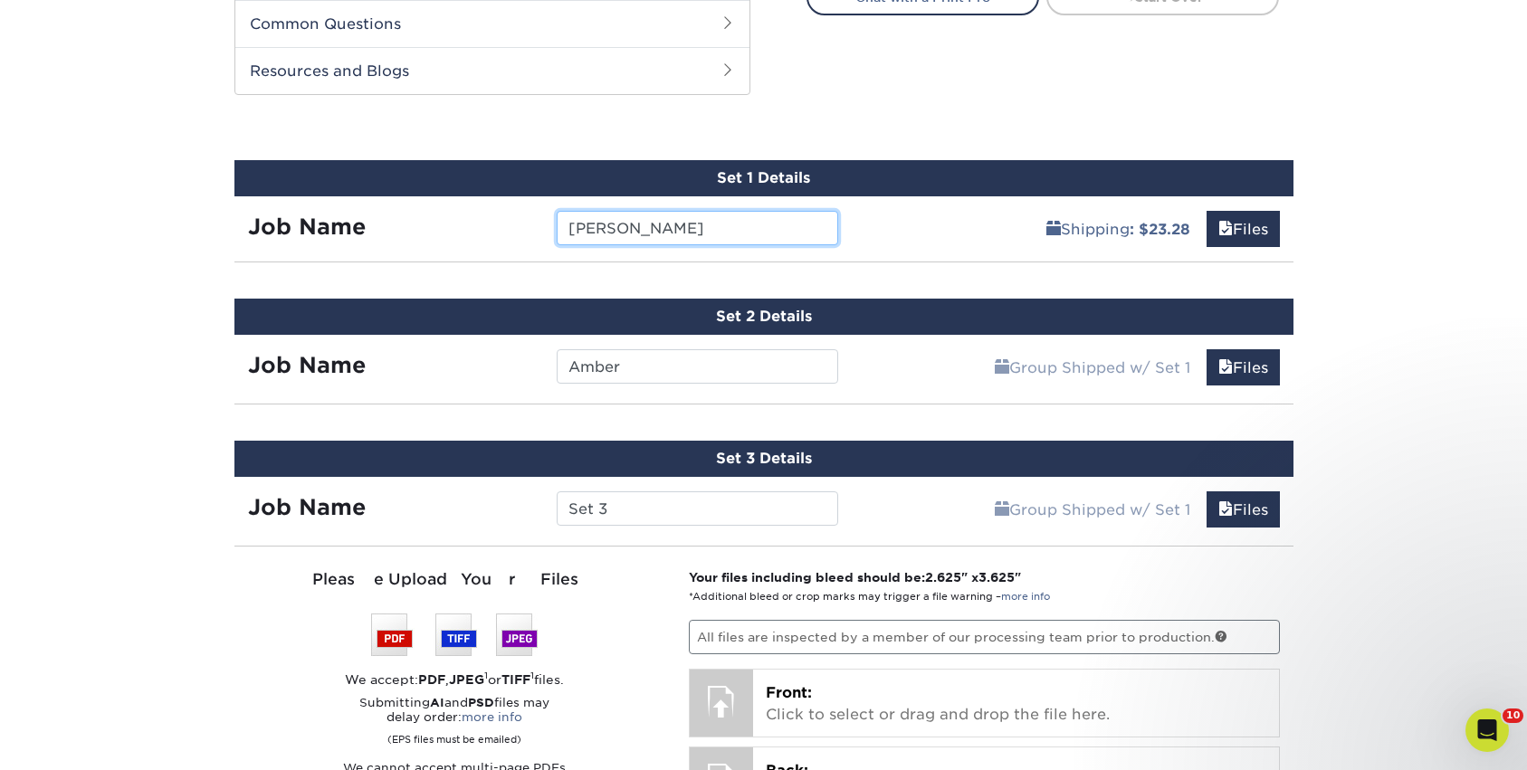
click at [670, 219] on input "[PERSON_NAME]" at bounding box center [697, 228] width 281 height 34
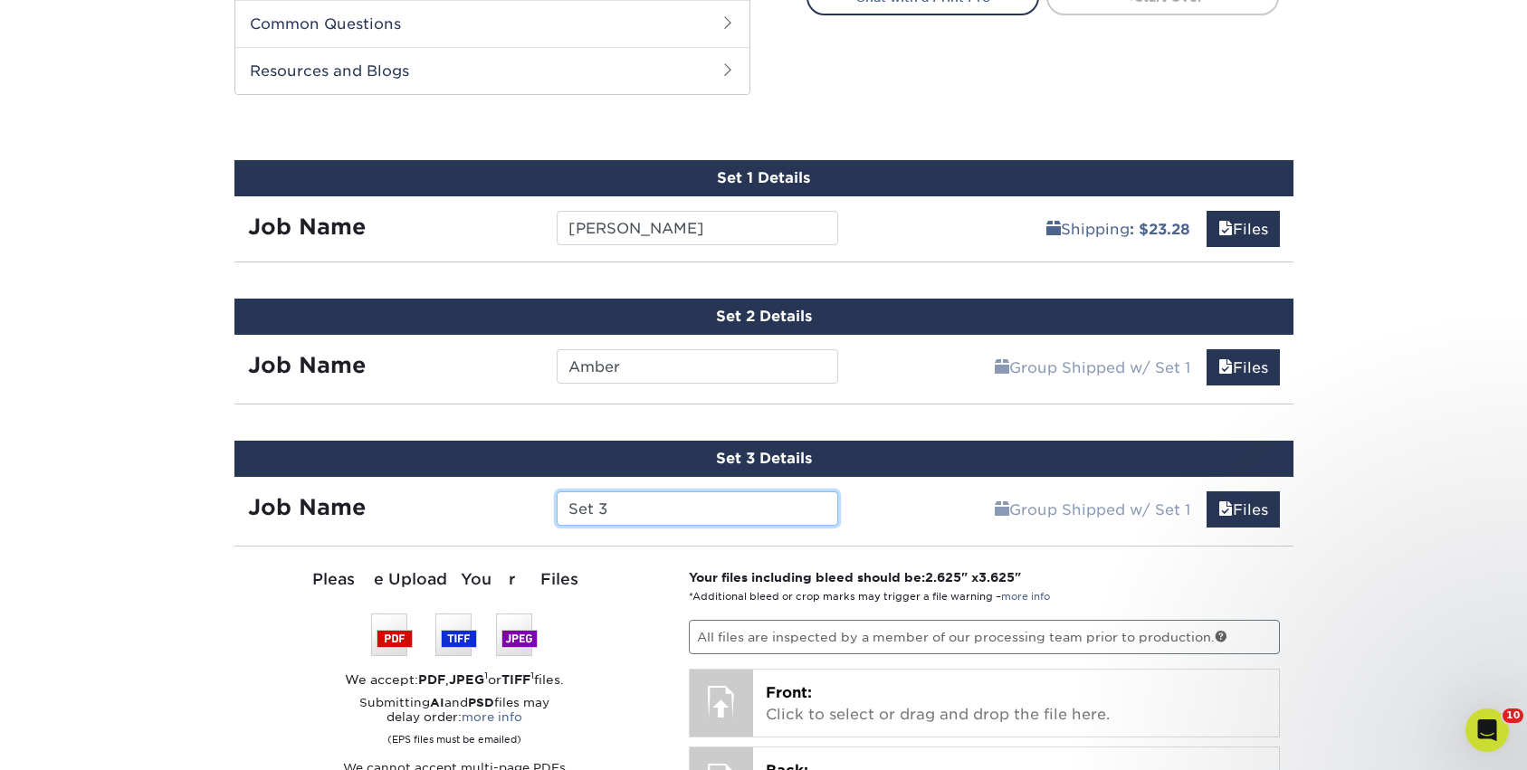
click at [633, 502] on input "Set 3" at bounding box center [697, 508] width 281 height 34
type input "[PERSON_NAME]"
click at [1351, 509] on div "Products Trading Cards 18PT C1S Trading Cards Previous Next show more" at bounding box center [763, 552] width 1527 height 2664
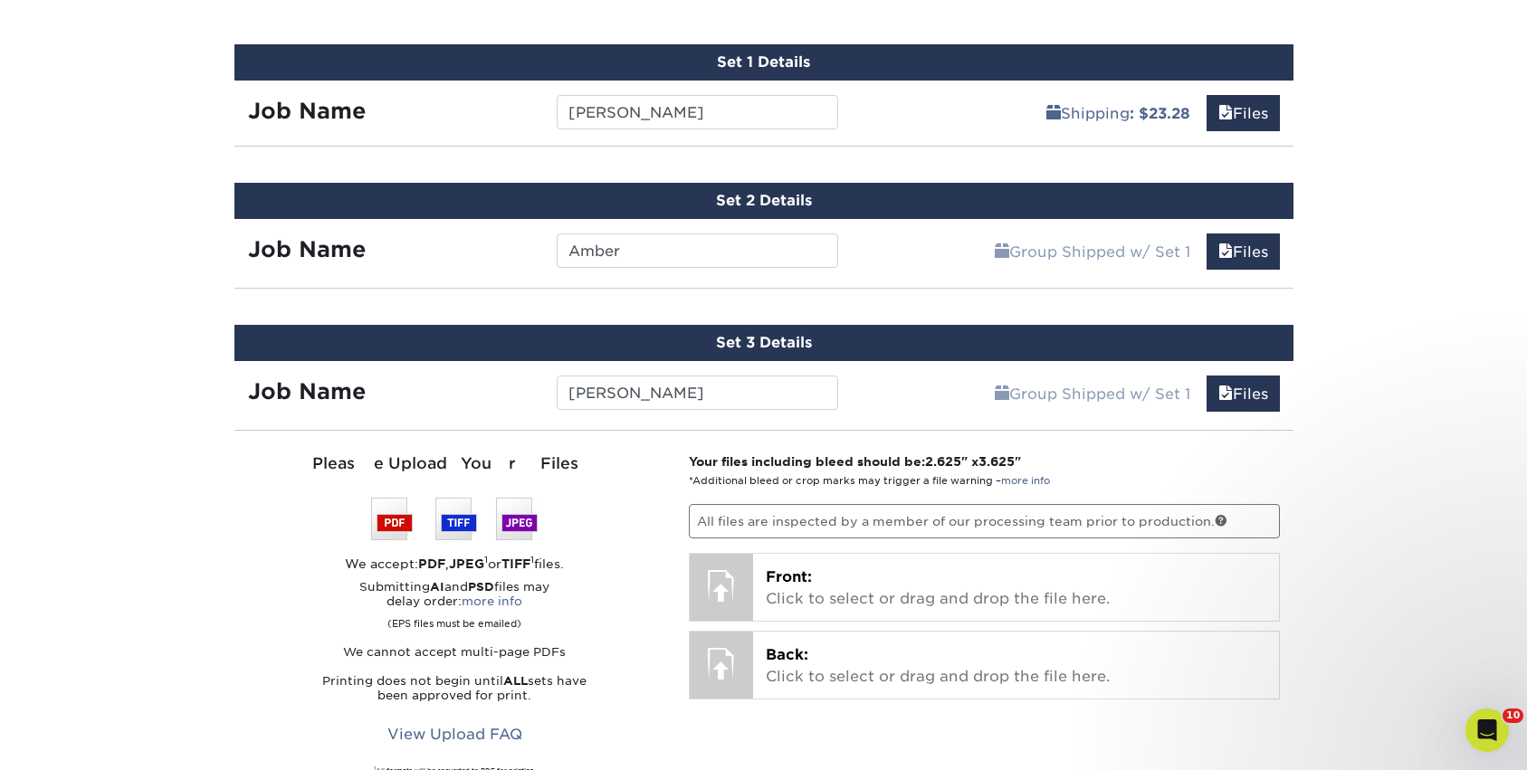
scroll to position [1028, 0]
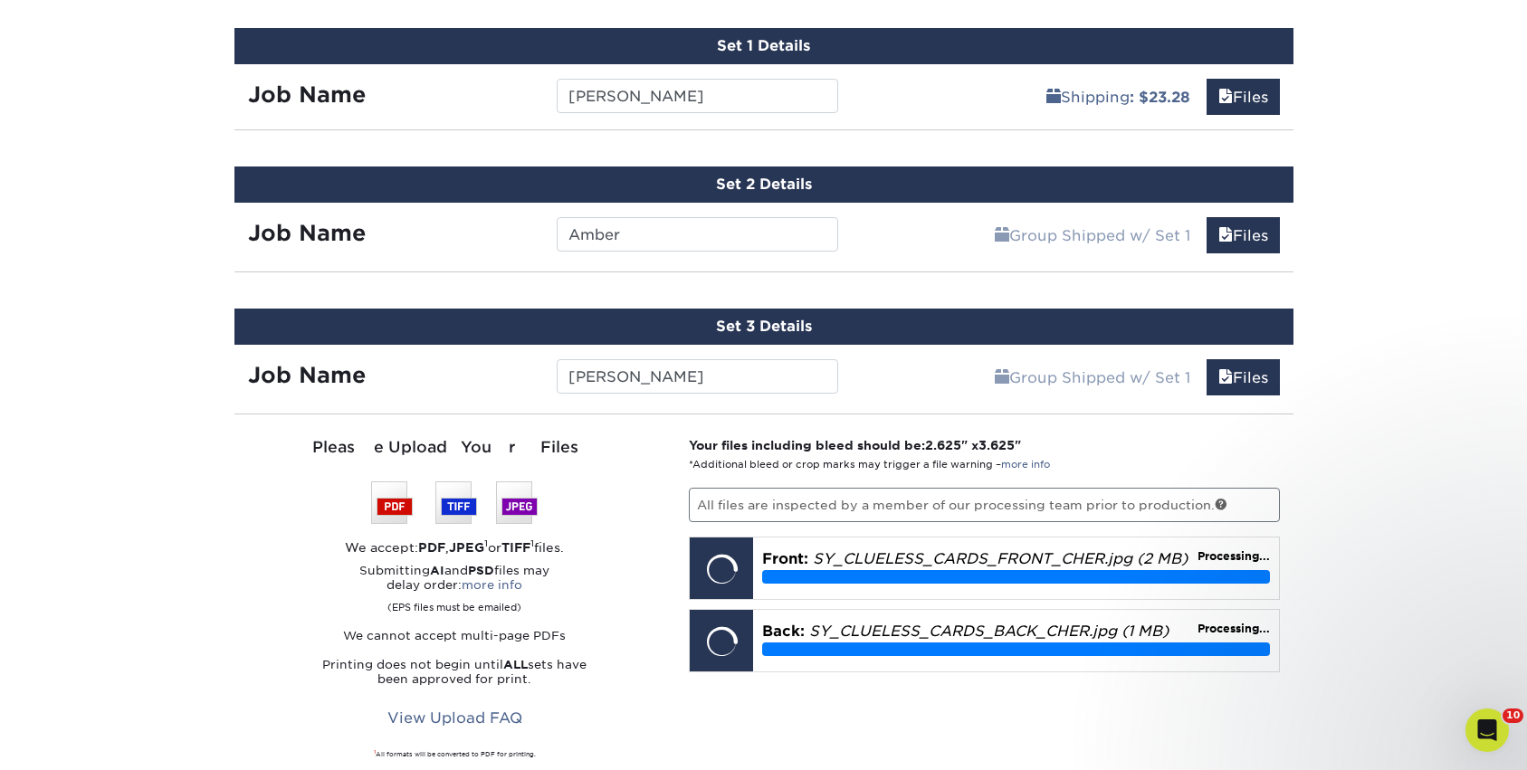
click at [1373, 528] on div "Products Trading Cards 18PT C1S Trading Cards Previous Next show more" at bounding box center [763, 420] width 1527 height 2664
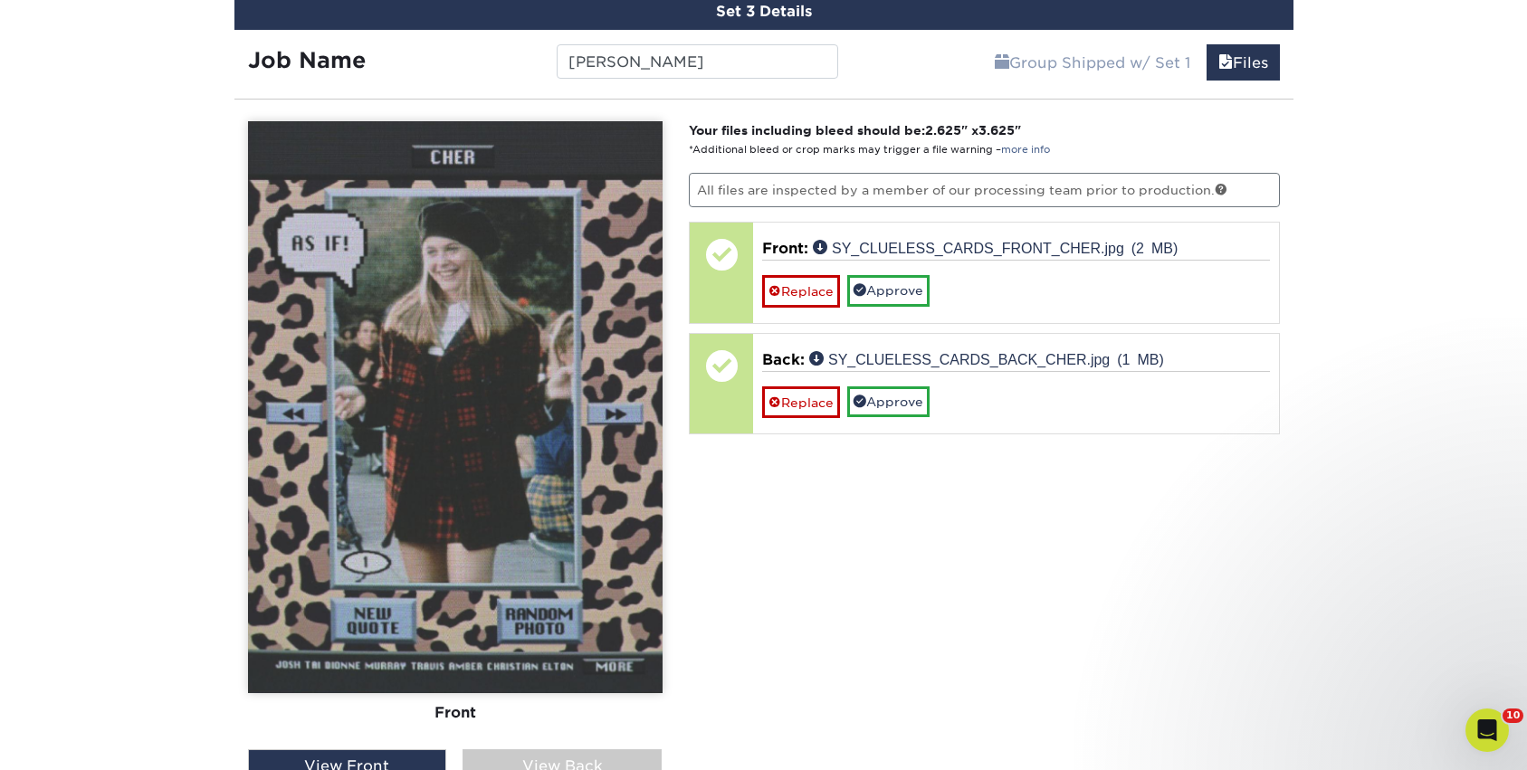
scroll to position [1370, 0]
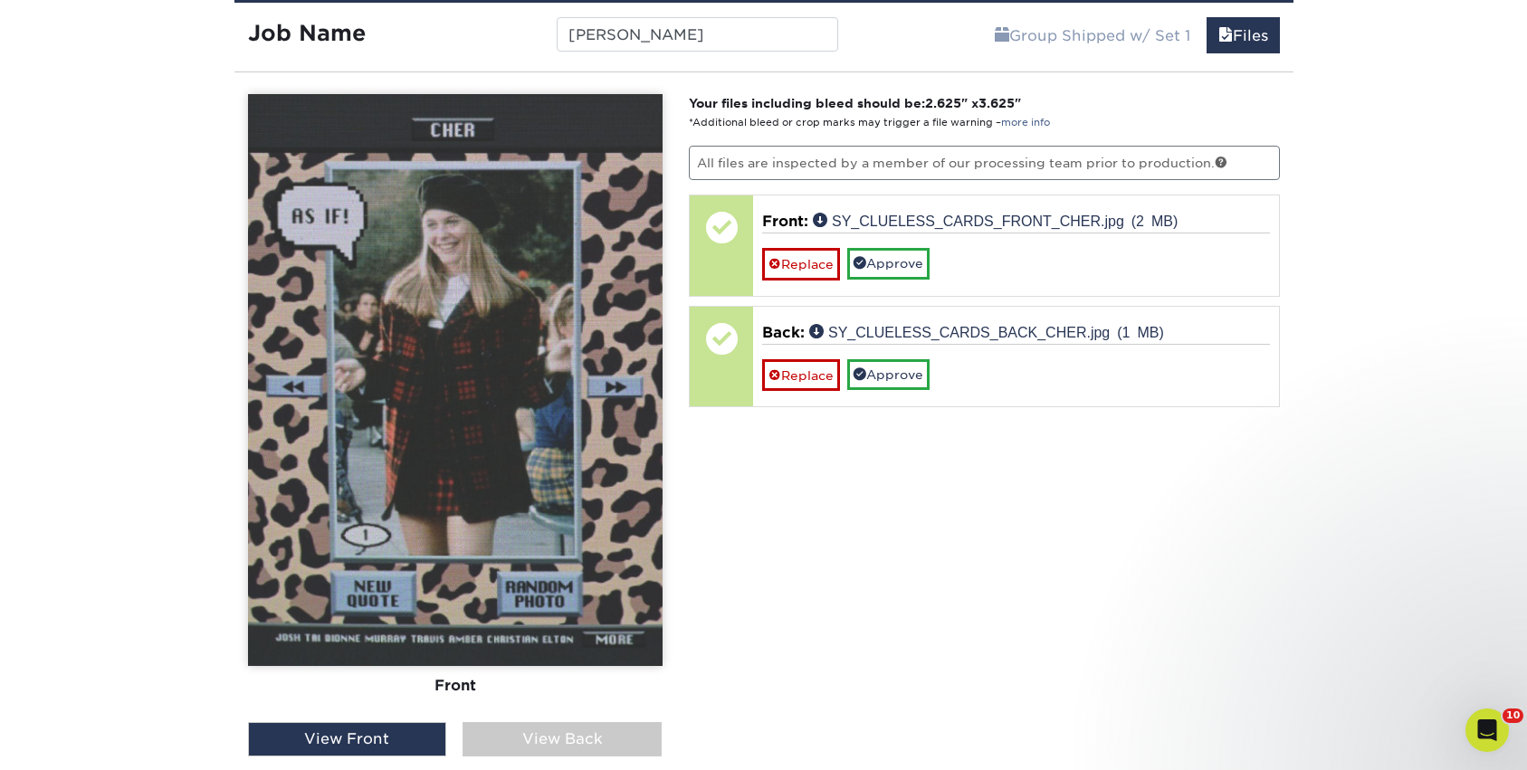
click at [602, 747] on div "View Back" at bounding box center [561, 739] width 199 height 34
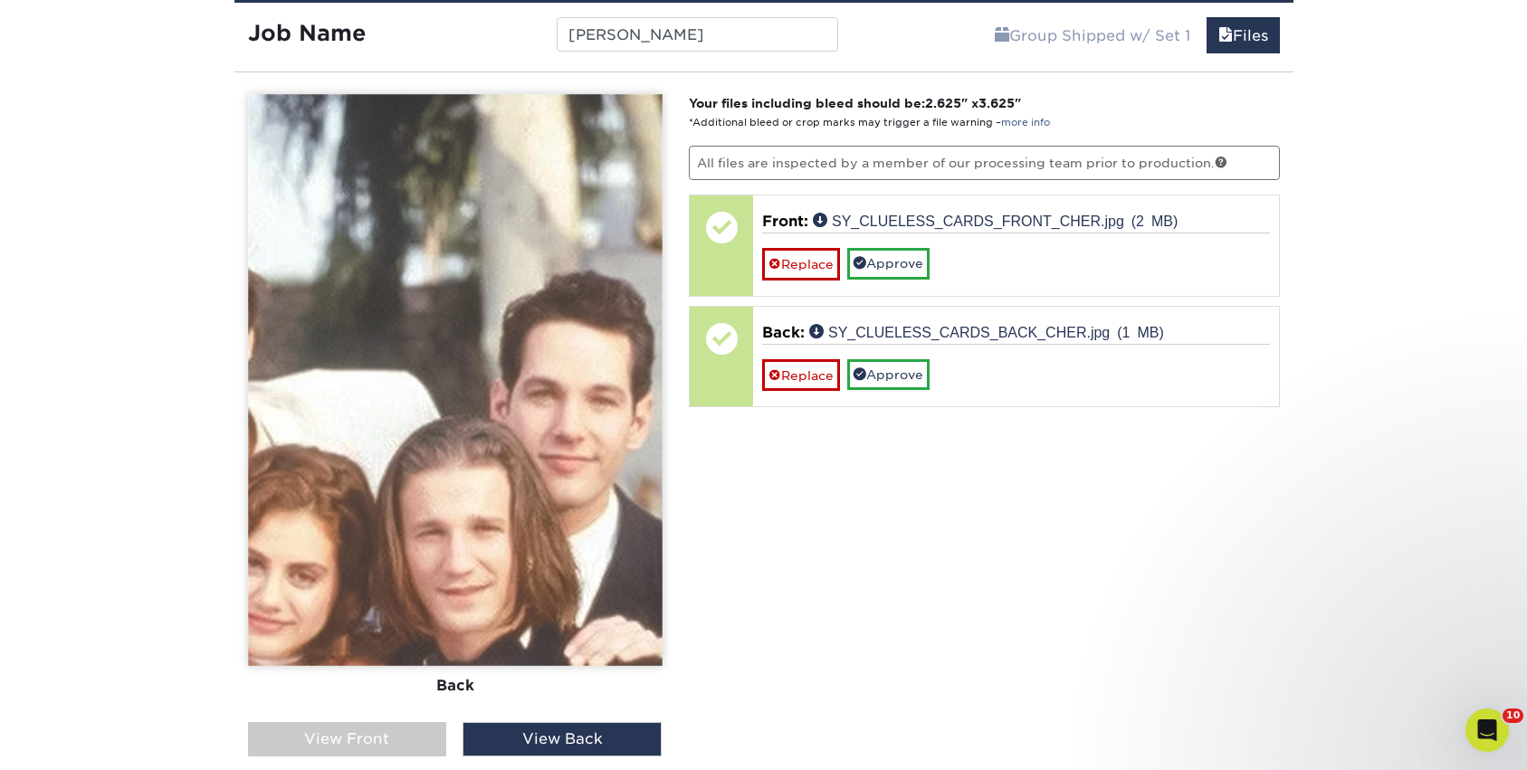
click at [358, 736] on div "View Front" at bounding box center [347, 739] width 199 height 34
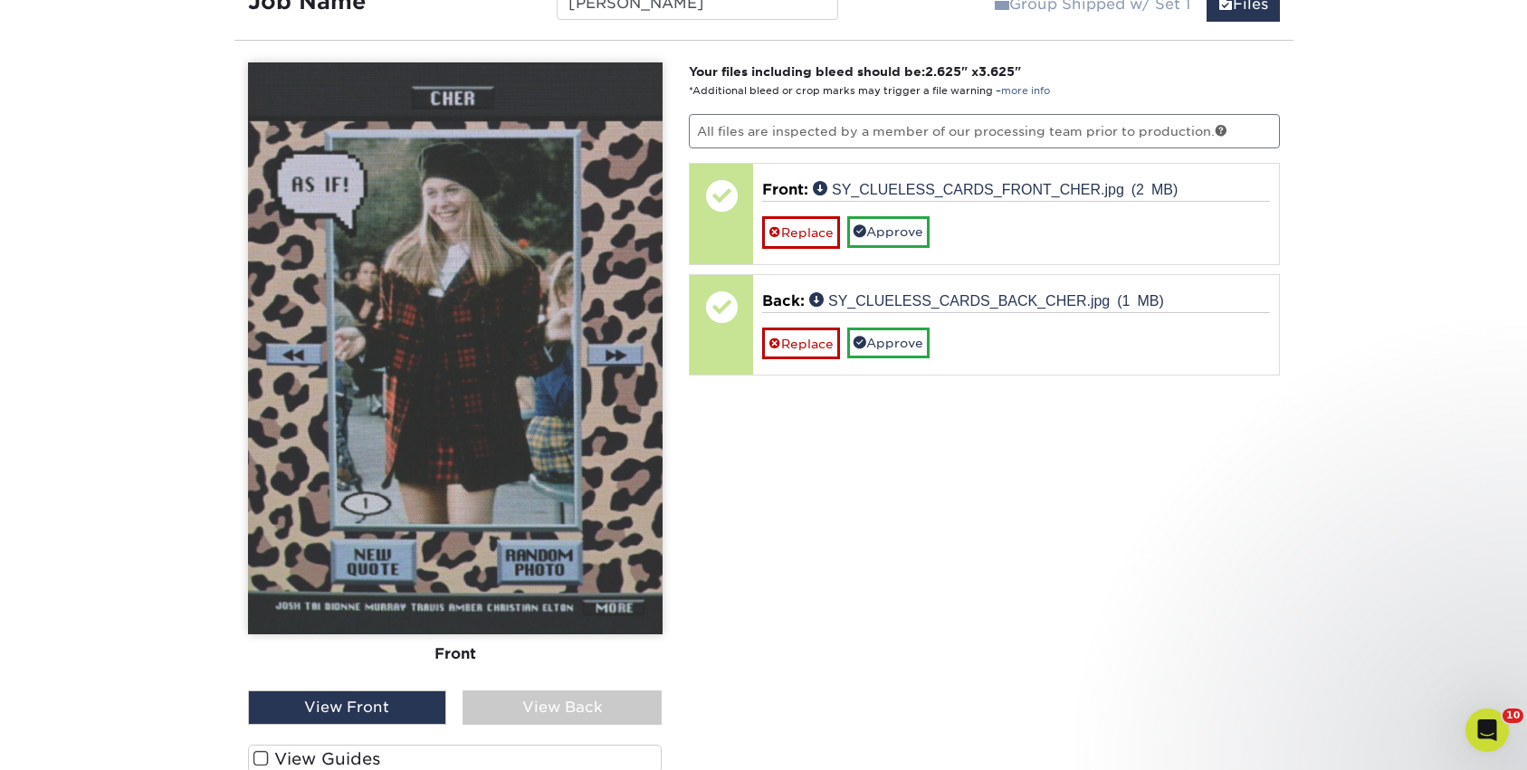
scroll to position [1420, 0]
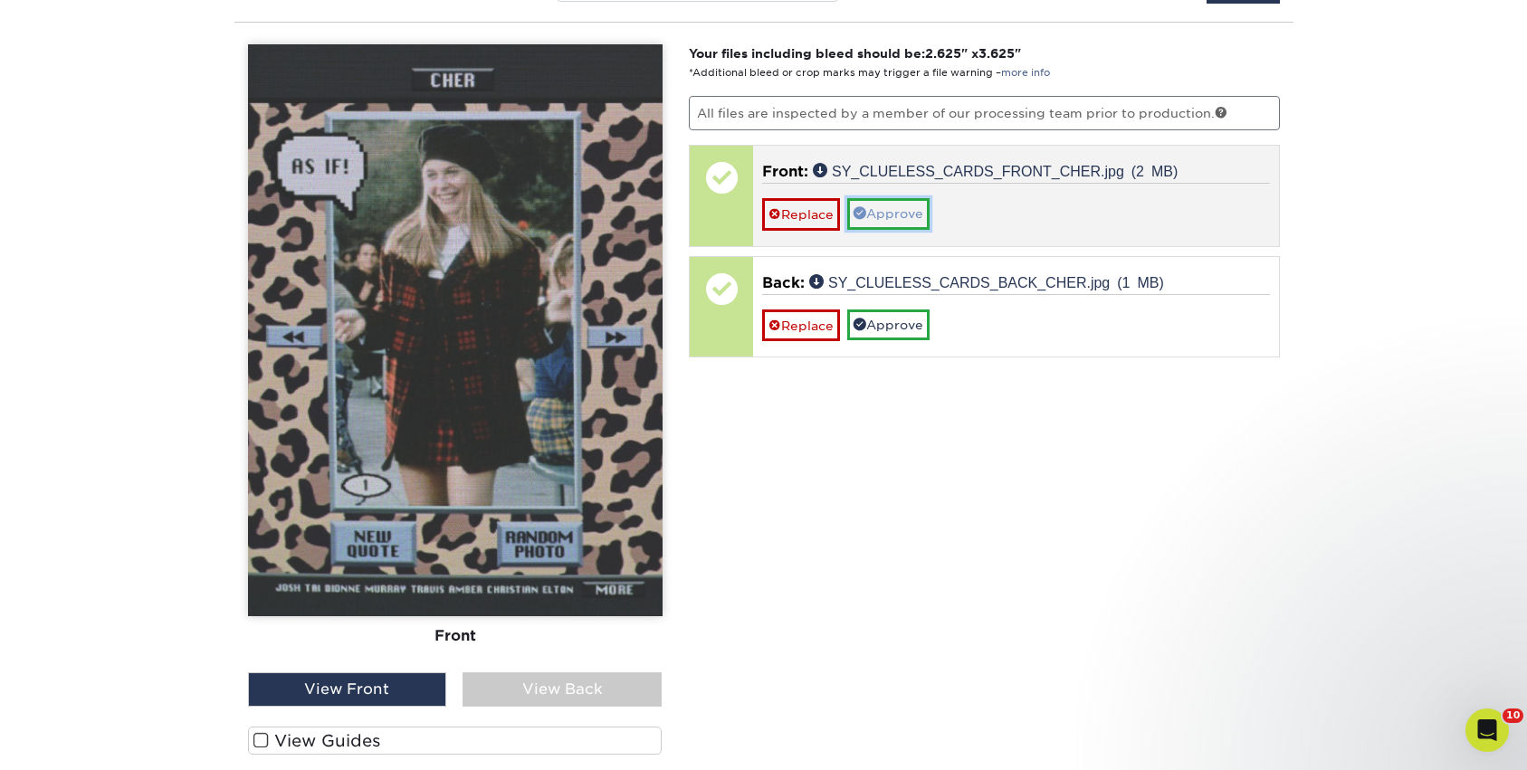
click at [911, 213] on link "Approve" at bounding box center [888, 213] width 82 height 31
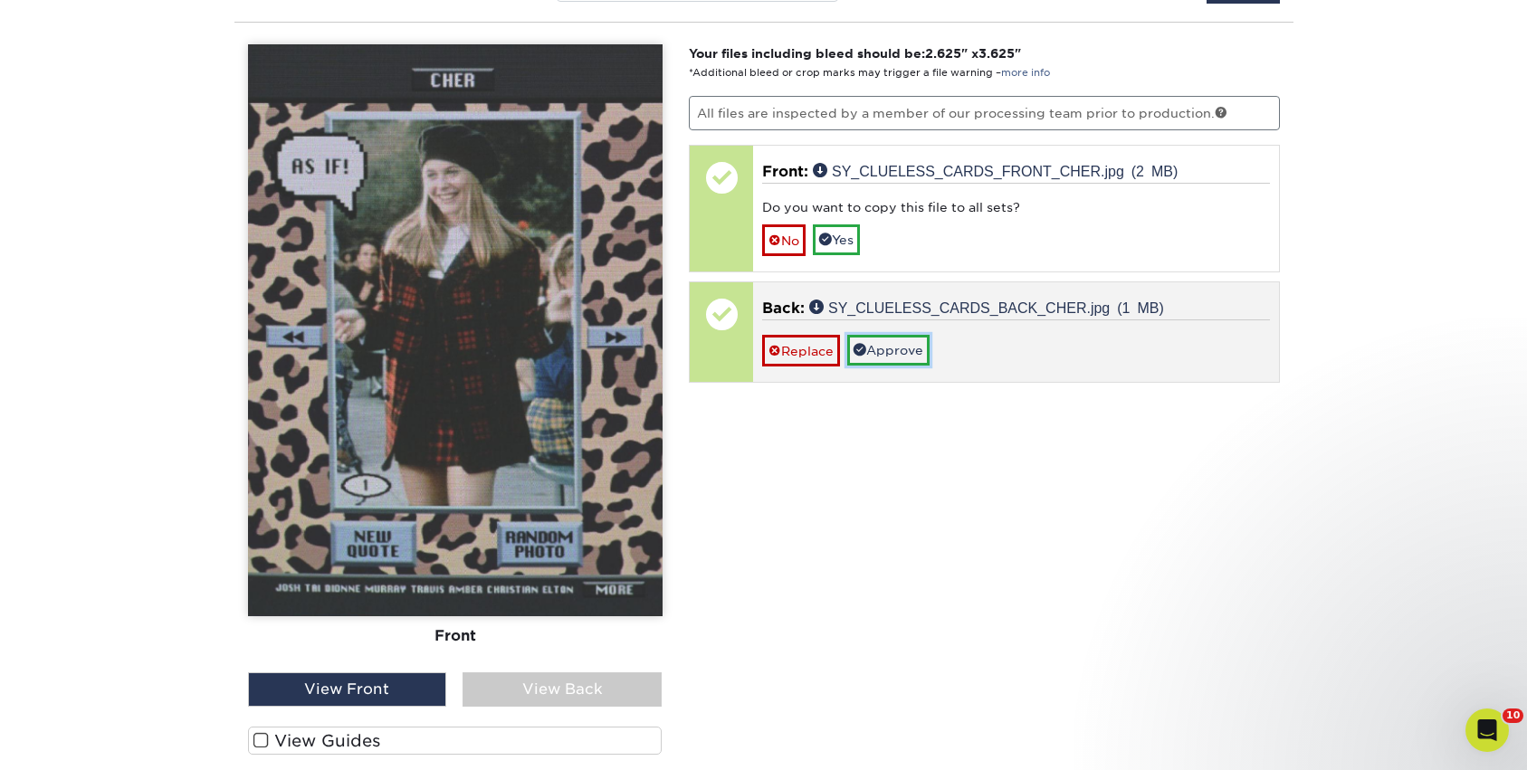
click at [889, 348] on link "Approve" at bounding box center [888, 350] width 82 height 31
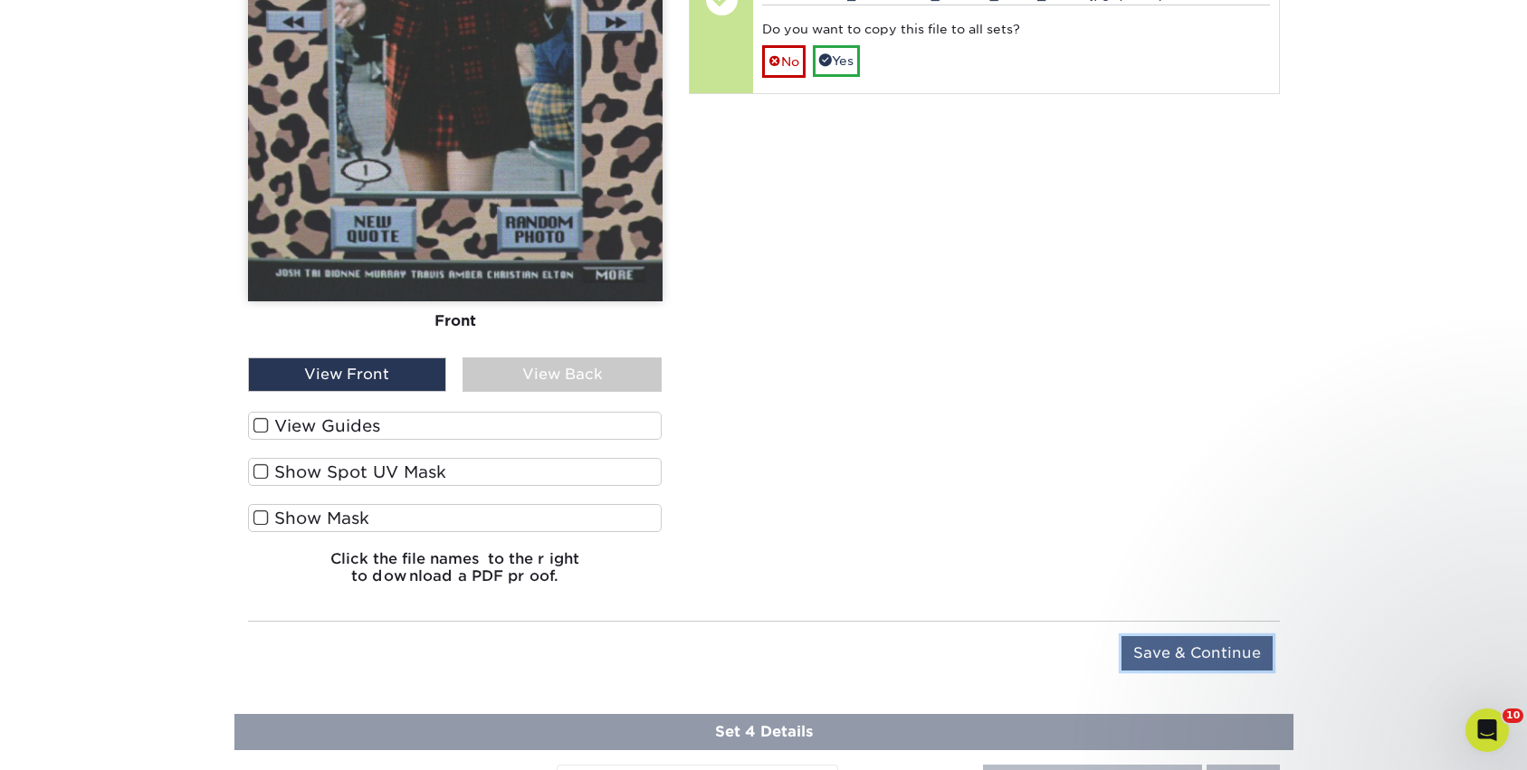
click at [1225, 649] on input "Save & Continue" at bounding box center [1196, 653] width 151 height 34
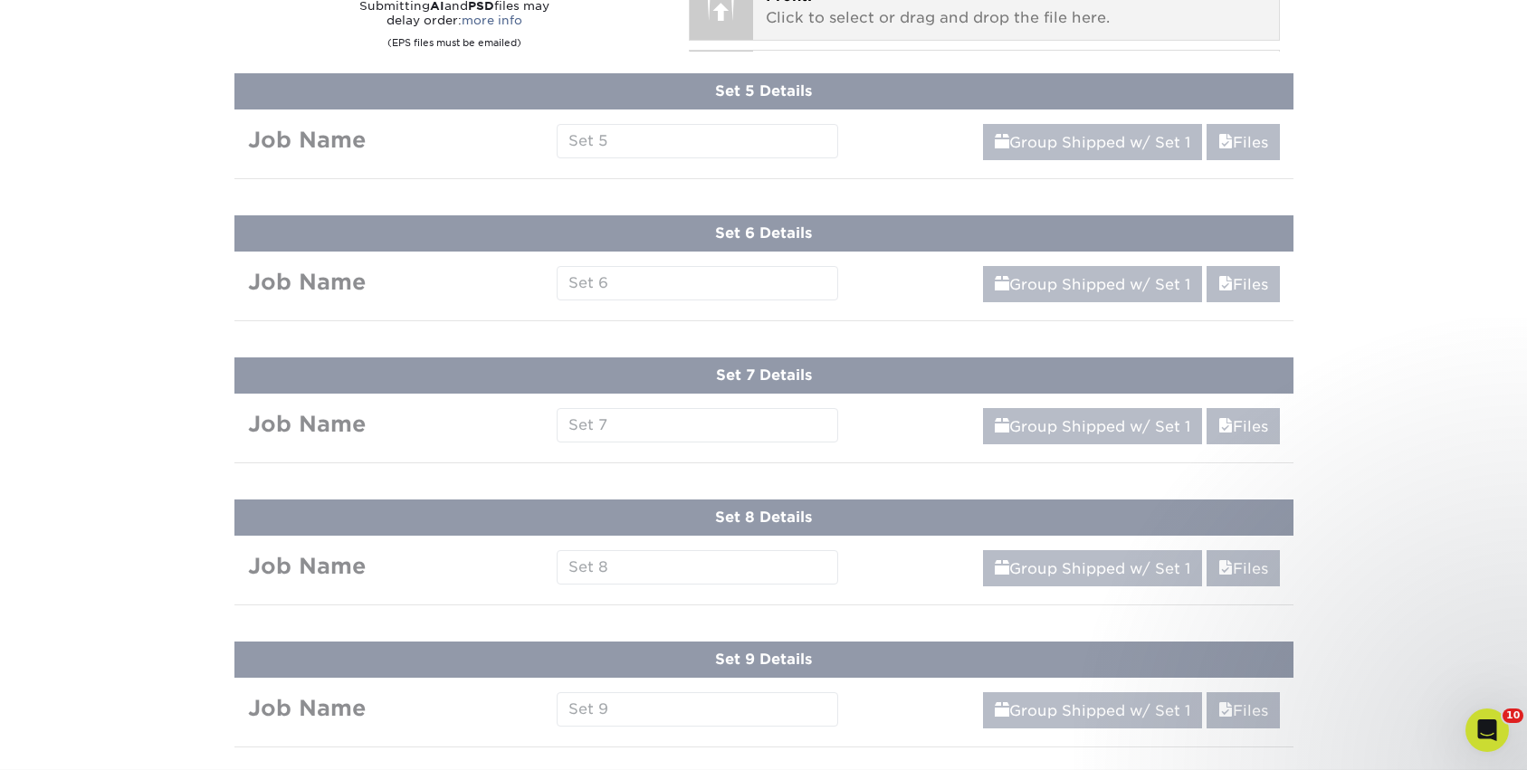
scroll to position [1162, 0]
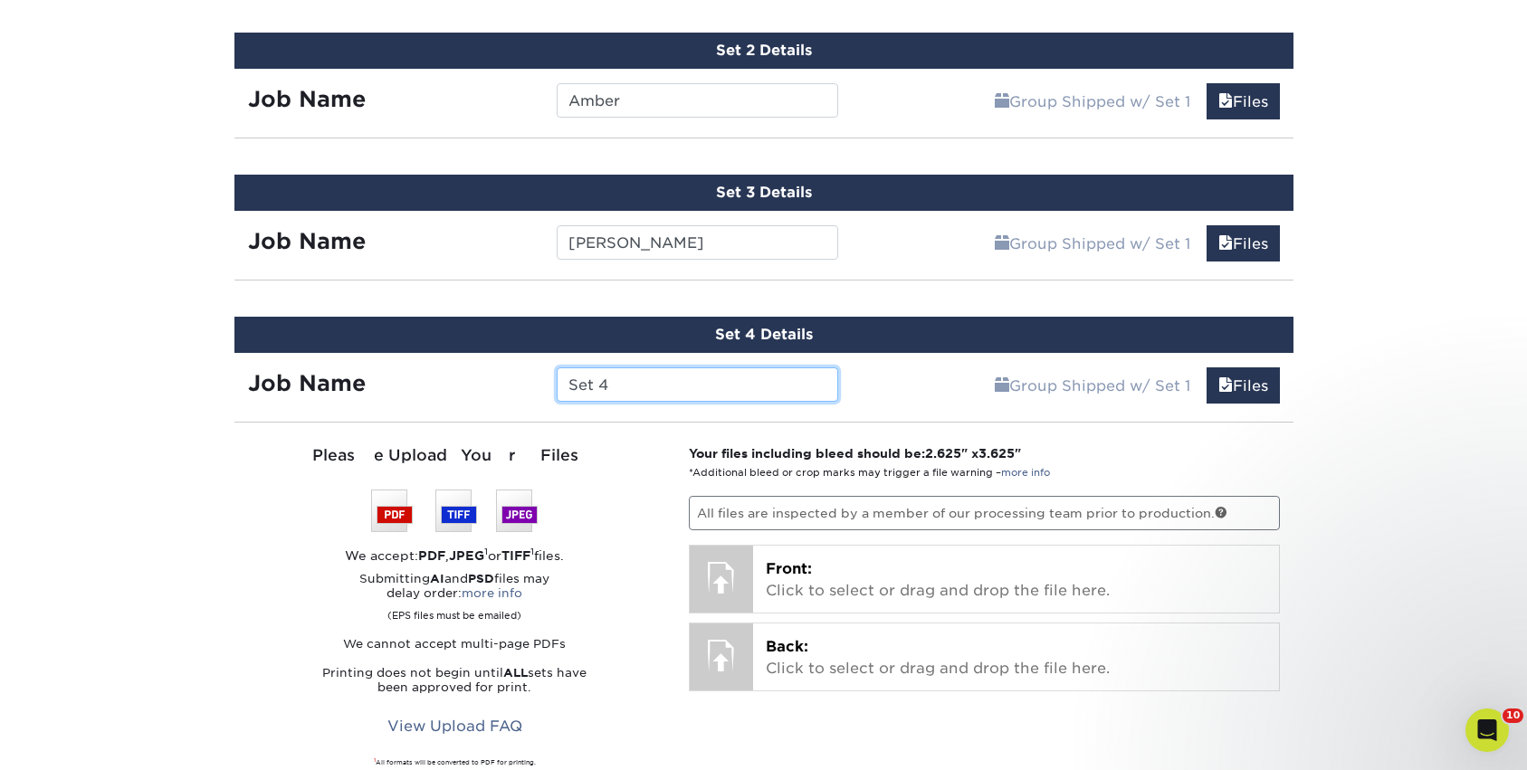
click at [627, 380] on input "Set 4" at bounding box center [697, 384] width 281 height 34
type input "[DEMOGRAPHIC_DATA]"
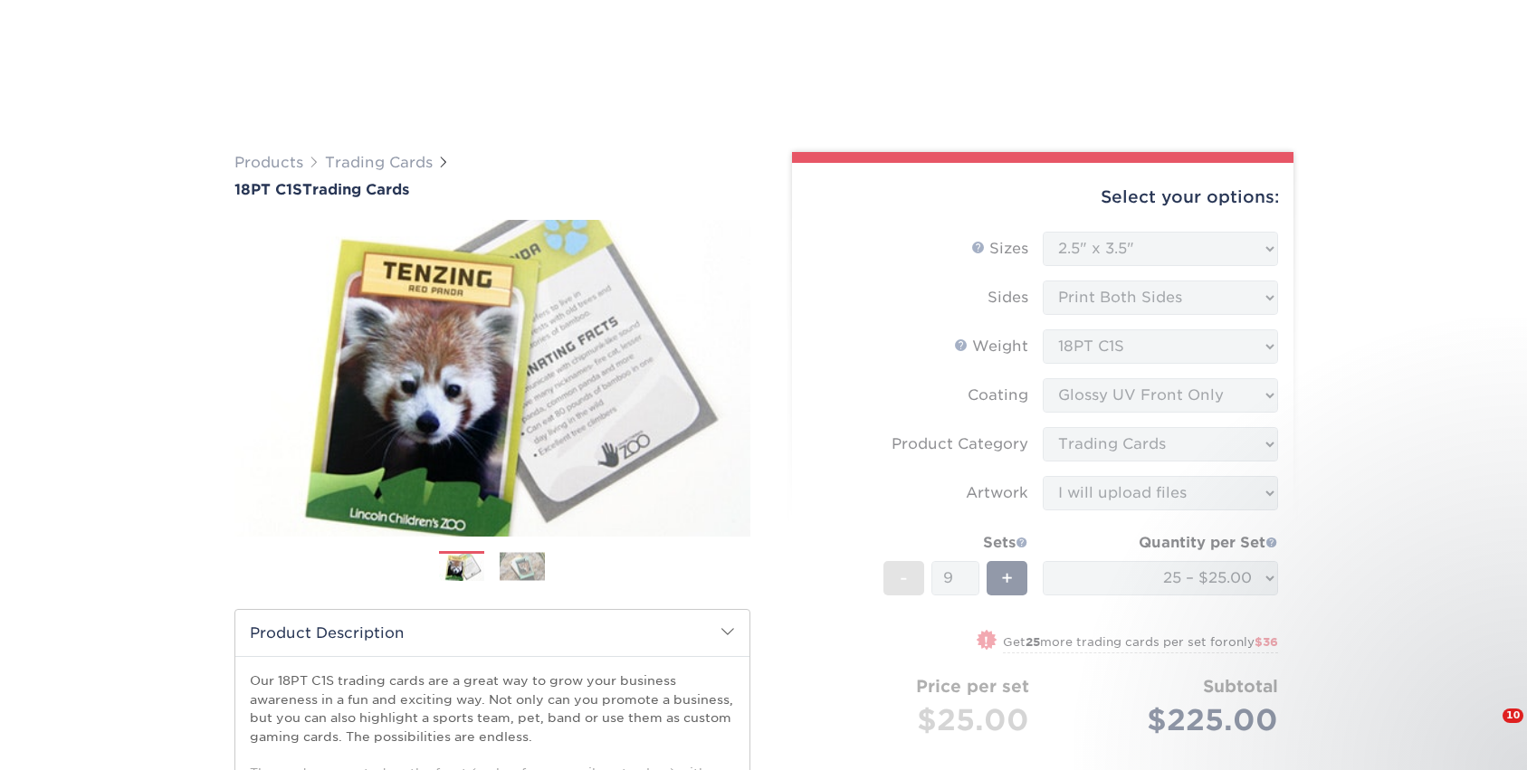
select select "2.50x3.50"
select select "c2f9bce9-36c2-409d-b101-c29d9d031e18"
select select "upload"
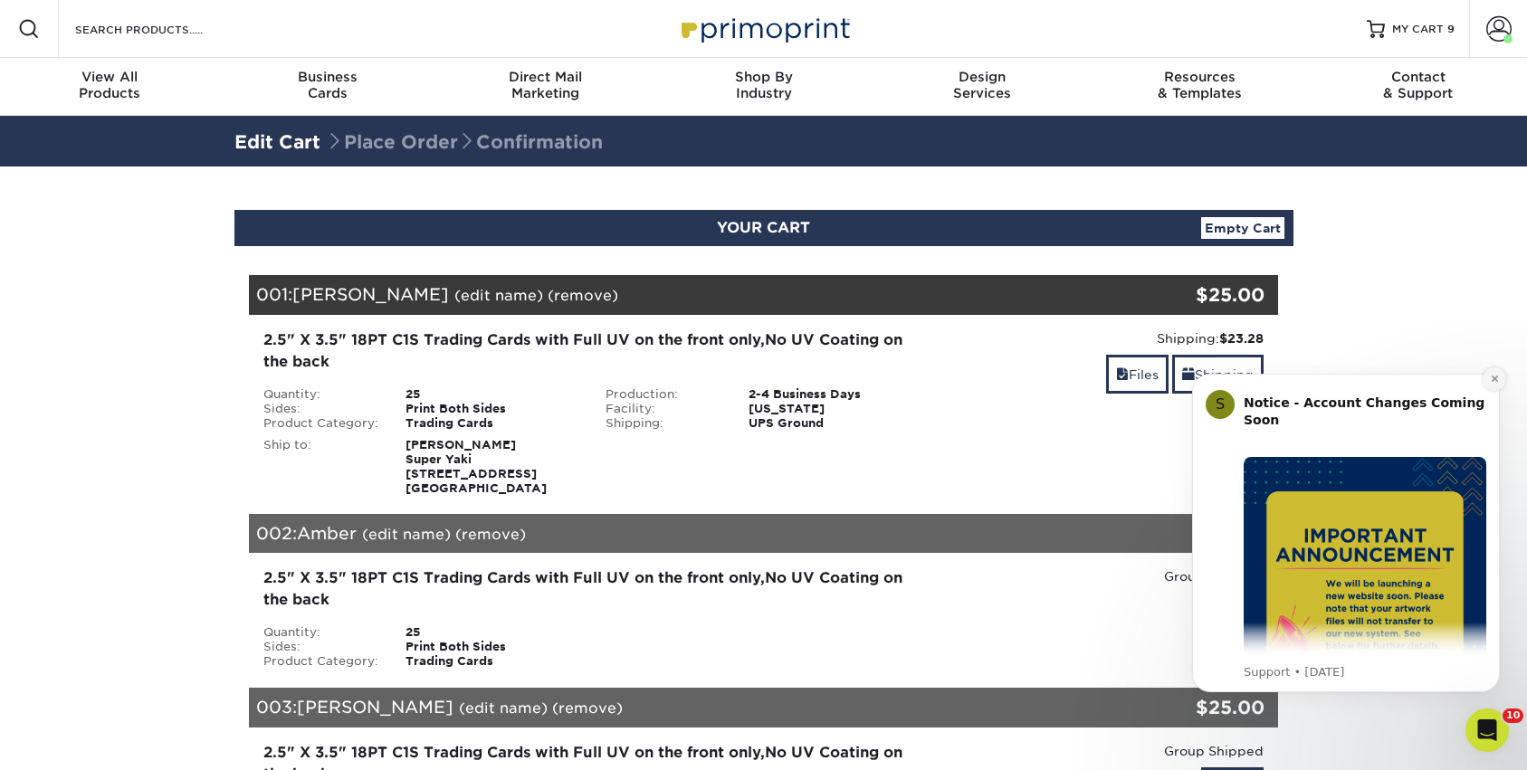
click at [1494, 376] on icon "Dismiss notification" at bounding box center [1495, 379] width 10 height 10
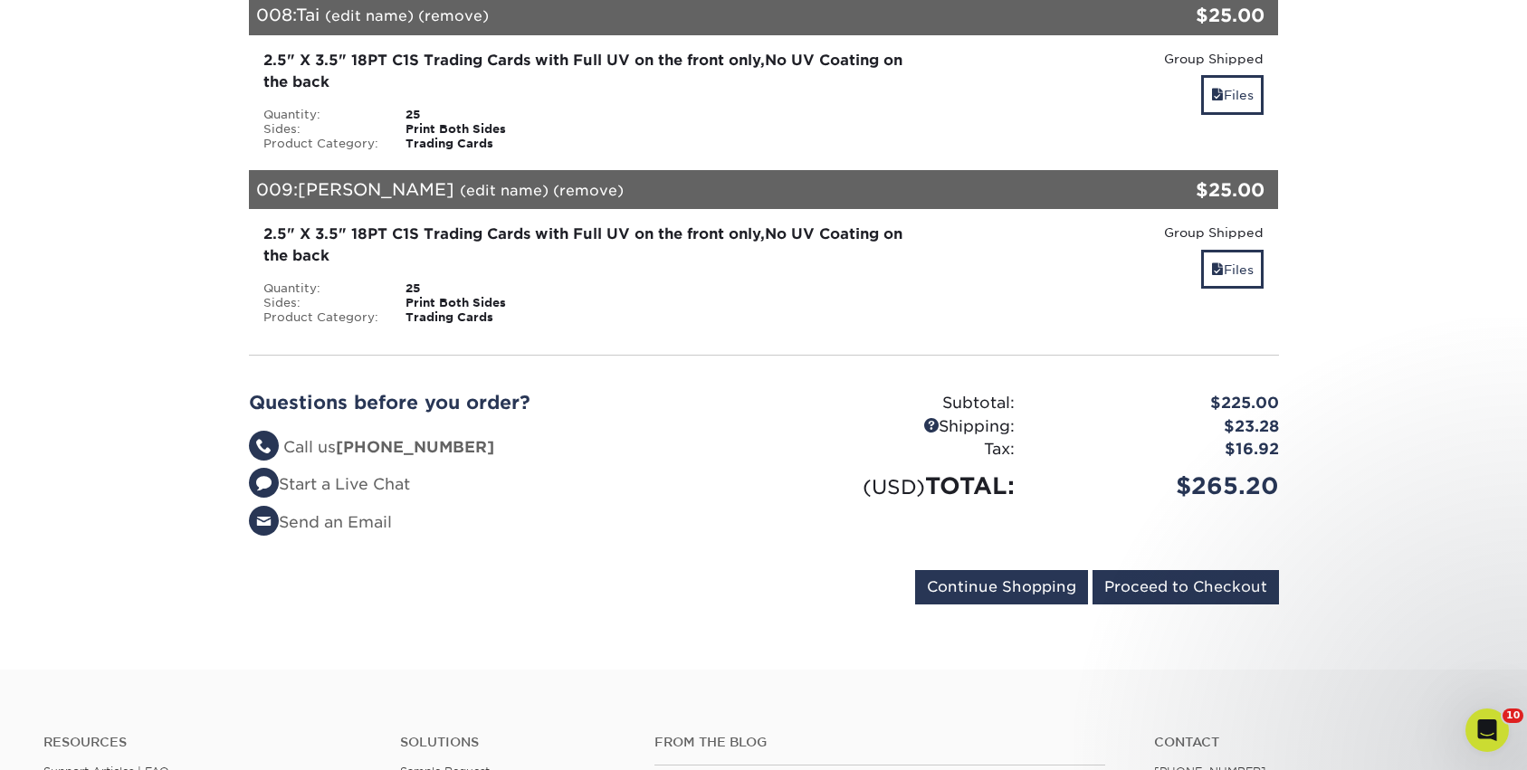
scroll to position [1568, 0]
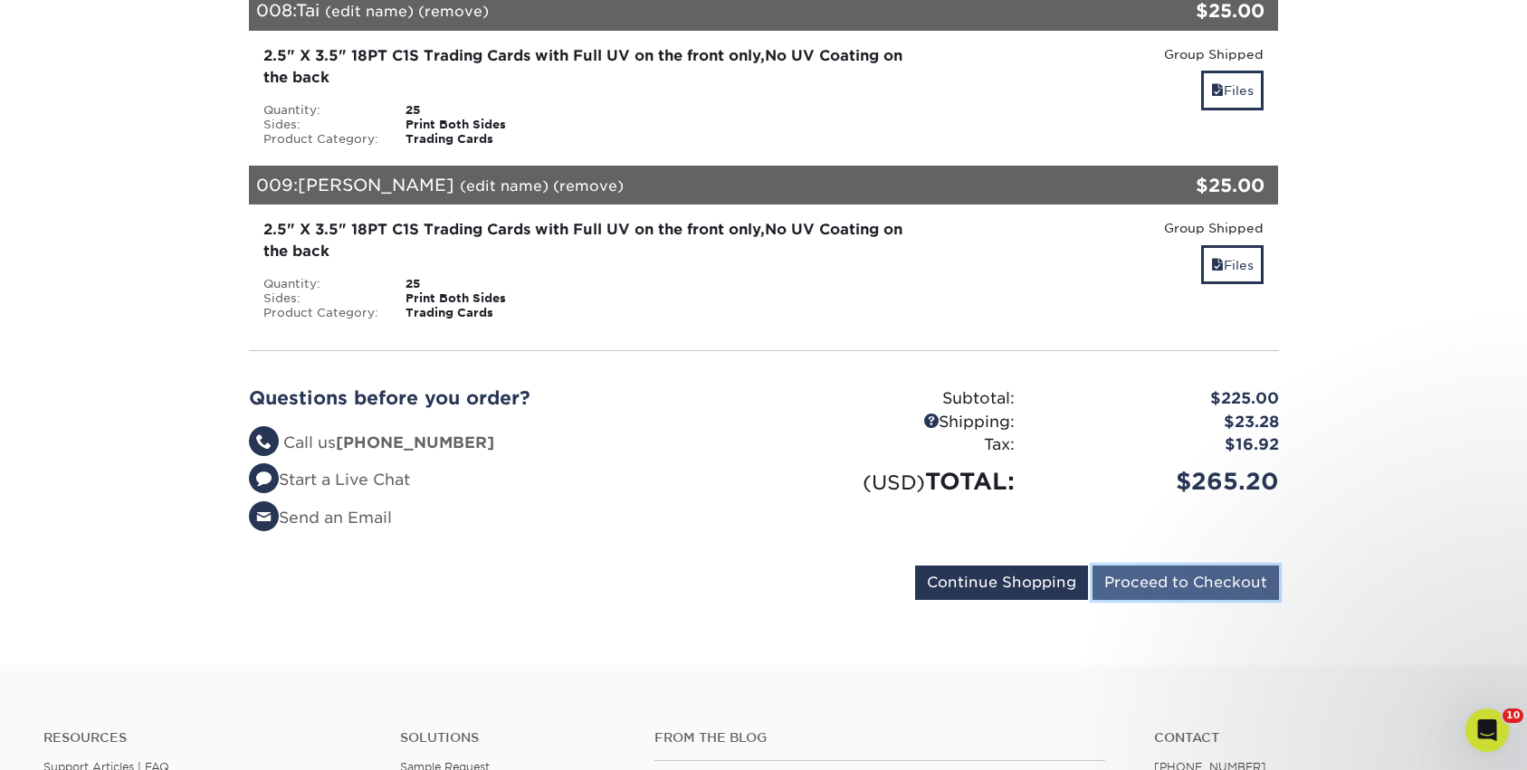
click at [1197, 589] on input "Proceed to Checkout" at bounding box center [1185, 583] width 186 height 34
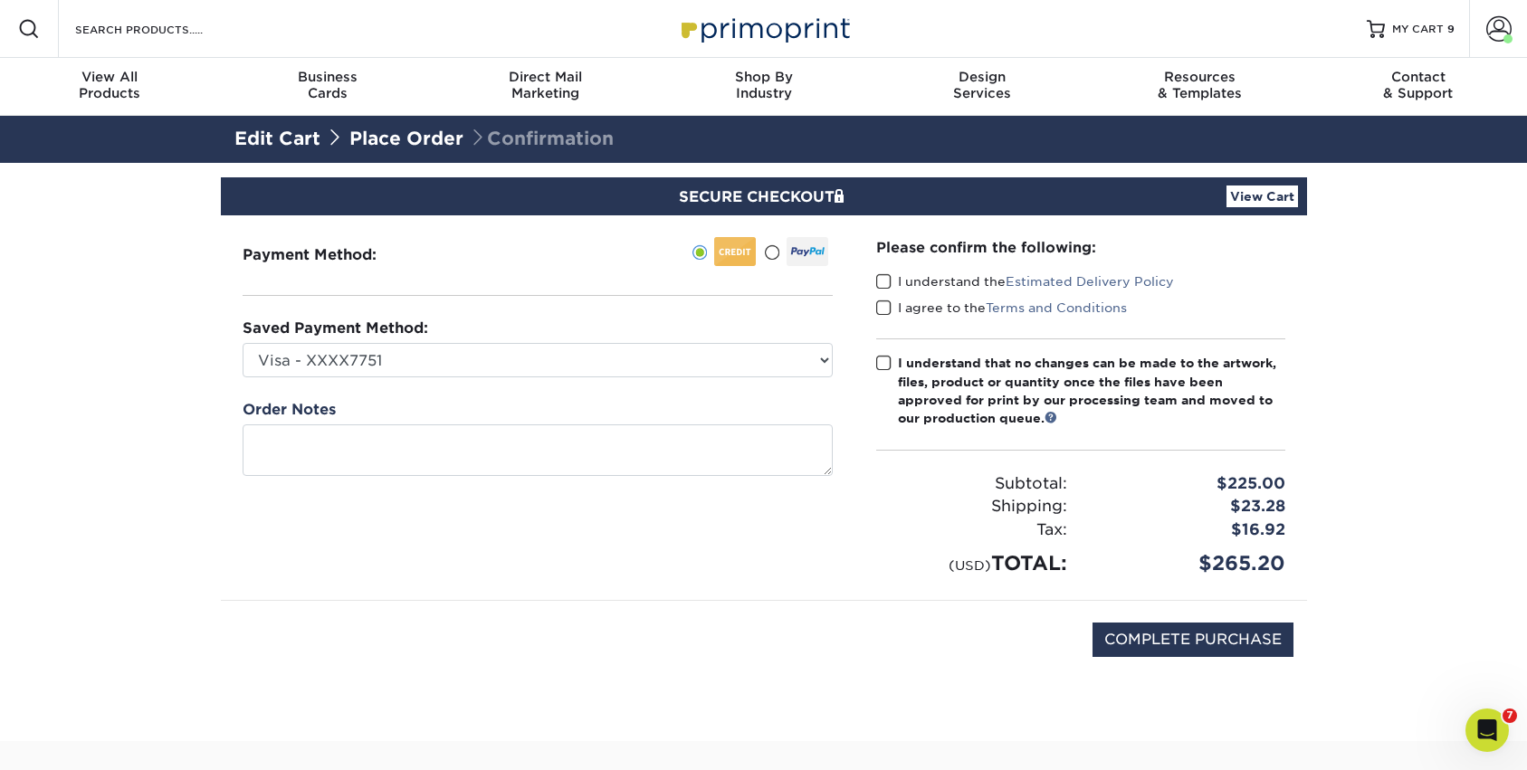
click at [880, 356] on span at bounding box center [883, 363] width 15 height 17
click at [0, 0] on input "I understand that no changes can be made to the artwork, files, product or quan…" at bounding box center [0, 0] width 0 height 0
click at [885, 287] on span at bounding box center [883, 281] width 15 height 17
click at [0, 0] on input "I understand the Estimated Delivery Policy" at bounding box center [0, 0] width 0 height 0
click at [881, 306] on span at bounding box center [883, 308] width 15 height 17
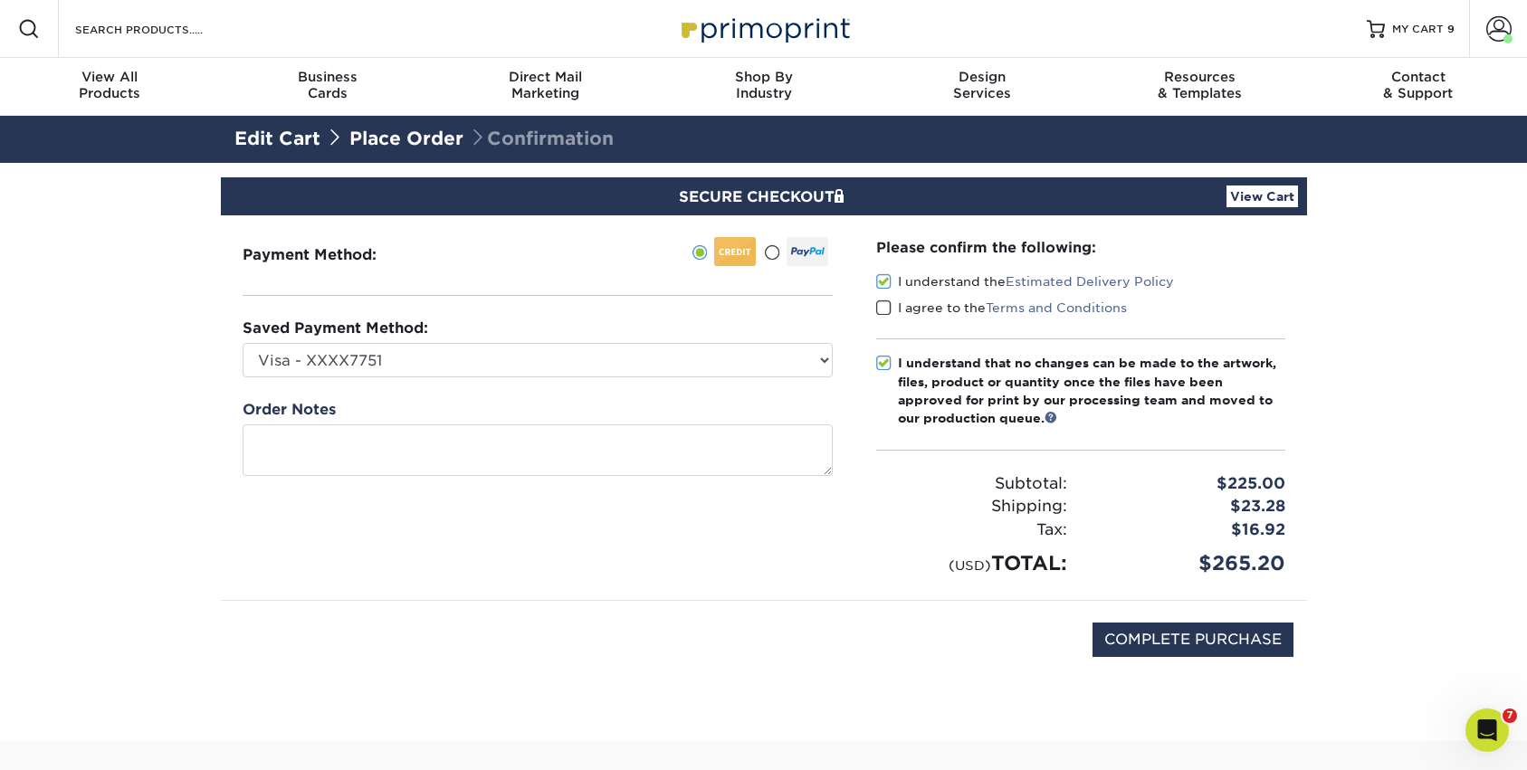
click at [0, 0] on input "I agree to the Terms and Conditions" at bounding box center [0, 0] width 0 height 0
click at [1253, 644] on input "COMPLETE PURCHASE" at bounding box center [1192, 640] width 201 height 34
type input "PROCESSING, PLEASE WAIT..."
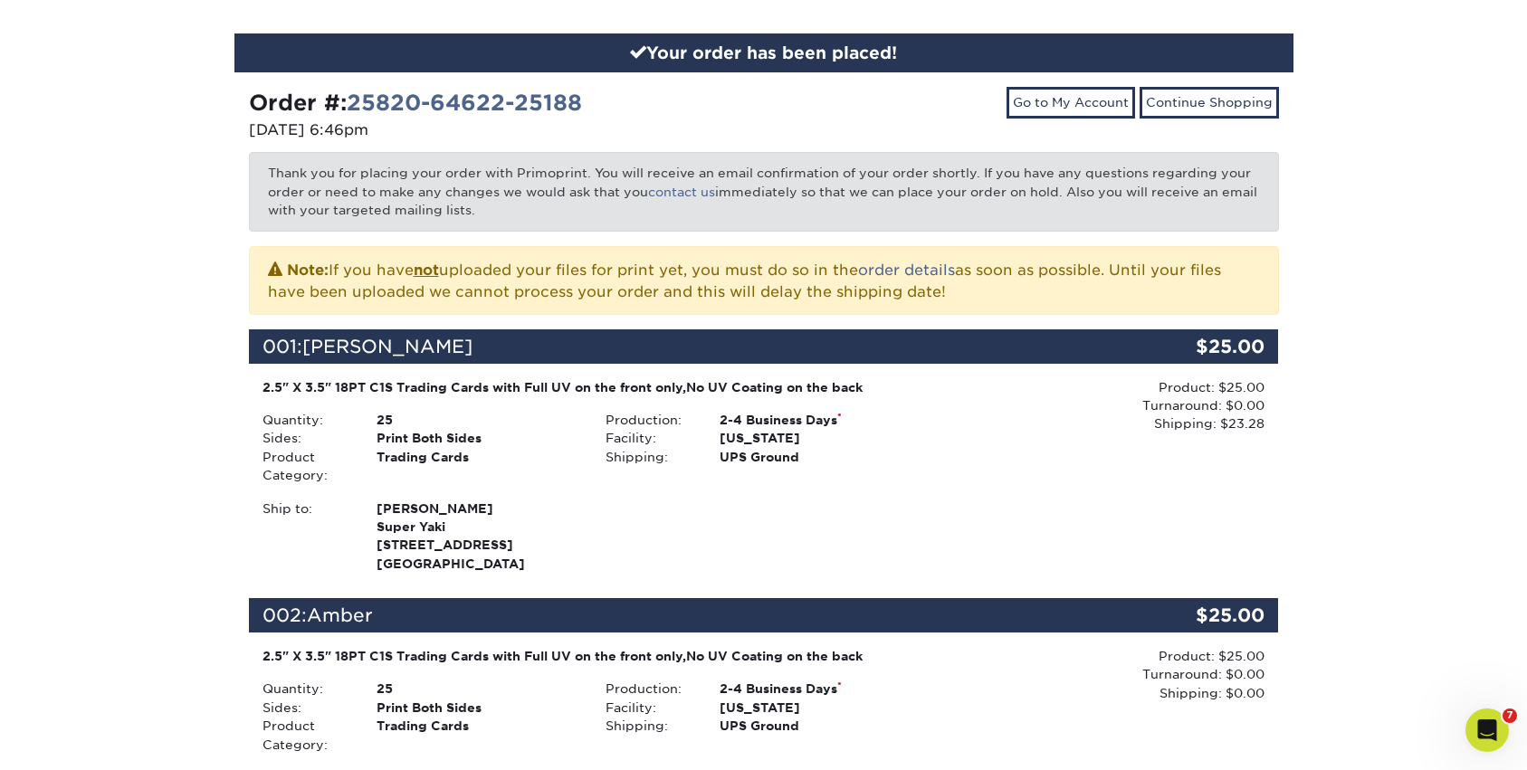
scroll to position [176, 0]
